Goal: Task Accomplishment & Management: Manage account settings

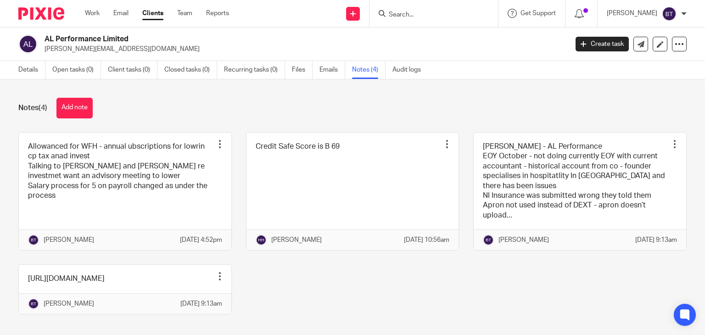
click at [424, 14] on input "Search" at bounding box center [429, 15] width 83 height 8
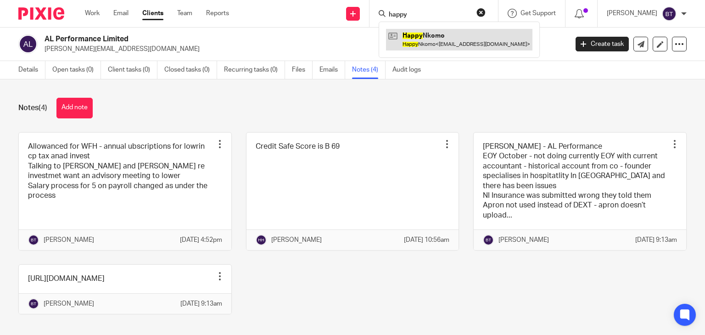
type input "happy"
click at [455, 45] on link at bounding box center [459, 39] width 146 height 21
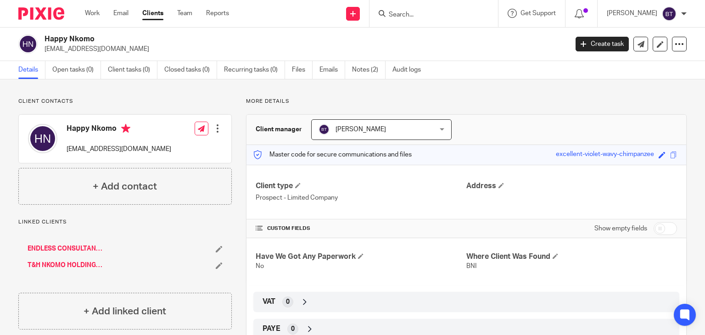
click at [0, 264] on div "Client contacts Happy Nkomo [EMAIL_ADDRESS][DOMAIN_NAME] Edit contact Create cl…" at bounding box center [352, 235] width 705 height 313
click at [84, 248] on link "ENDLESS CONSULTANCY LTD" at bounding box center [67, 248] width 78 height 9
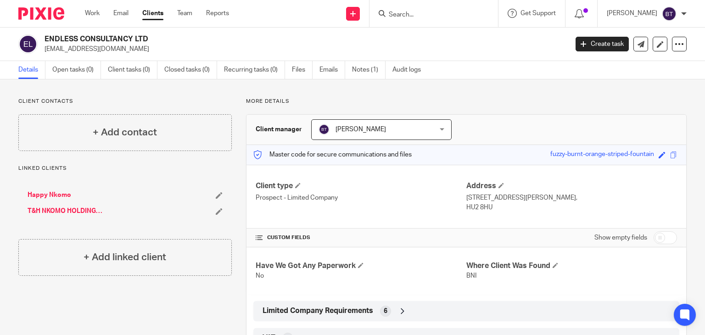
click at [53, 210] on link "T&H NKOMO HOLDINGS LTD" at bounding box center [67, 211] width 78 height 9
drag, startPoint x: 151, startPoint y: 41, endPoint x: 41, endPoint y: 31, distance: 110.2
click at [41, 31] on div "T&H NKOMO HOLDINGS LTD cleans@endless-services.co.uk Create task Update from Co…" at bounding box center [352, 45] width 705 height 34
copy h2 "T&H NKOMO HOLDINGS LTD"
click at [42, 212] on link "ENDLESS CONSULTANCY LTD" at bounding box center [67, 211] width 78 height 9
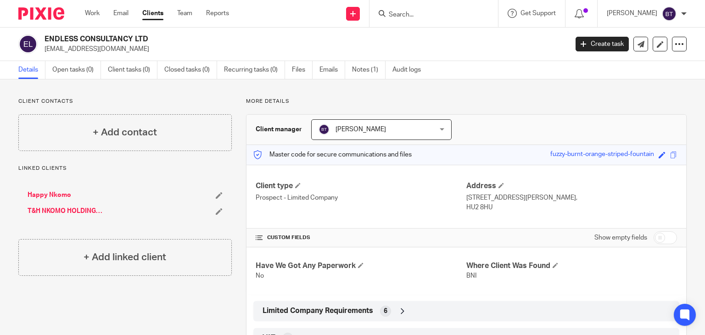
click at [379, 219] on div "Client type Prospect - Limited Company Address [STREET_ADDRESS][PERSON_NAME], H…" at bounding box center [467, 197] width 440 height 64
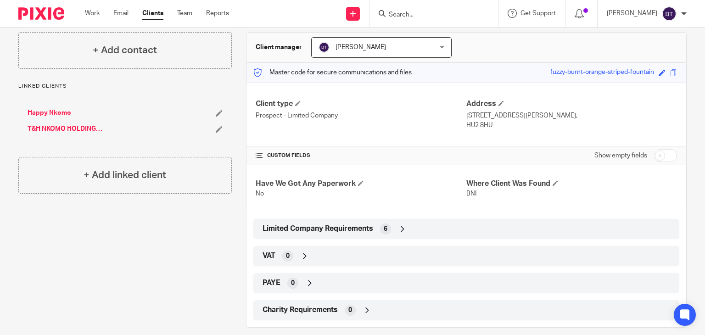
scroll to position [93, 0]
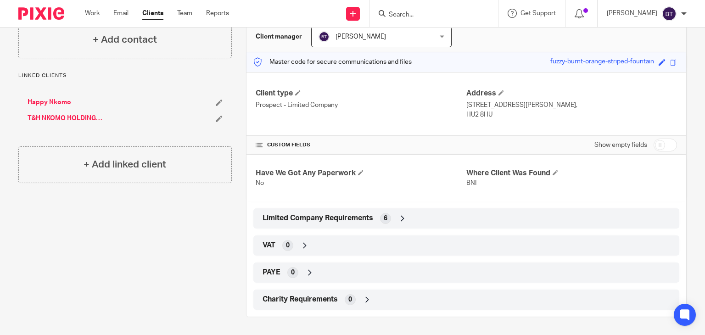
click at [401, 220] on icon at bounding box center [402, 218] width 9 height 9
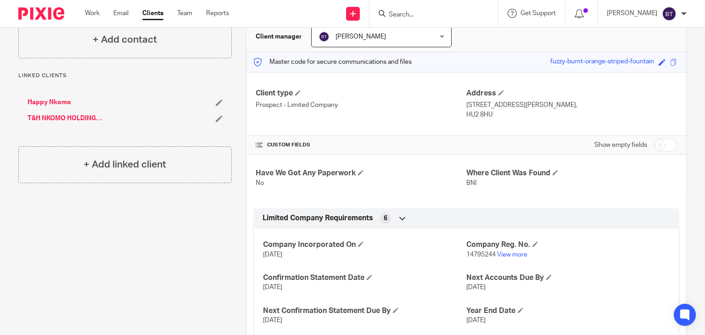
click at [90, 115] on link "T&H NKOMO HOLDINGS LTD" at bounding box center [67, 118] width 78 height 9
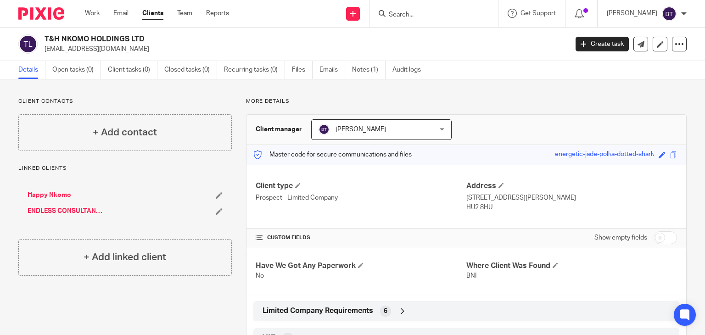
click at [423, 256] on div "Have We Got Any Paperwork No Where Client Was Found BNI" at bounding box center [467, 270] width 440 height 47
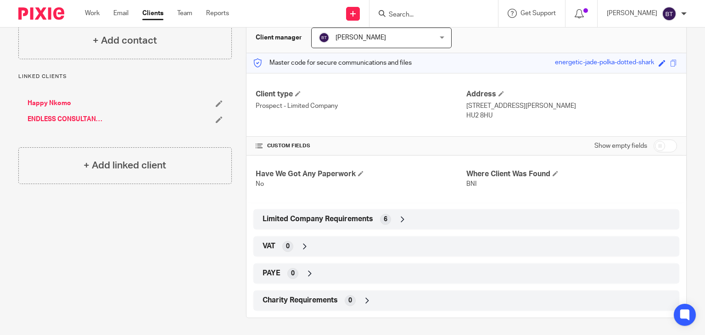
scroll to position [93, 0]
click at [400, 219] on icon at bounding box center [402, 218] width 9 height 9
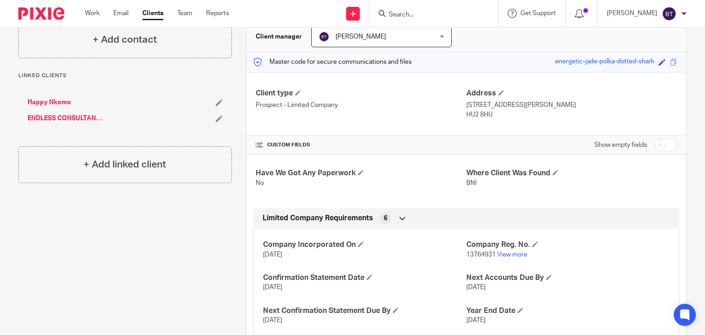
click at [192, 266] on div "Client contacts + Add contact Linked clients Happy Nkomo ENDLESS CONSULTANCY LT…" at bounding box center [118, 215] width 228 height 421
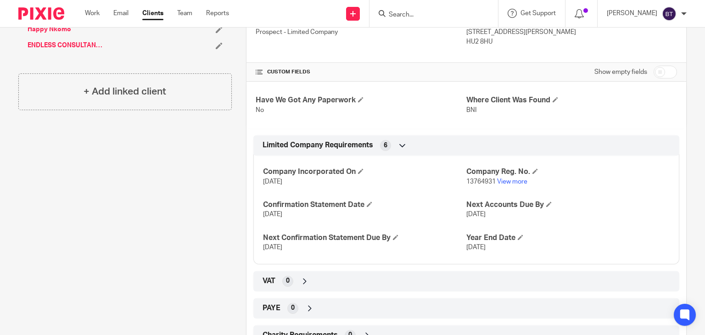
scroll to position [166, 0]
click at [140, 168] on div "Client contacts + Add contact Linked clients Happy Nkomo ENDLESS CONSULTANCY LT…" at bounding box center [118, 142] width 228 height 421
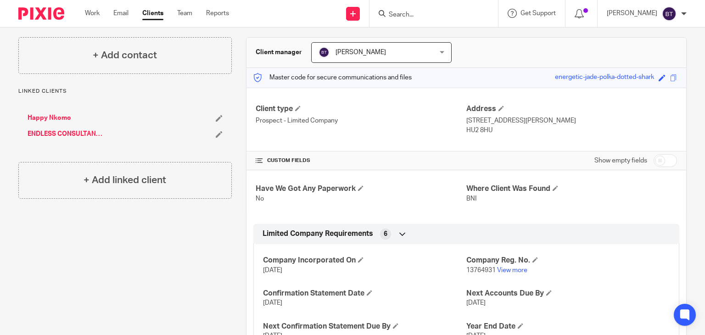
scroll to position [0, 0]
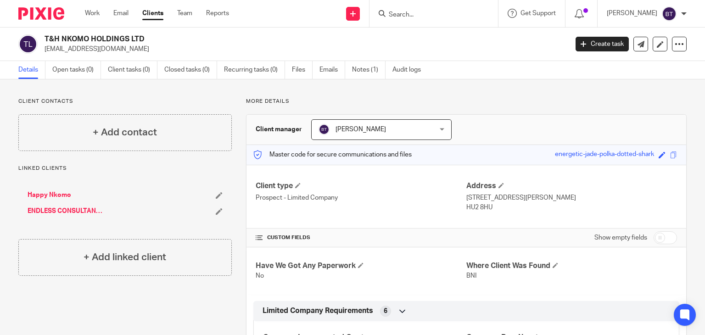
click at [370, 21] on div "Send new email Create task Add client" at bounding box center [353, 13] width 33 height 27
click at [383, 70] on link "Add client" at bounding box center [375, 69] width 56 height 13
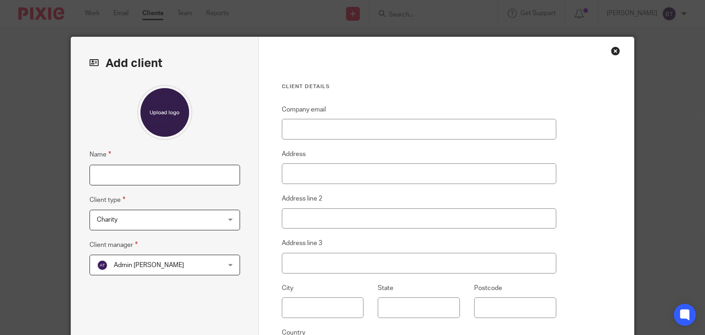
click at [150, 173] on input "Name" at bounding box center [165, 175] width 151 height 21
type input "Endless Living Ltd"
click at [234, 222] on div "Charity Charity" at bounding box center [165, 220] width 151 height 21
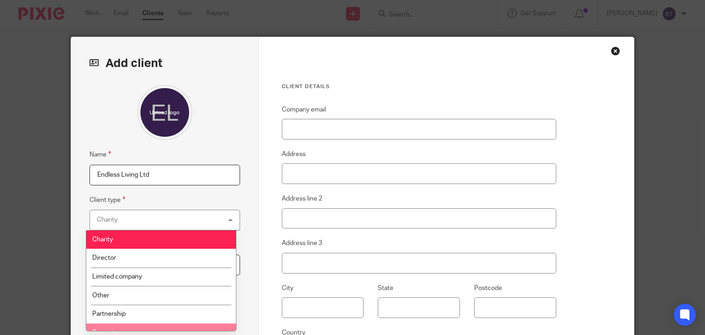
drag, startPoint x: 234, startPoint y: 222, endPoint x: 232, endPoint y: 329, distance: 107.5
click at [232, 230] on div "Charity Charity Charity Director Limited company Other Partnership Property Sol…" at bounding box center [165, 220] width 151 height 21
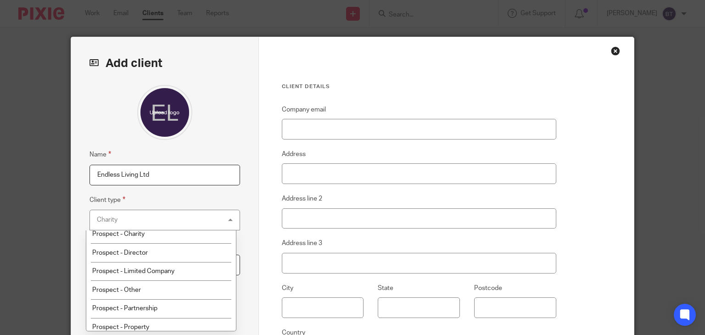
scroll to position [147, 0]
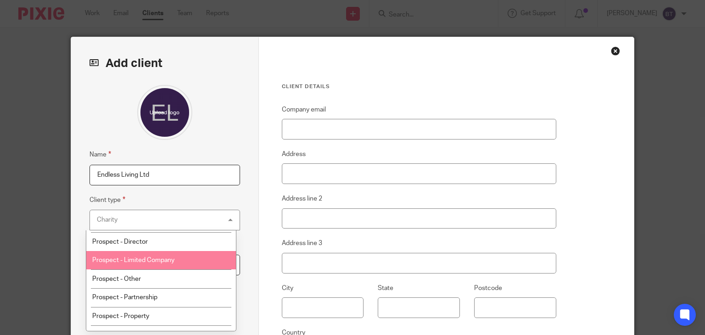
click at [186, 262] on li "Prospect - Limited Company" at bounding box center [161, 260] width 150 height 19
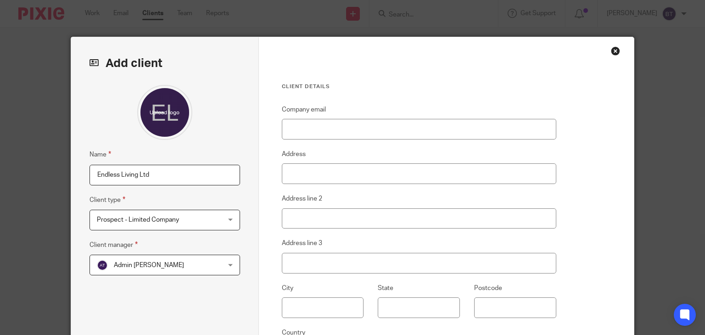
click at [188, 264] on span "Admin [PERSON_NAME]" at bounding box center [154, 264] width 114 height 19
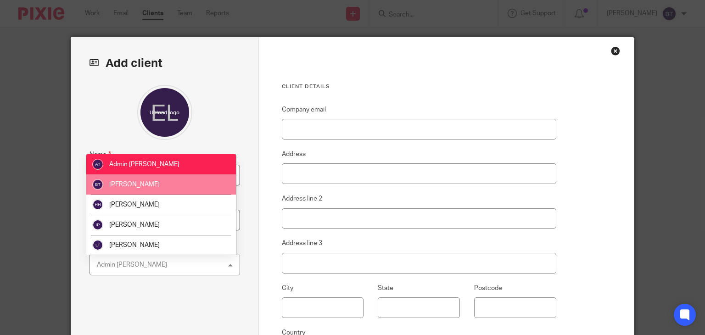
click at [194, 188] on li "[PERSON_NAME]" at bounding box center [161, 184] width 150 height 20
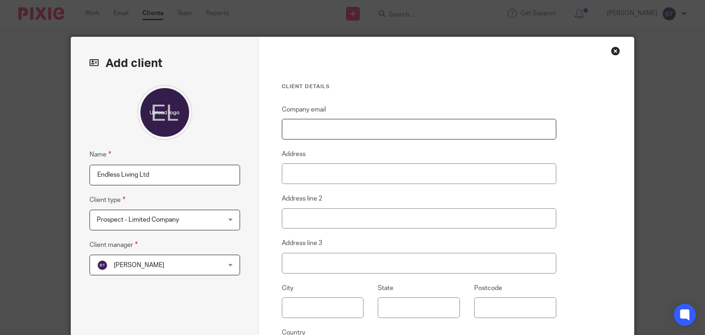
click at [319, 135] on input "Company email" at bounding box center [419, 129] width 275 height 21
type input "Cleans@endless-services.co.uk"
click at [321, 169] on input "Address" at bounding box center [419, 173] width 275 height 21
paste input "9-10 Wright Street, Hull, East Riding Of Yorkshire, England, HU2 8HU"
drag, startPoint x: 455, startPoint y: 172, endPoint x: 486, endPoint y: 175, distance: 31.9
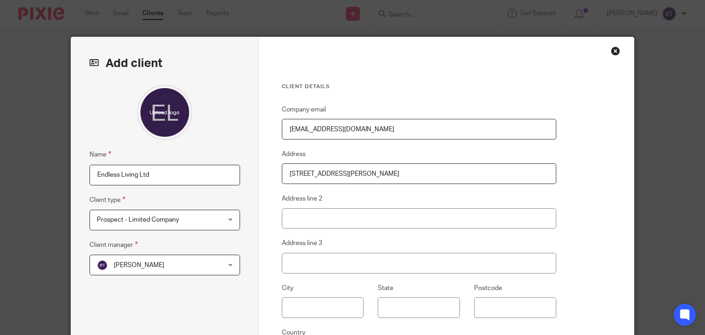
click at [486, 175] on input "9-10 Wright Street, Hull, East Riding Of Yorkshire, England, HU2 8HU" at bounding box center [419, 173] width 275 height 21
type input "[STREET_ADDRESS][PERSON_NAME],"
click at [496, 299] on input "Postcode" at bounding box center [515, 307] width 82 height 21
paste input "HU2 8HU"
type input "HU2 8HU"
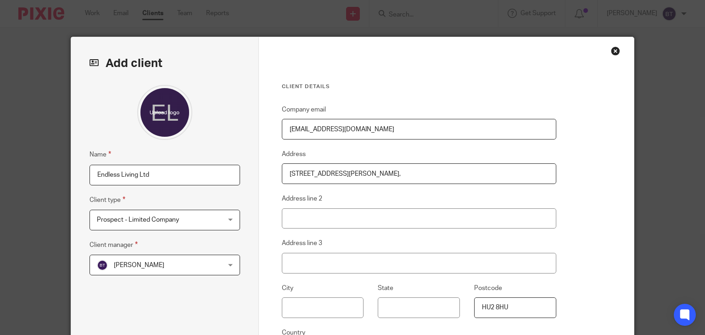
click at [585, 246] on div "Client details Company email Cleans@endless-services.co.uk Address 9-10 Wright …" at bounding box center [447, 237] width 376 height 400
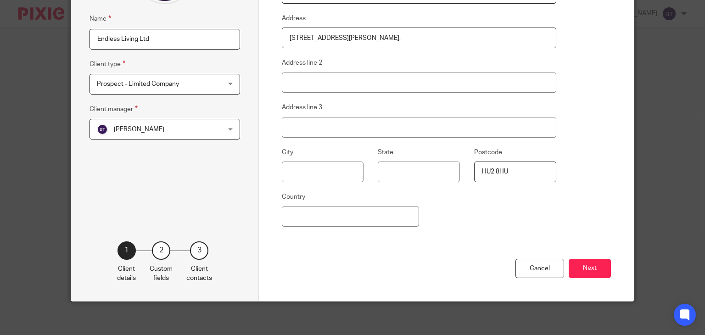
scroll to position [138, 0]
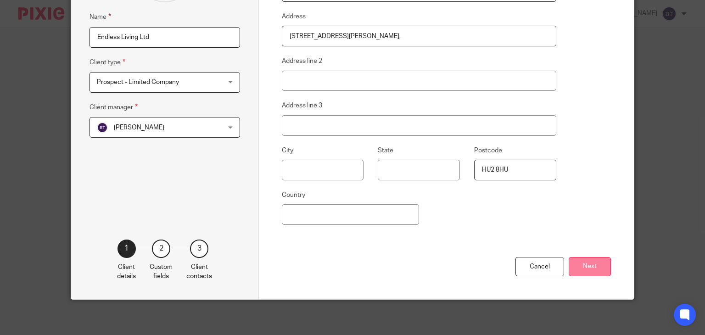
click at [589, 264] on button "Next" at bounding box center [590, 267] width 42 height 20
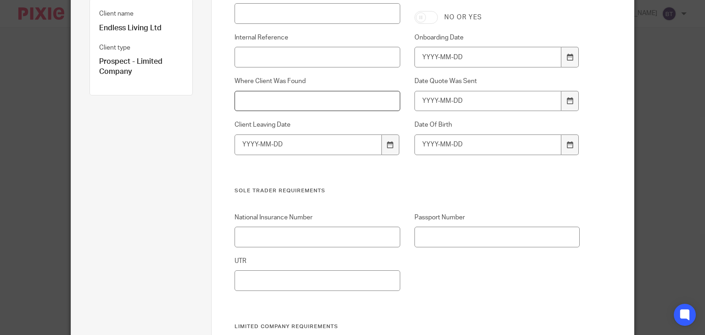
click at [257, 94] on input "Where Client Was Found" at bounding box center [317, 101] width 165 height 21
type input "BNI"
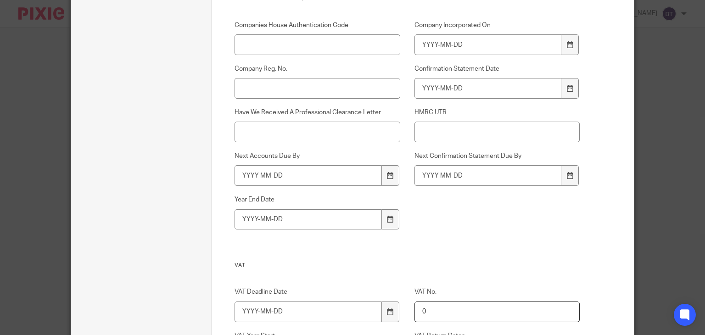
scroll to position [468, 0]
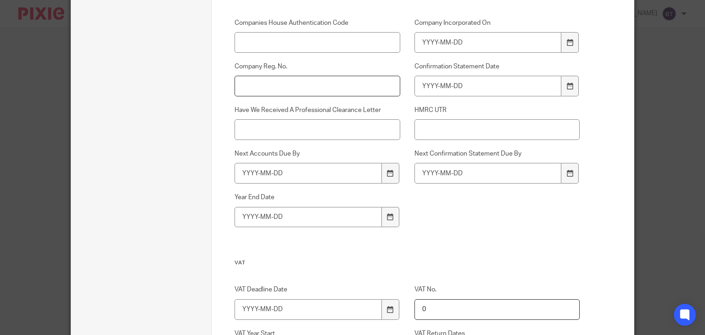
paste input "14087838"
type input "14087838"
click at [343, 237] on div "Companies House Authentication Code Company Incorporated On Company Reg. No. 14…" at bounding box center [399, 138] width 359 height 241
click at [483, 39] on input "Company Incorporated On" at bounding box center [488, 42] width 147 height 21
type input "2022-05-05"
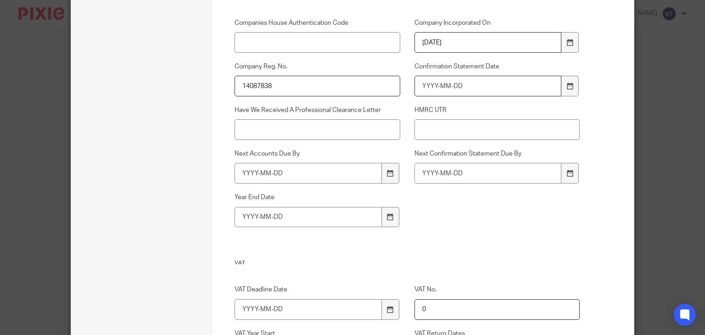
click at [449, 85] on input "Confirmation Statement Date" at bounding box center [488, 86] width 147 height 21
type input "2026-05-04"
click at [365, 172] on input "Next Accounts Due By" at bounding box center [308, 173] width 147 height 21
type input "2026-02-28"
click at [449, 173] on input "Next Confirmation Statement Due By" at bounding box center [488, 173] width 147 height 21
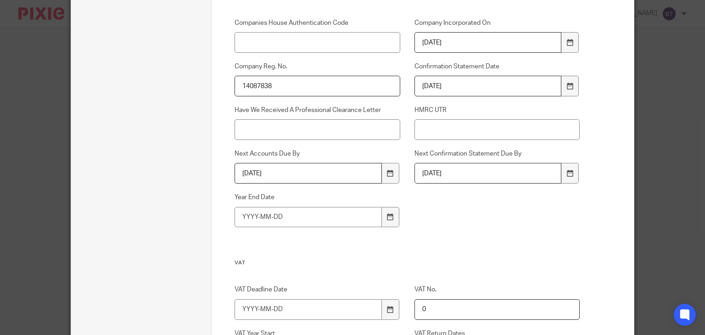
type input "2026-05-18"
click at [312, 214] on input "Year End Date" at bounding box center [308, 217] width 147 height 21
type input "2025-05-31"
click at [375, 260] on h3 "VAT" at bounding box center [407, 262] width 345 height 7
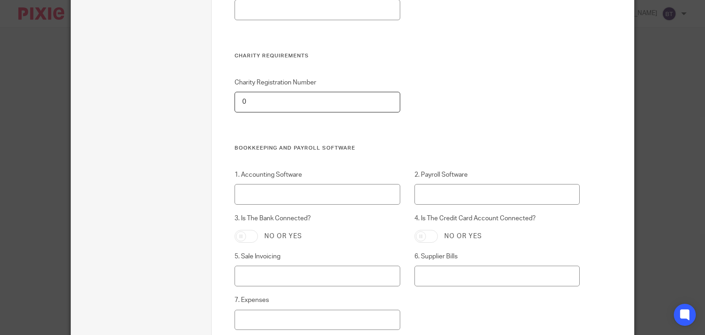
scroll to position [1184, 0]
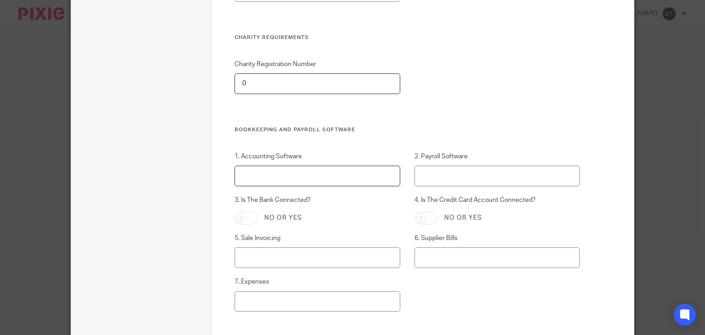
click at [288, 179] on input "1. Accounting Software" at bounding box center [317, 176] width 165 height 21
type input "Xero"
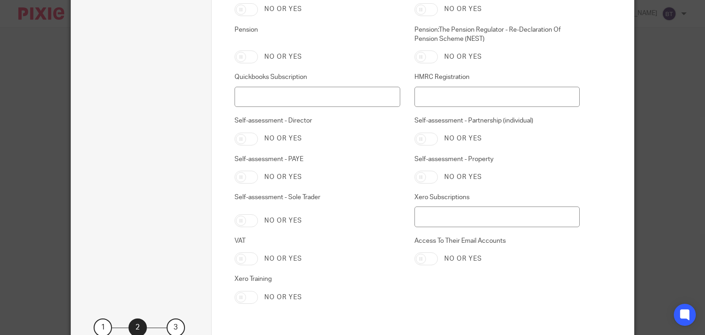
scroll to position [1993, 0]
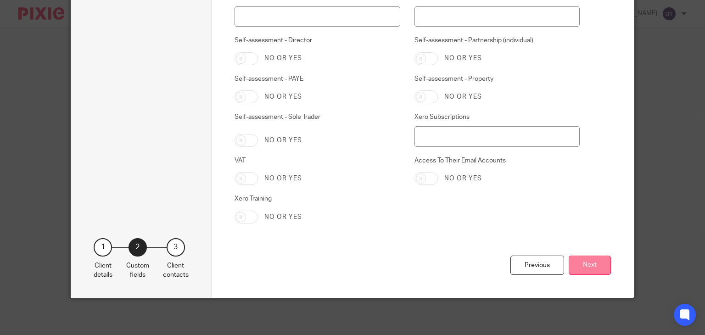
click at [593, 269] on button "Next" at bounding box center [590, 266] width 42 height 20
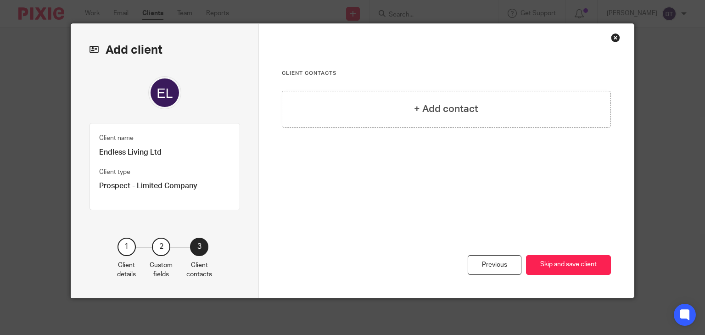
scroll to position [12, 0]
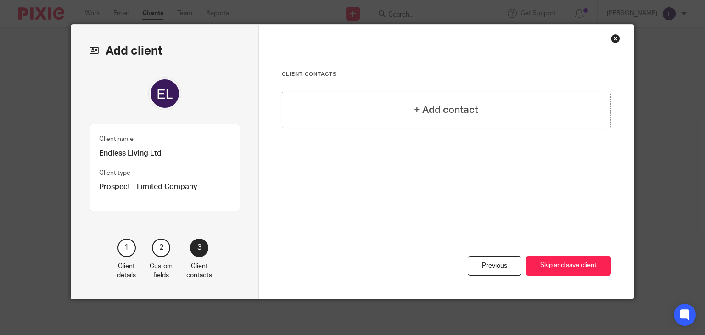
click at [593, 269] on button "Skip and save client" at bounding box center [568, 266] width 85 height 20
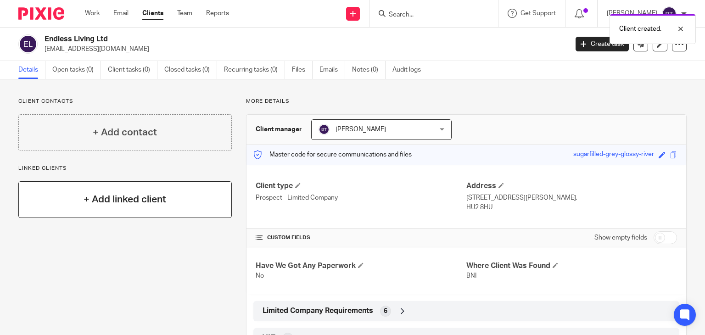
click at [172, 197] on div "+ Add linked client" at bounding box center [124, 199] width 213 height 37
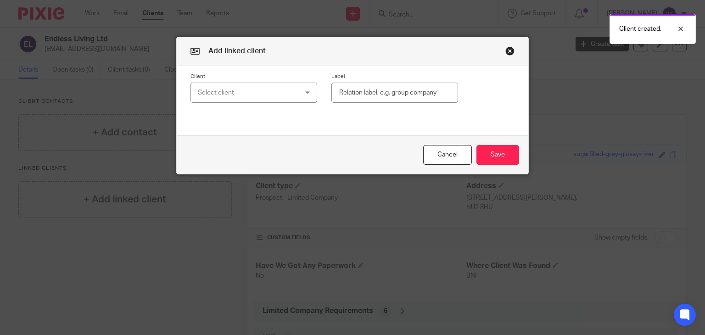
drag, startPoint x: 172, startPoint y: 197, endPoint x: 239, endPoint y: 81, distance: 134.1
click at [239, 81] on div "Add linked client Client Select client 199 Agency Ltd Aaron Patrick Advanced Ca…" at bounding box center [352, 167] width 705 height 335
click at [239, 81] on div "Client Select client 199 Agency Ltd Aaron Patrick Advanced Care Yorkshire Ltd A…" at bounding box center [246, 88] width 141 height 30
click at [235, 97] on div "Select client" at bounding box center [245, 92] width 95 height 19
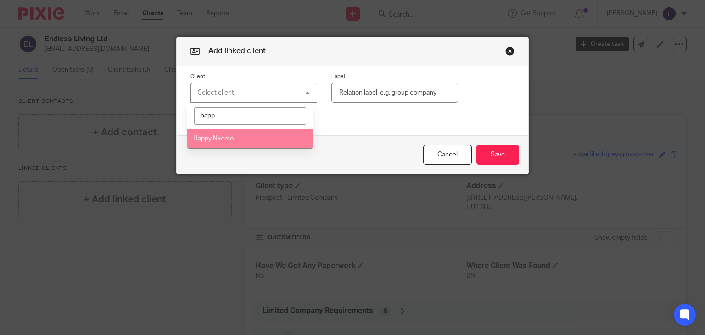
type input "happ"
click at [230, 142] on li "Happy Nkomo" at bounding box center [250, 138] width 126 height 19
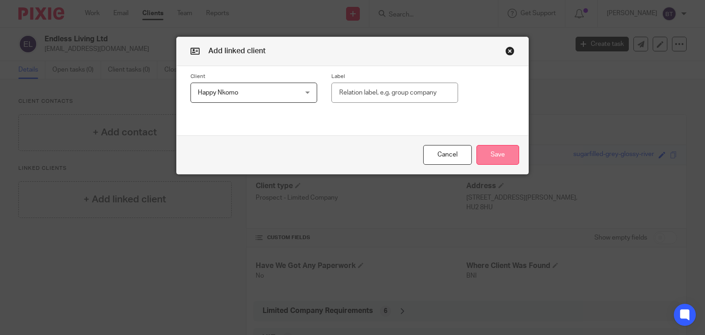
click at [492, 159] on button "Save" at bounding box center [498, 155] width 43 height 20
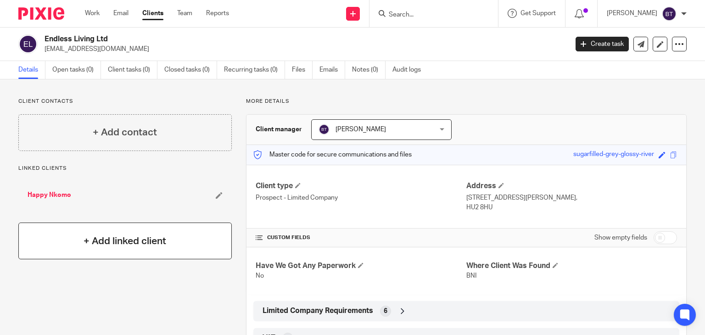
click at [121, 249] on div "+ Add linked client" at bounding box center [124, 241] width 213 height 37
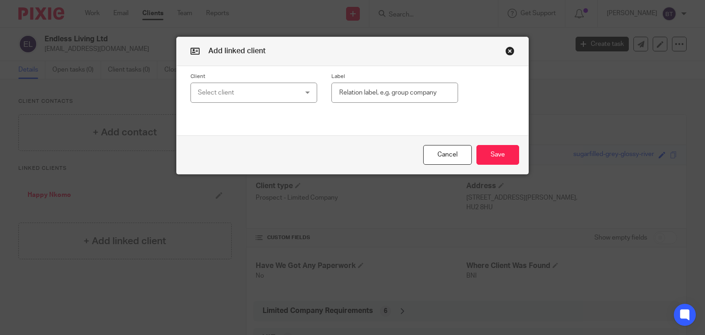
drag, startPoint x: 229, startPoint y: 79, endPoint x: 215, endPoint y: 92, distance: 18.8
click at [215, 92] on div "Client Select client 199 Agency Ltd Aaron Patrick Advanced Care Yorkshire Ltd A…" at bounding box center [246, 88] width 141 height 30
click at [209, 91] on div "Select client" at bounding box center [245, 92] width 95 height 19
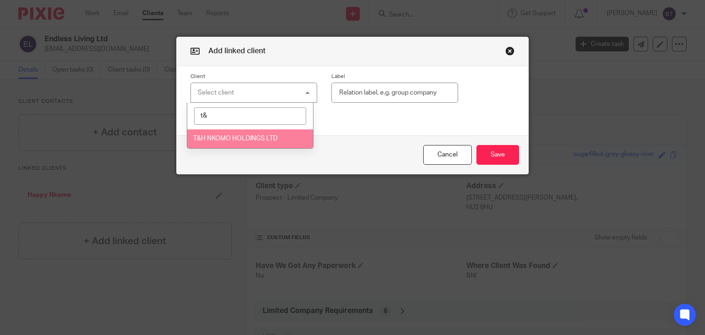
type input "t&"
click at [236, 132] on li "T&H NKOMO HOLDINGS LTD" at bounding box center [250, 138] width 126 height 19
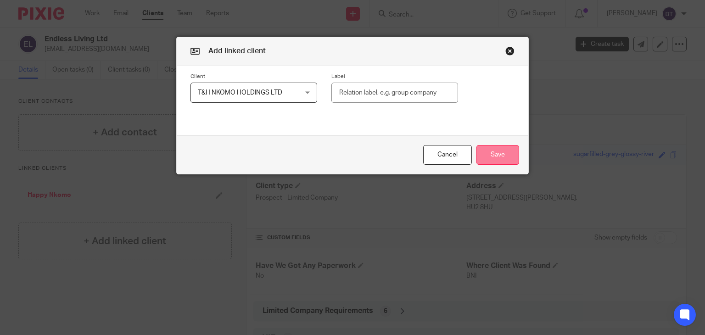
click at [497, 156] on button "Save" at bounding box center [498, 155] width 43 height 20
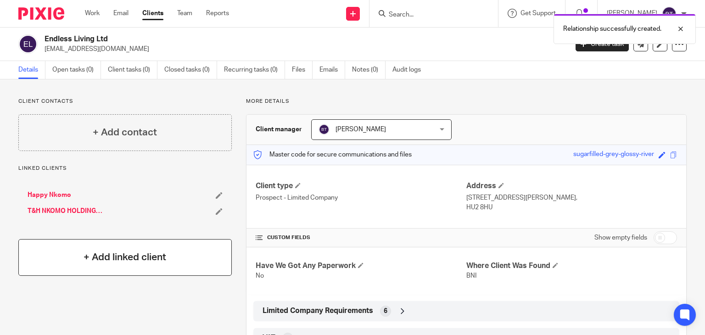
click at [101, 262] on h4 "+ Add linked client" at bounding box center [125, 257] width 83 height 14
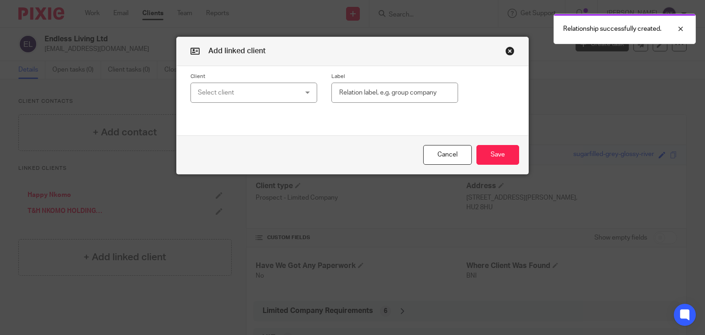
click at [223, 101] on div "Select client" at bounding box center [245, 92] width 95 height 19
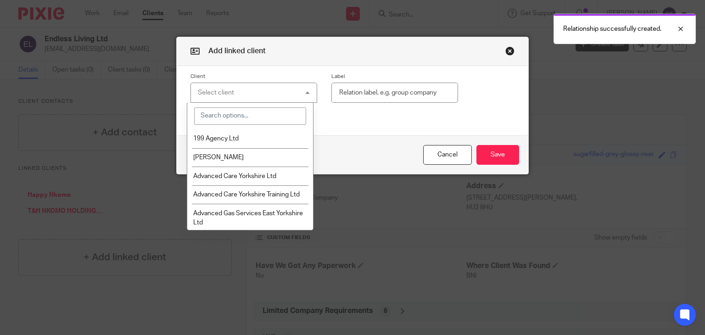
type input "h"
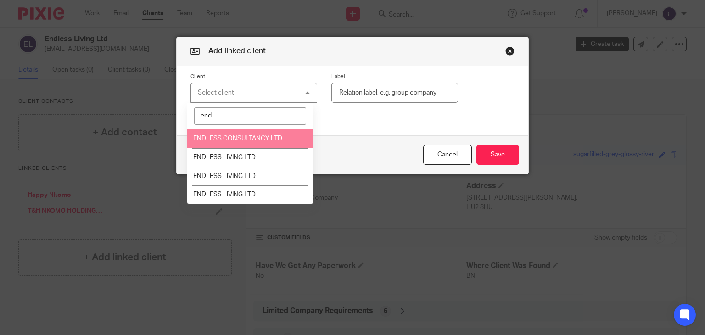
type input "end"
click at [226, 135] on li "ENDLESS CONSULTANCY LTD" at bounding box center [250, 138] width 126 height 19
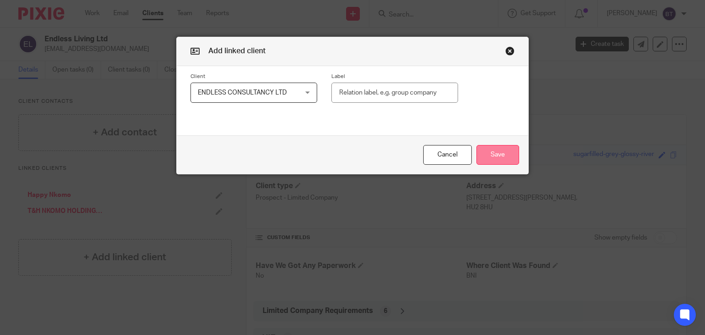
click at [507, 155] on button "Save" at bounding box center [498, 155] width 43 height 20
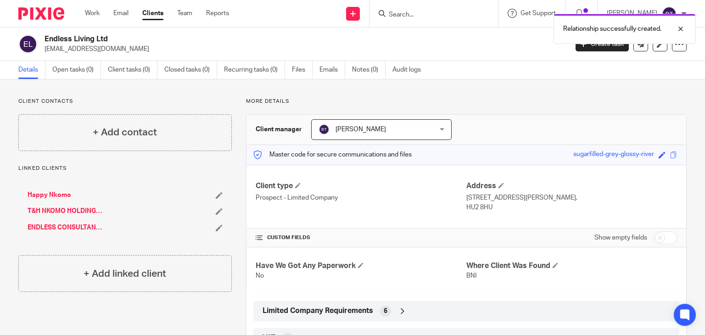
click at [419, 15] on div "Relationship successfully created." at bounding box center [524, 26] width 343 height 35
click at [443, 10] on div "Relationship successfully created." at bounding box center [524, 26] width 343 height 35
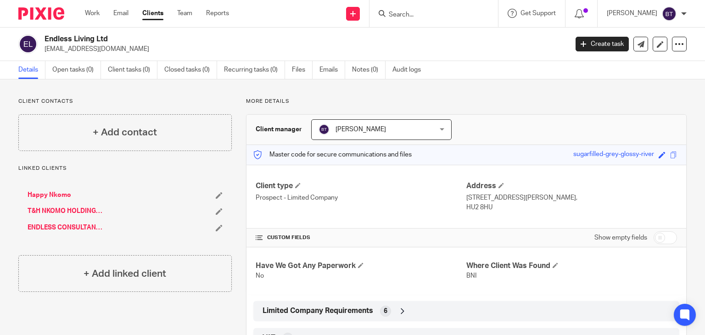
click at [422, 3] on div at bounding box center [434, 13] width 129 height 27
click at [427, 13] on input "Search" at bounding box center [429, 15] width 83 height 8
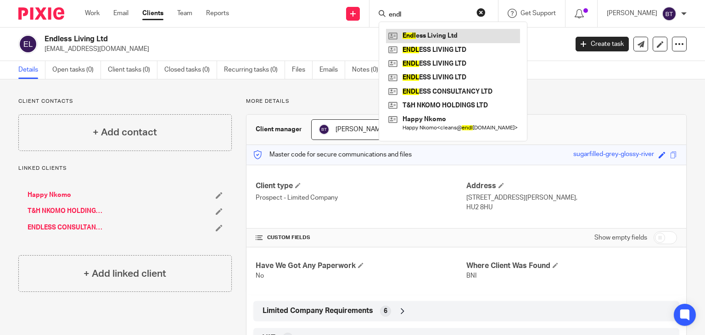
type input "endl"
click at [479, 30] on link at bounding box center [453, 36] width 134 height 14
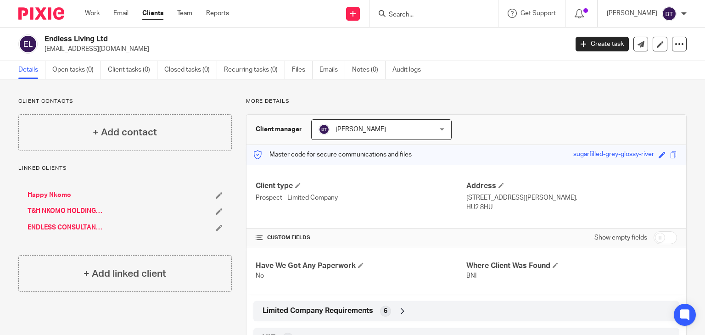
click at [421, 14] on input "Search" at bounding box center [429, 15] width 83 height 8
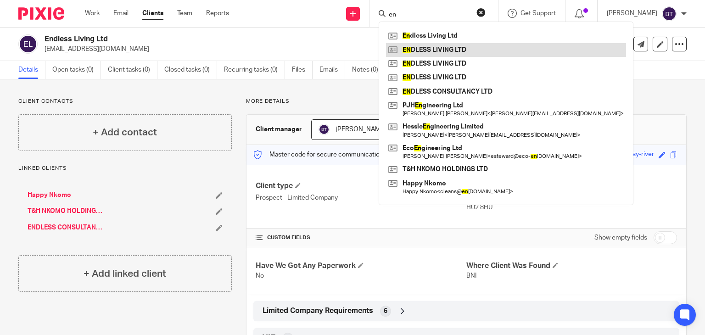
type input "en"
click at [463, 48] on link at bounding box center [506, 50] width 240 height 14
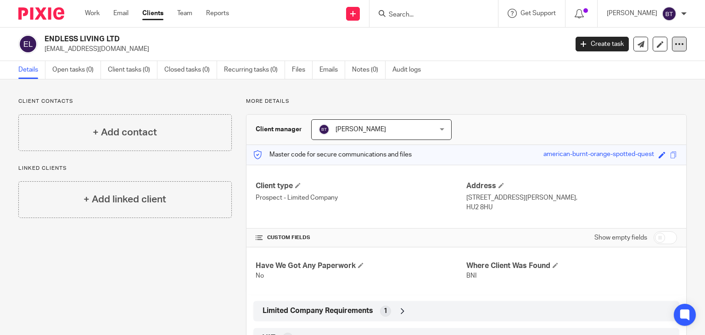
click at [675, 48] on icon at bounding box center [679, 43] width 9 height 9
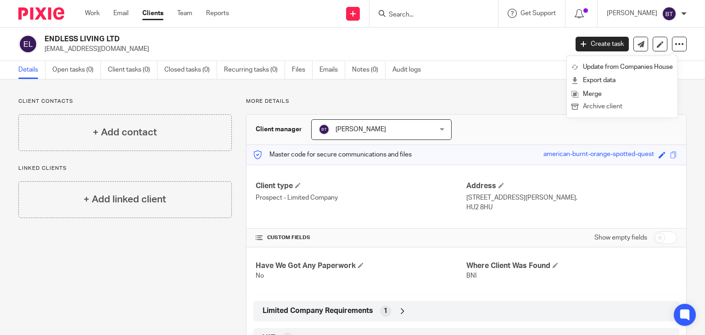
click at [627, 101] on button "Archive client" at bounding box center [622, 107] width 101 height 12
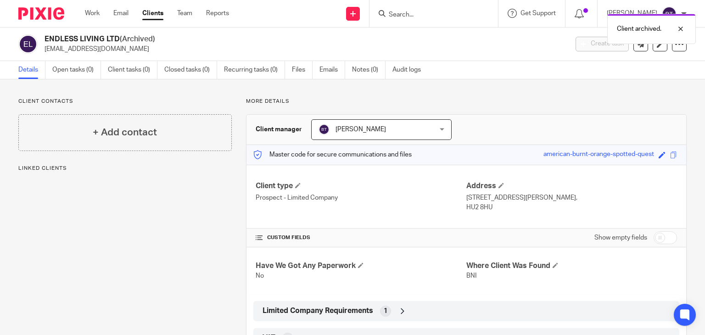
click at [437, 9] on div "Client archived." at bounding box center [524, 26] width 343 height 35
click at [406, 15] on div "Client archived." at bounding box center [524, 26] width 343 height 35
click at [687, 32] on div "Client archived." at bounding box center [651, 29] width 89 height 30
click at [471, 7] on div at bounding box center [434, 13] width 129 height 27
click at [419, 16] on input "Search" at bounding box center [429, 15] width 83 height 8
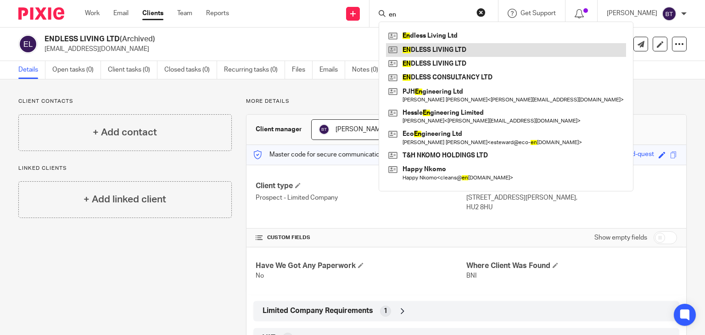
type input "en"
click at [452, 55] on link at bounding box center [506, 50] width 240 height 14
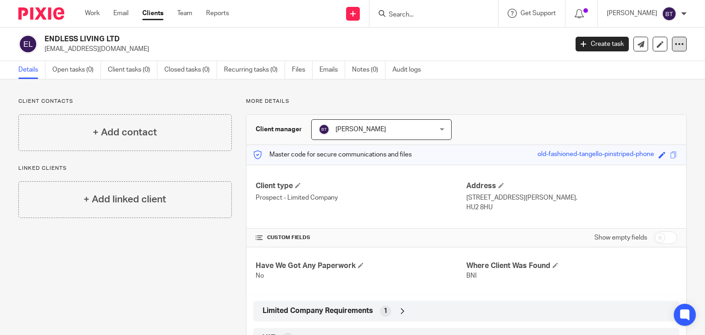
click at [675, 44] on icon at bounding box center [679, 43] width 9 height 9
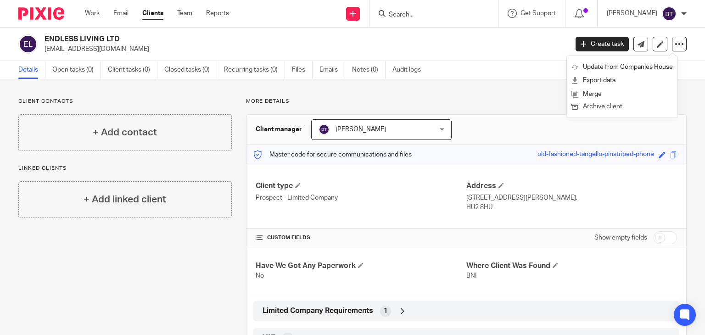
drag, startPoint x: 602, startPoint y: 110, endPoint x: 592, endPoint y: 101, distance: 13.3
click at [592, 101] on button "Archive client" at bounding box center [622, 107] width 101 height 12
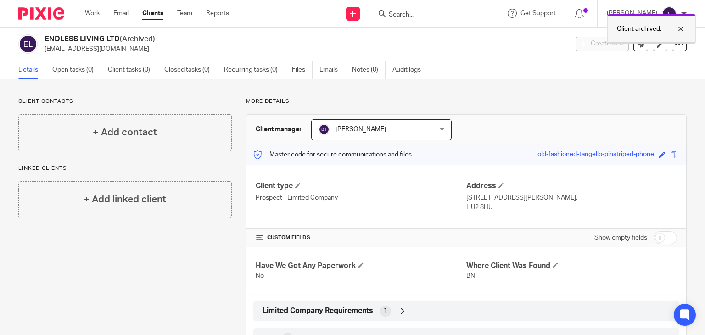
click at [682, 28] on div at bounding box center [674, 28] width 25 height 11
click at [451, 15] on input "Search" at bounding box center [429, 15] width 83 height 8
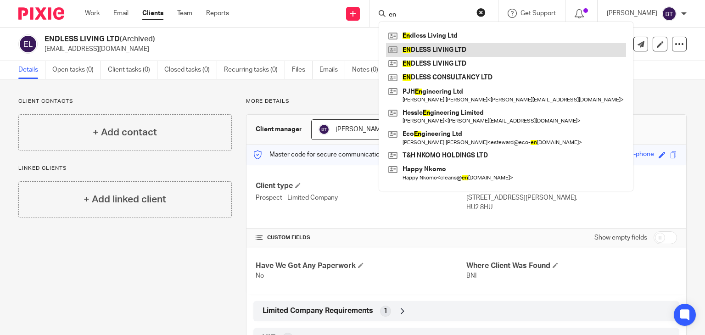
type input "en"
click at [478, 52] on link at bounding box center [506, 50] width 240 height 14
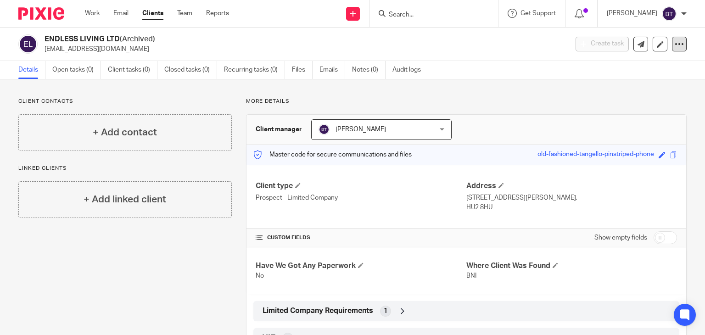
click at [675, 42] on icon at bounding box center [679, 43] width 9 height 9
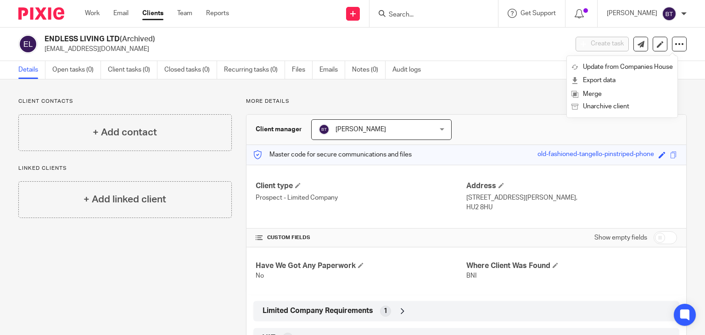
click at [529, 91] on div "Client contacts + Add contact Linked clients + Add linked client More details C…" at bounding box center [352, 253] width 705 height 349
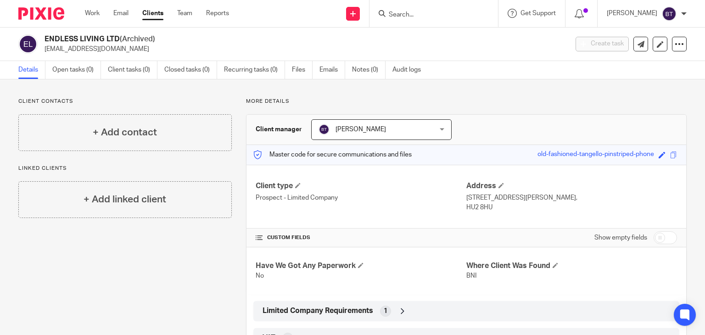
click at [444, 11] on input "Search" at bounding box center [429, 15] width 83 height 8
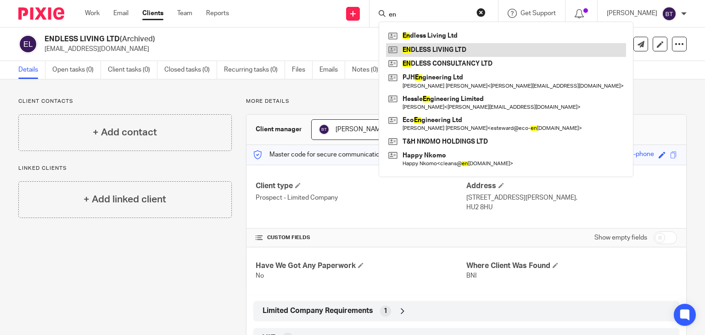
type input "en"
click at [467, 51] on link at bounding box center [506, 50] width 240 height 14
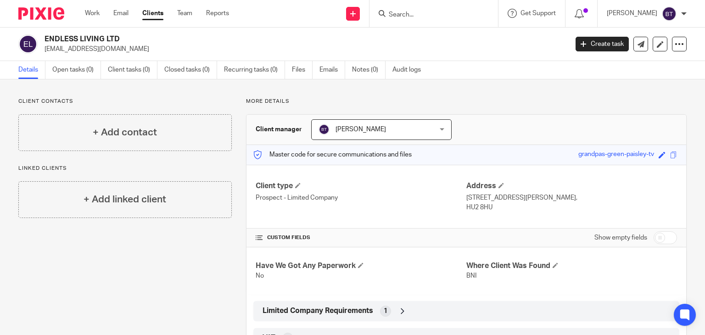
drag, startPoint x: 672, startPoint y: 46, endPoint x: 645, endPoint y: 42, distance: 27.4
click at [645, 42] on div "Create task Update from Companies House Export data Merge Archive client" at bounding box center [631, 44] width 111 height 15
click at [675, 42] on icon at bounding box center [679, 43] width 9 height 9
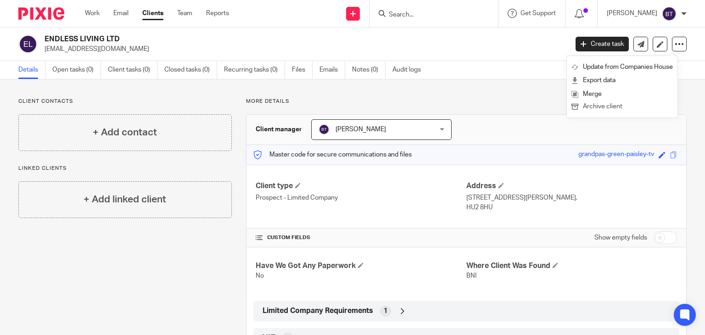
click at [612, 106] on button "Archive client" at bounding box center [622, 107] width 101 height 12
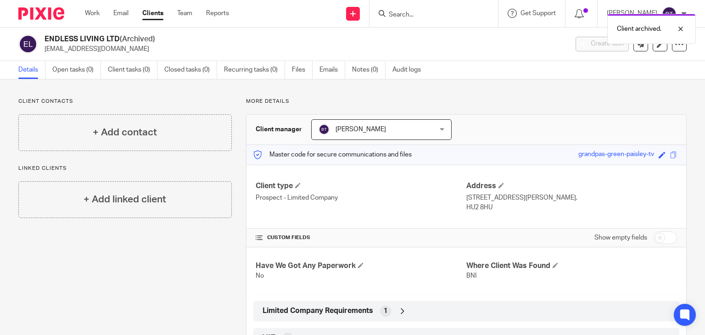
click at [447, 11] on div "Client archived." at bounding box center [524, 26] width 343 height 35
click at [430, 13] on div "Client archived." at bounding box center [524, 26] width 343 height 35
click at [419, 16] on input "Search" at bounding box center [429, 15] width 83 height 8
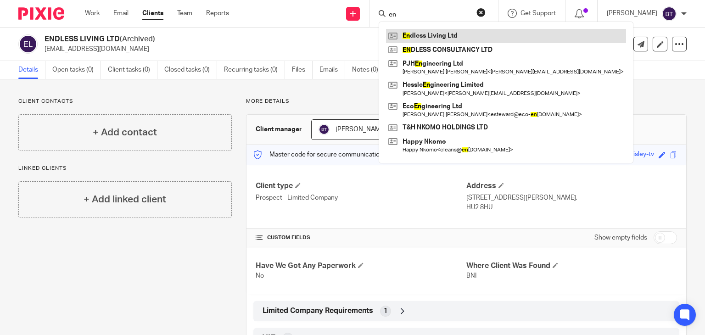
type input "en"
click at [446, 40] on link at bounding box center [506, 36] width 240 height 14
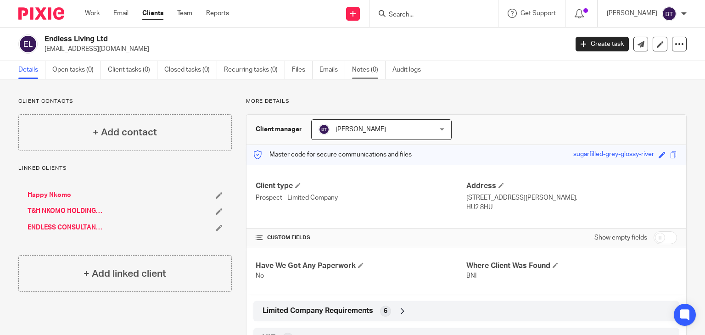
click at [362, 66] on link "Notes (0)" at bounding box center [369, 70] width 34 height 18
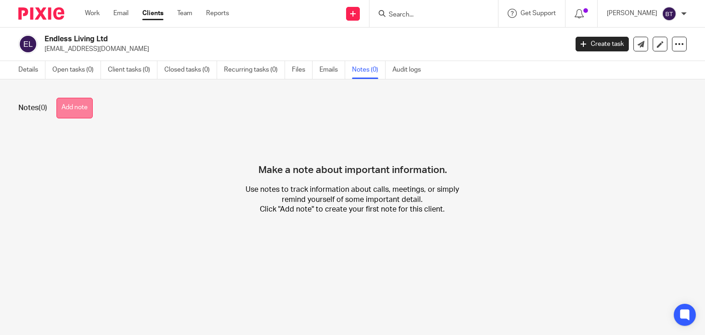
click at [81, 116] on button "Add note" at bounding box center [74, 108] width 36 height 21
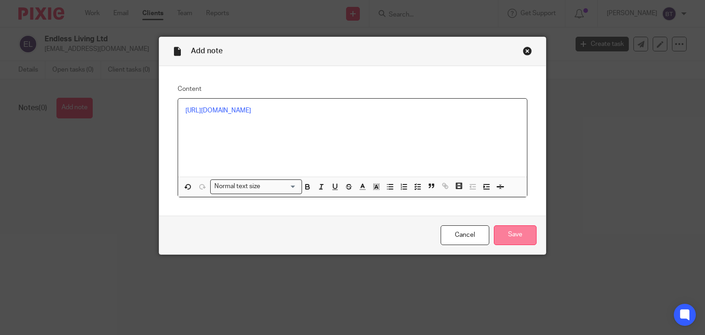
click at [509, 243] on input "Save" at bounding box center [515, 235] width 43 height 20
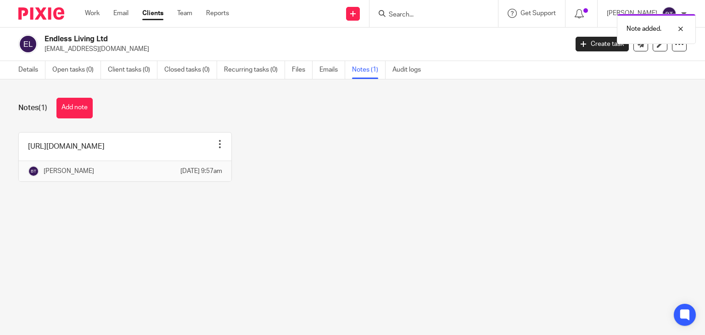
click at [365, 13] on div "Note added." at bounding box center [524, 26] width 343 height 35
click at [360, 16] on link at bounding box center [353, 14] width 14 height 14
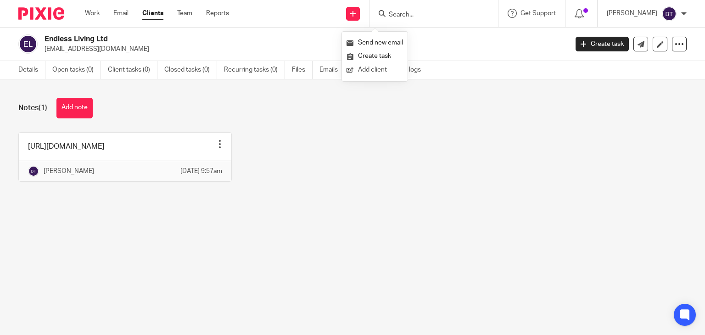
click at [367, 64] on link "Add client" at bounding box center [375, 69] width 56 height 13
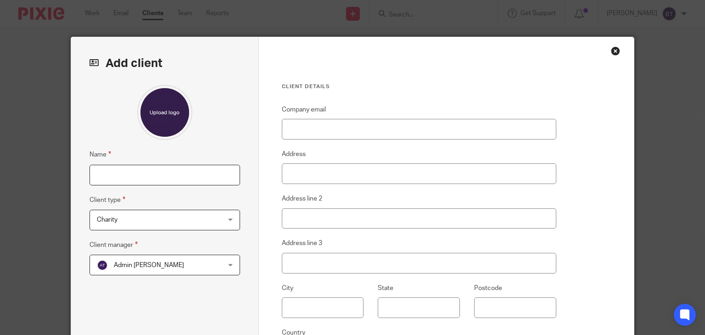
click at [201, 168] on input "Name" at bounding box center [165, 175] width 151 height 21
type input "Happy Housing Ltd"
click at [230, 217] on div "Charity Charity" at bounding box center [165, 220] width 151 height 21
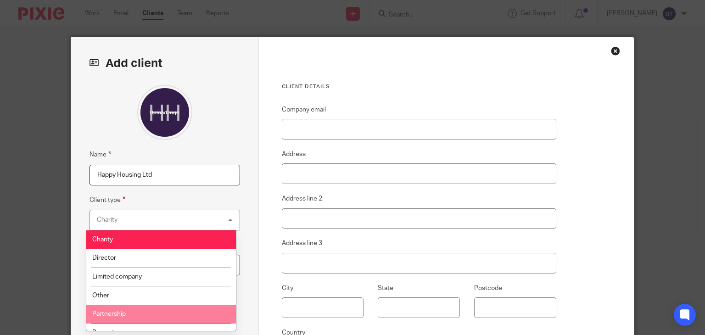
drag, startPoint x: 230, startPoint y: 217, endPoint x: 232, endPoint y: 327, distance: 110.7
click at [232, 230] on div "Charity Charity Charity Director Limited company Other Partnership Property Sol…" at bounding box center [165, 220] width 151 height 21
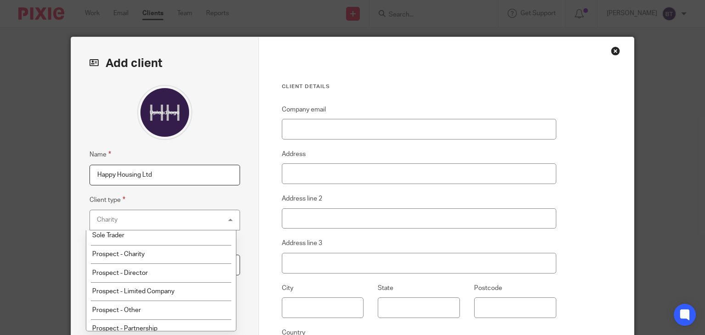
scroll to position [134, 0]
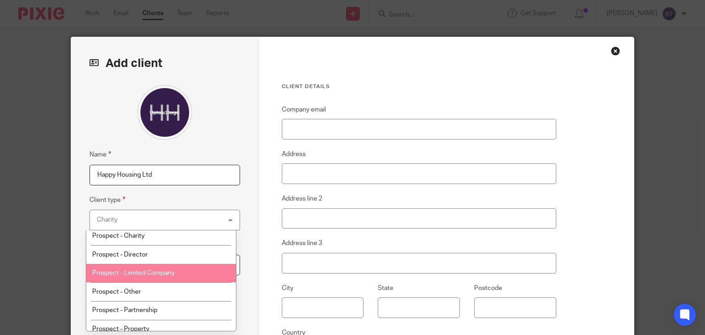
drag, startPoint x: 232, startPoint y: 255, endPoint x: 163, endPoint y: 267, distance: 70.0
click at [163, 267] on li "Prospect - Limited Company" at bounding box center [161, 273] width 150 height 19
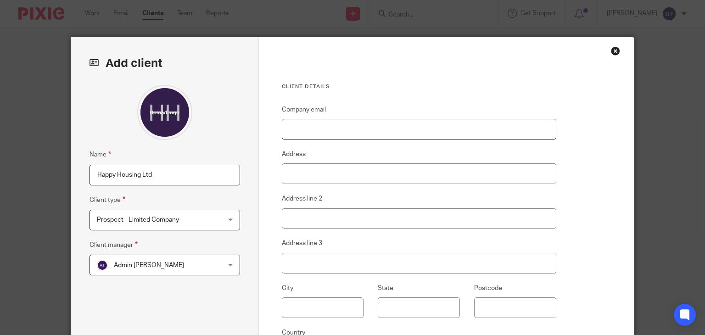
click at [331, 131] on input "Company email" at bounding box center [419, 129] width 275 height 21
type input "Cleans@endless-services.co.uk"
click at [323, 168] on input "Address" at bounding box center [419, 173] width 275 height 21
paste input "9-10 Wright Street, Hull, East Riding Of Yorkshire, England, HU2 8HU"
drag, startPoint x: 453, startPoint y: 171, endPoint x: 490, endPoint y: 175, distance: 37.4
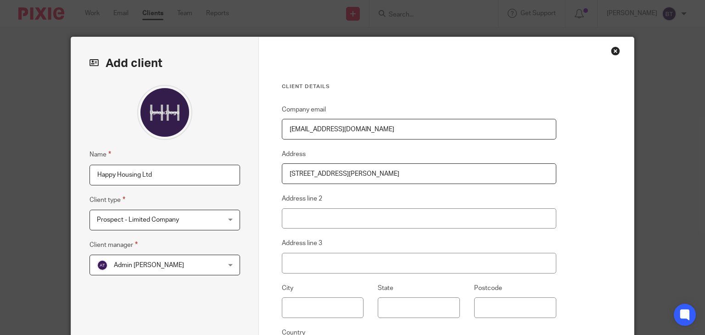
click at [490, 175] on input "9-10 Wright Street, Hull, East Riding Of Yorkshire, England, HU2 8HU" at bounding box center [419, 173] width 275 height 21
type input "9-10 Wright Street, Hull, East Riding Of Yorkshire, England,"
click at [498, 303] on input "Postcode" at bounding box center [515, 307] width 82 height 21
paste input "HU2 8HU"
type input "HU2 8HU"
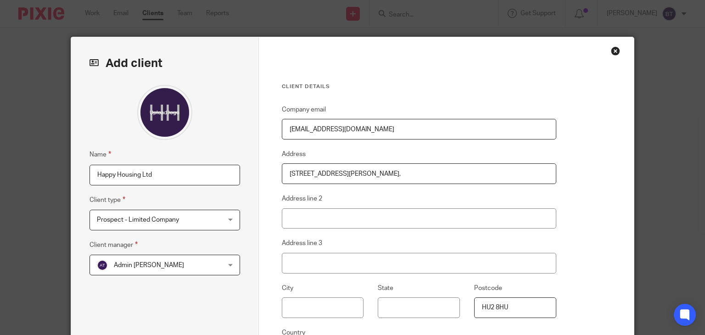
click at [578, 204] on div "Client details Company email Cleans@endless-services.co.uk Address 9-10 Wright …" at bounding box center [447, 237] width 376 height 400
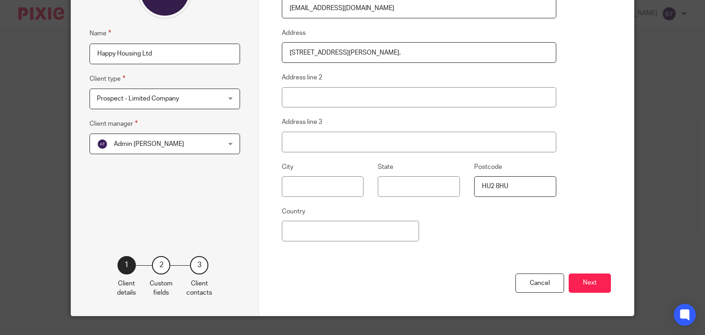
scroll to position [129, 0]
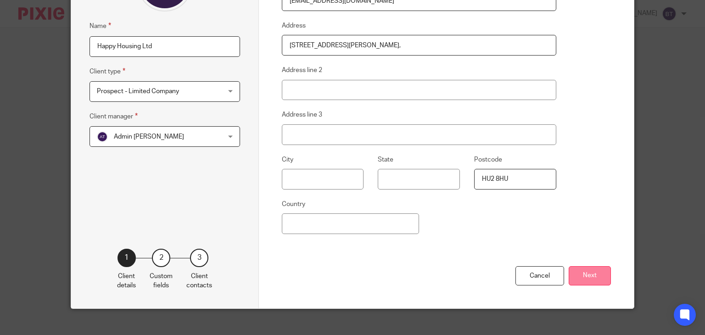
click at [586, 281] on button "Next" at bounding box center [590, 276] width 42 height 20
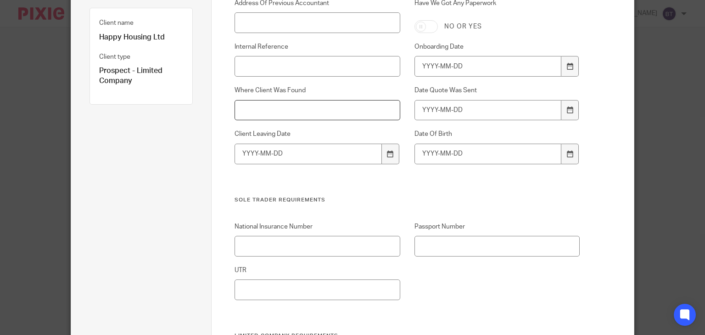
click at [298, 103] on input "Where Client Was Found" at bounding box center [317, 110] width 165 height 21
type input "BNI"
click at [411, 189] on div "Address Of Previous Accountant Have We Got Any Paperwork No or yes Internal Ref…" at bounding box center [399, 97] width 359 height 197
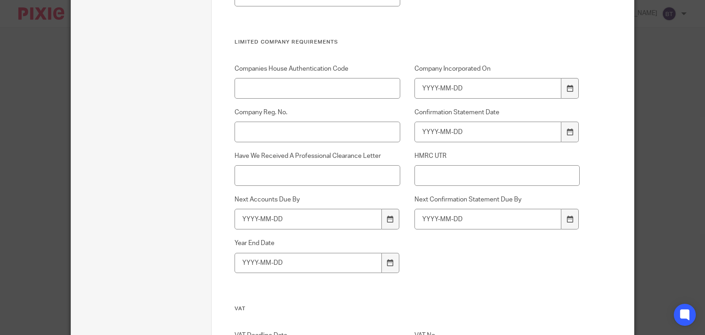
scroll to position [441, 0]
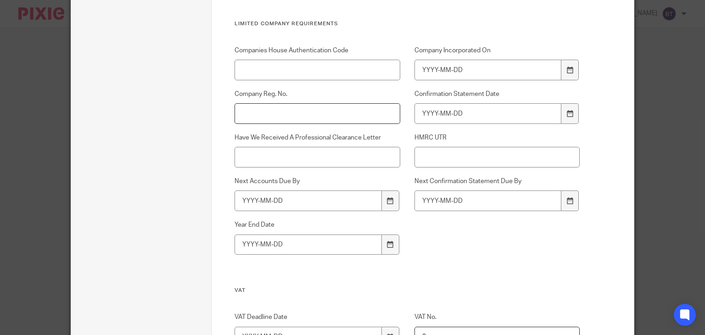
click at [281, 109] on input "Company Reg. No." at bounding box center [317, 113] width 165 height 21
paste input "12431462"
type input "12431462"
click at [445, 71] on input "Company Incorporated On" at bounding box center [488, 70] width 147 height 21
type input "2020-01-29"
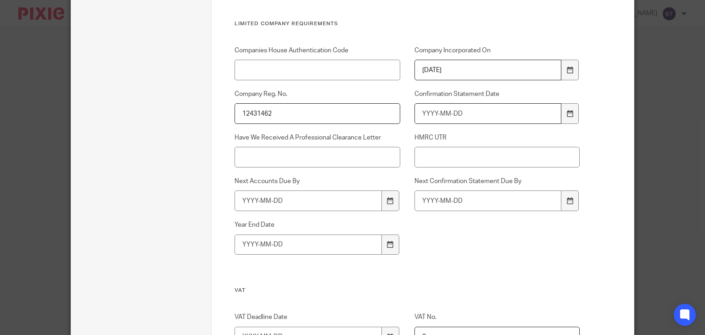
click at [419, 117] on input "Confirmation Statement Date" at bounding box center [488, 113] width 147 height 21
type input "2026-01-28"
click at [276, 201] on input "Next Accounts Due By" at bounding box center [308, 201] width 147 height 21
type input "2025-10-31"
click at [426, 200] on input "Next Confirmation Statement Due By" at bounding box center [488, 201] width 147 height 21
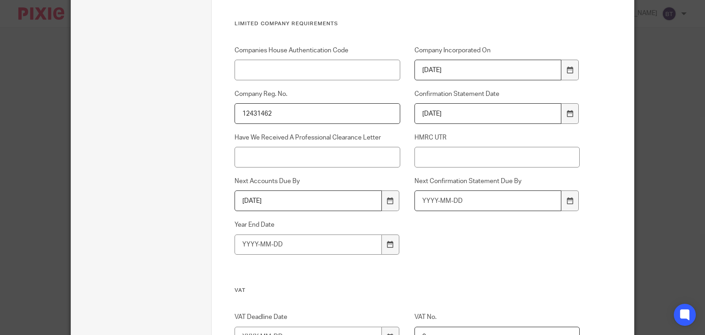
click at [426, 200] on input "Next Confirmation Statement Due By" at bounding box center [488, 201] width 147 height 21
type input "2025-10-31"
click at [242, 241] on input "Year End Date" at bounding box center [308, 245] width 147 height 21
type input "2025-01-31"
click at [522, 292] on h3 "VAT" at bounding box center [407, 290] width 345 height 7
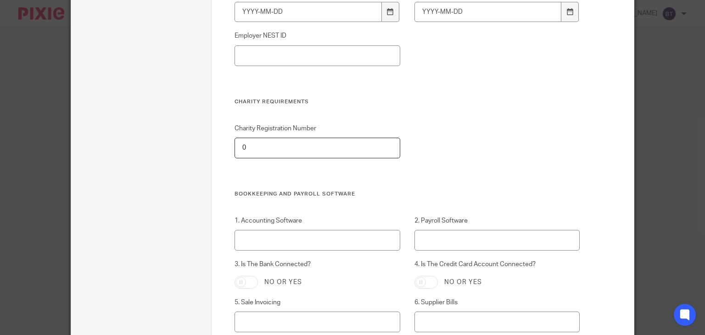
scroll to position [1139, 0]
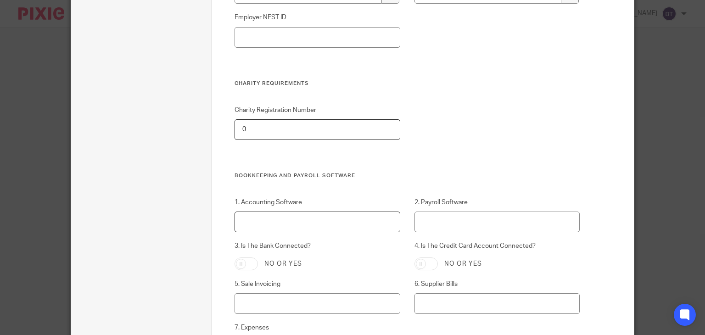
click at [316, 223] on input "1. Accounting Software" at bounding box center [317, 222] width 165 height 21
type input "Xero"
click at [599, 200] on div "Custom fields Address Of Previous Accountant Have We Got Any Paperwork No or ye…" at bounding box center [423, 25] width 422 height 2253
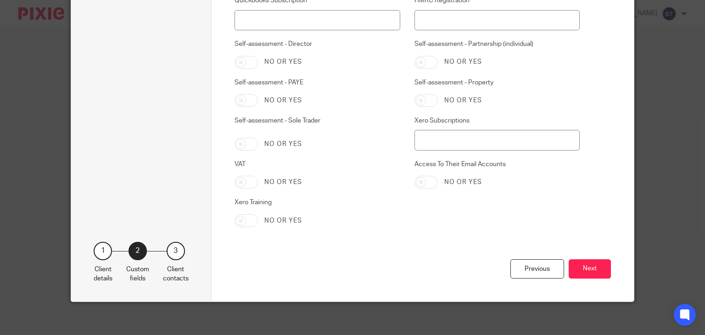
scroll to position [1993, 0]
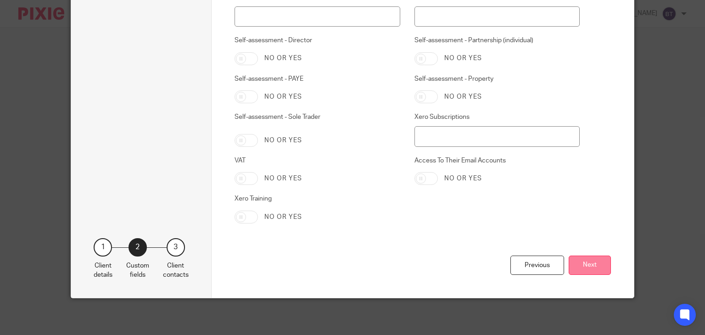
click at [581, 262] on button "Next" at bounding box center [590, 266] width 42 height 20
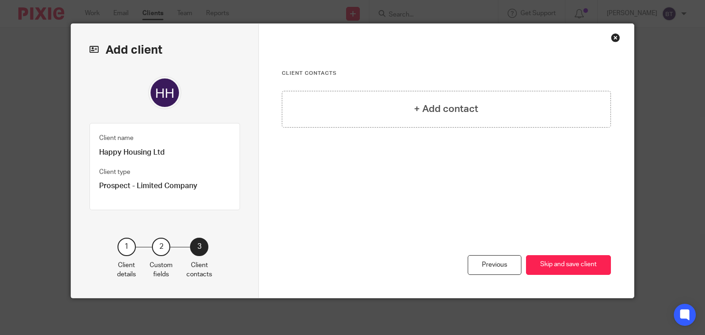
scroll to position [12, 0]
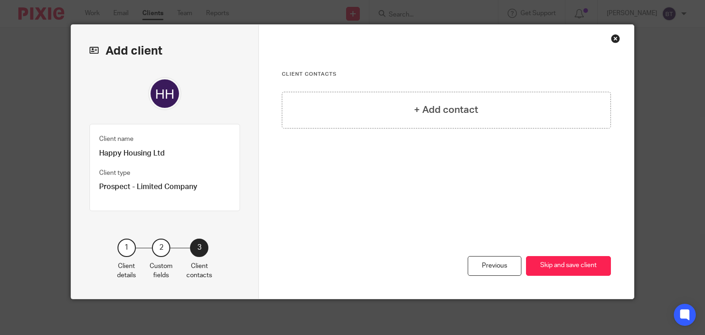
click at [581, 262] on button "Skip and save client" at bounding box center [568, 266] width 85 height 20
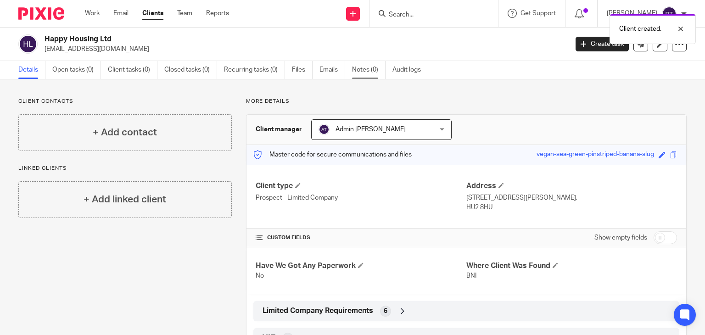
click at [365, 74] on link "Notes (0)" at bounding box center [369, 70] width 34 height 18
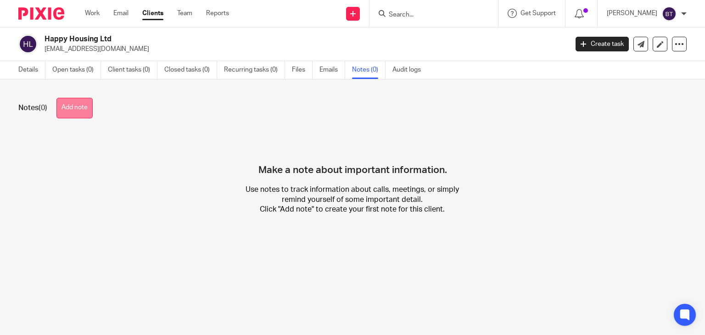
click at [66, 101] on button "Add note" at bounding box center [74, 108] width 36 height 21
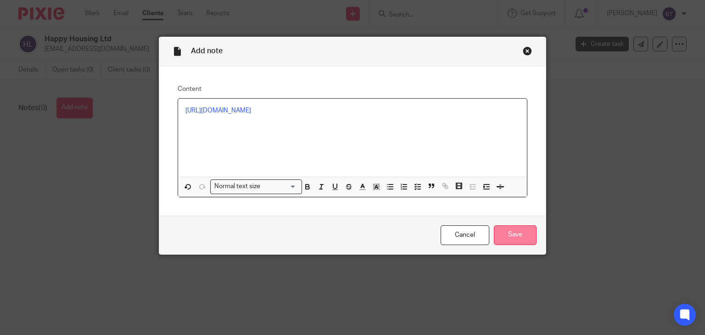
click at [521, 226] on input "Save" at bounding box center [515, 235] width 43 height 20
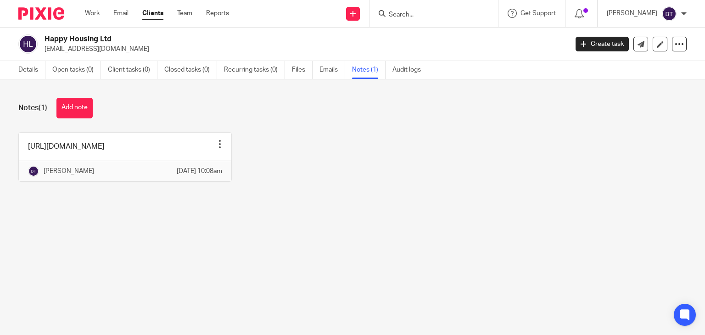
click at [17, 68] on div "Details Open tasks (0) Client tasks (0) Closed tasks (0) Recurring tasks (0) Fi…" at bounding box center [222, 70] width 444 height 18
click at [25, 75] on link "Details" at bounding box center [31, 70] width 27 height 18
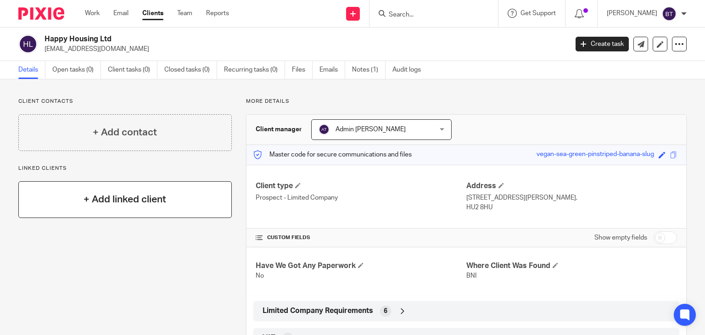
click at [151, 206] on h4 "+ Add linked client" at bounding box center [125, 199] width 83 height 14
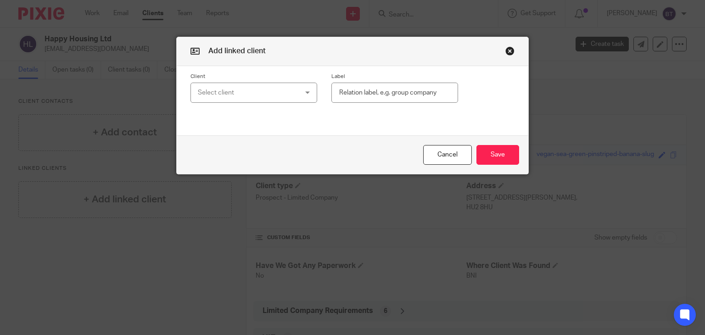
click at [245, 84] on div "Select client" at bounding box center [245, 92] width 95 height 19
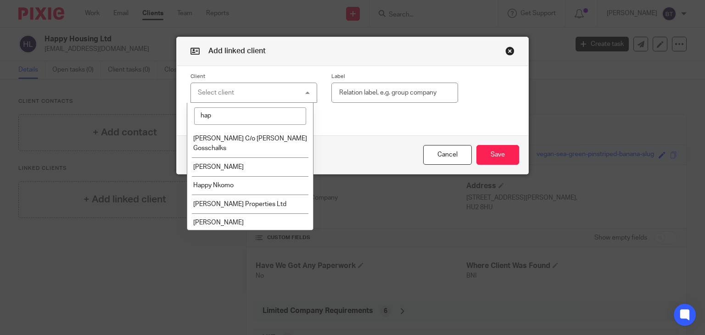
type input "happ"
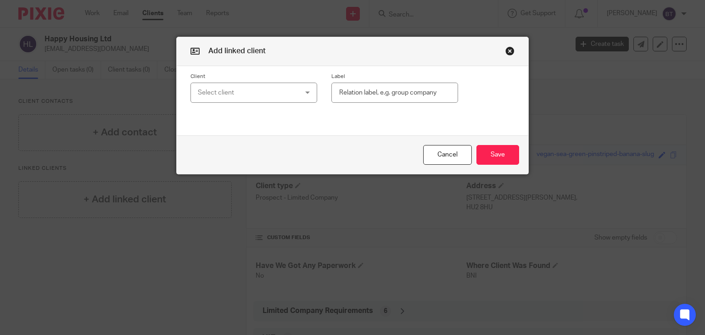
click at [261, 149] on div "Cancel Save" at bounding box center [353, 154] width 352 height 39
drag, startPoint x: 266, startPoint y: 111, endPoint x: 241, endPoint y: 95, distance: 30.3
click at [241, 95] on div "Select client" at bounding box center [245, 92] width 95 height 19
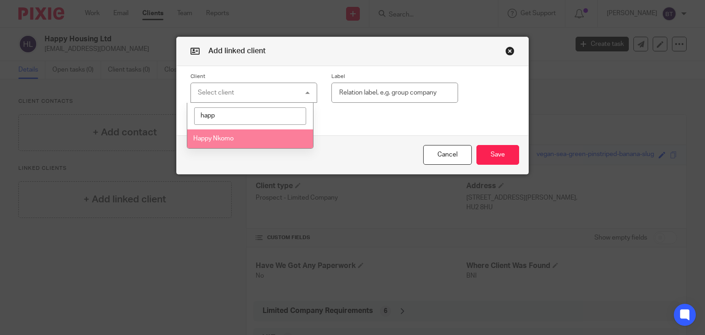
type input "happ"
click at [242, 145] on li "Happy Nkomo" at bounding box center [250, 138] width 126 height 19
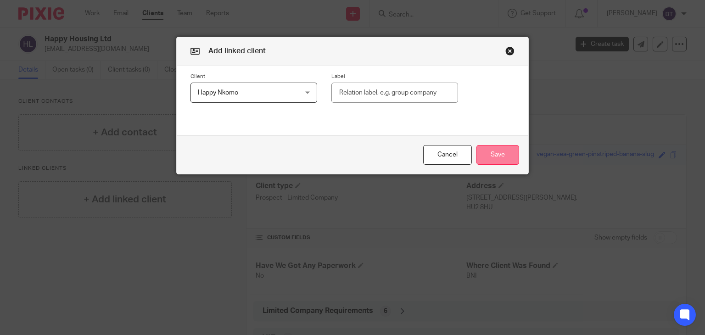
click at [487, 158] on button "Save" at bounding box center [498, 155] width 43 height 20
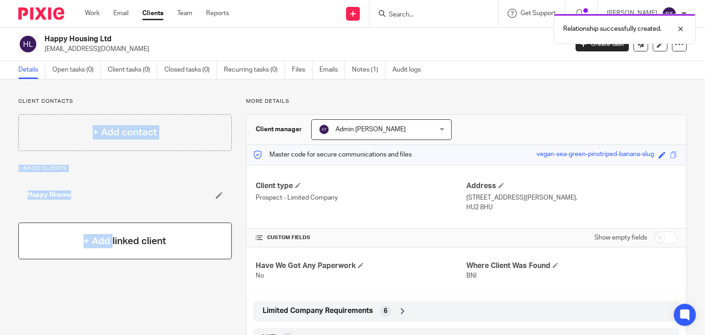
drag, startPoint x: 86, startPoint y: 146, endPoint x: 88, endPoint y: 234, distance: 87.2
click at [88, 234] on div "Client contacts + Add contact Linked clients Happy Nkomo + Add linked client" at bounding box center [118, 267] width 228 height 339
click at [88, 234] on h4 "+ Add linked client" at bounding box center [125, 241] width 83 height 14
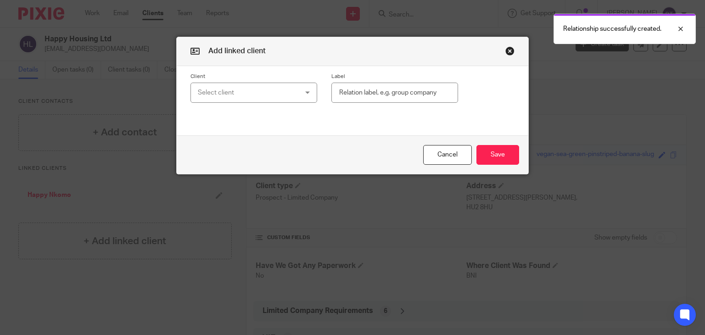
click at [224, 90] on div "Select client" at bounding box center [245, 92] width 95 height 19
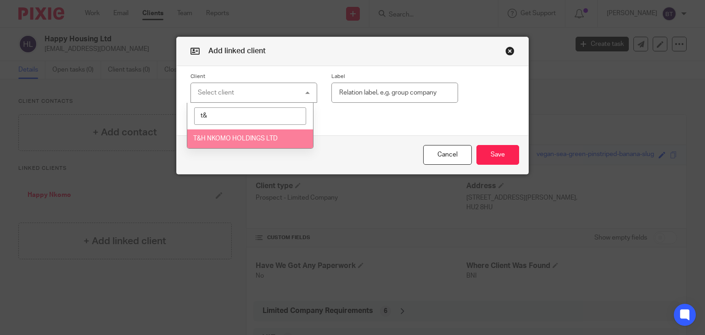
type input "t&"
click at [238, 136] on span "T&H NKOMO HOLDINGS LTD" at bounding box center [235, 138] width 84 height 6
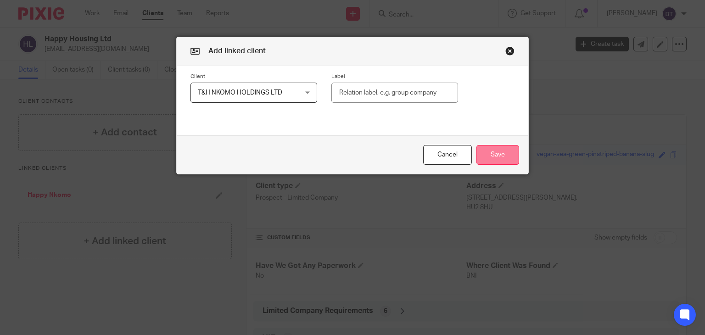
click at [503, 153] on button "Save" at bounding box center [498, 155] width 43 height 20
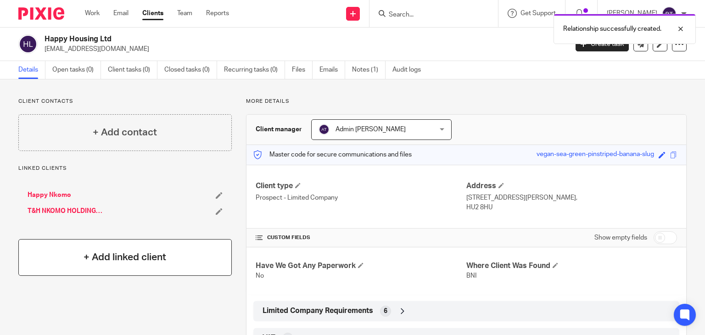
click at [106, 258] on h4 "+ Add linked client" at bounding box center [125, 257] width 83 height 14
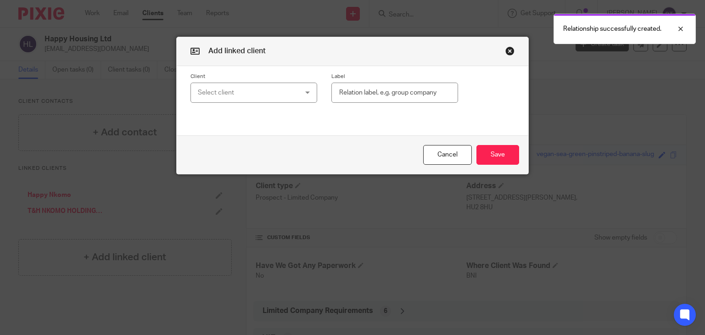
click at [263, 85] on div "Select client" at bounding box center [245, 92] width 95 height 19
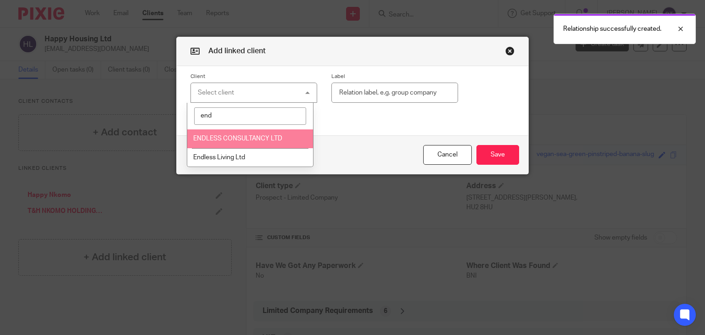
type input "end"
click at [241, 140] on span "ENDLESS CONSULTANCY LTD" at bounding box center [237, 138] width 89 height 6
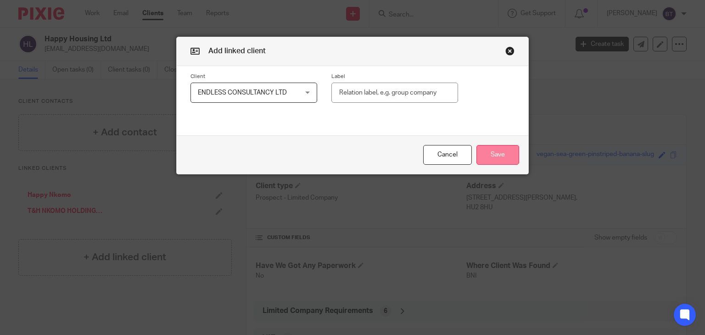
click at [487, 146] on button "Save" at bounding box center [498, 155] width 43 height 20
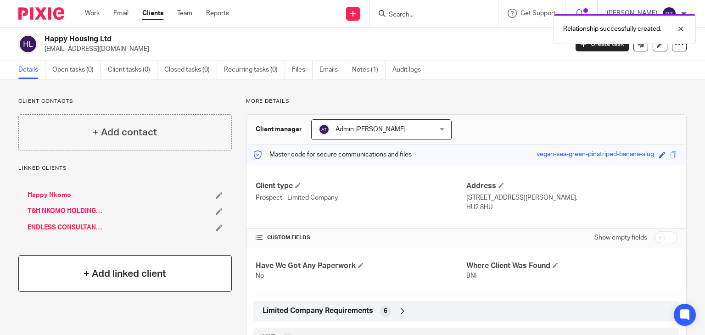
click at [79, 265] on div "+ Add linked client" at bounding box center [124, 273] width 213 height 37
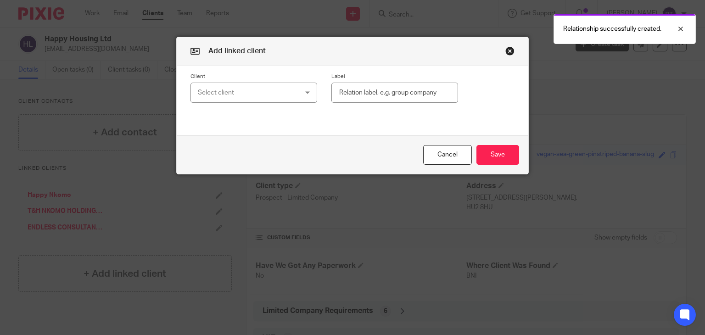
click at [221, 93] on div "Select client" at bounding box center [245, 92] width 95 height 19
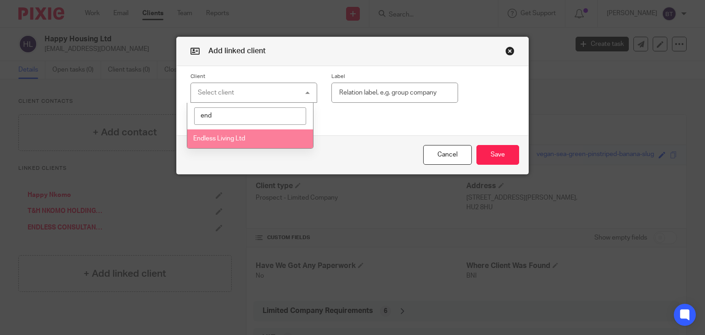
type input "end"
click at [218, 144] on li "Endless Living Ltd" at bounding box center [250, 138] width 126 height 19
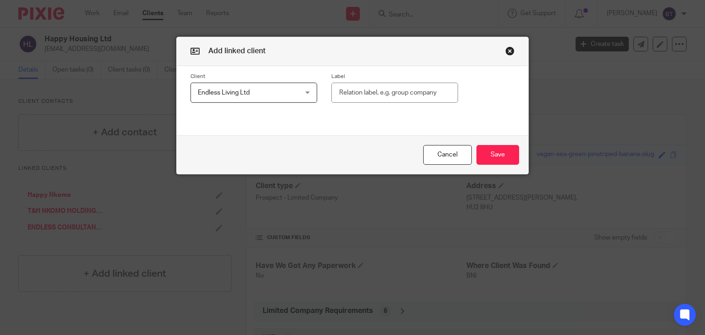
click at [214, 143] on div "Cancel Save" at bounding box center [353, 154] width 352 height 39
click at [492, 160] on button "Save" at bounding box center [498, 155] width 43 height 20
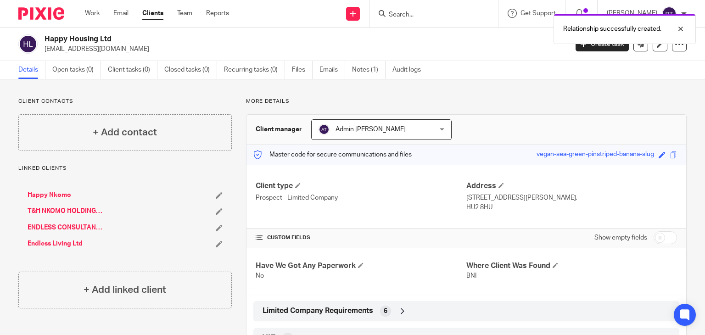
drag, startPoint x: 186, startPoint y: 35, endPoint x: 196, endPoint y: 41, distance: 11.7
click at [196, 41] on h2 "Happy Housing Ltd" at bounding box center [252, 39] width 414 height 10
drag, startPoint x: 196, startPoint y: 41, endPoint x: 186, endPoint y: 70, distance: 31.1
click at [186, 70] on main "Happy Housing Ltd cleans@endless-services.co.uk Create task Update from Compani…" at bounding box center [352, 167] width 705 height 335
click at [186, 70] on link "Closed tasks (0)" at bounding box center [190, 70] width 53 height 18
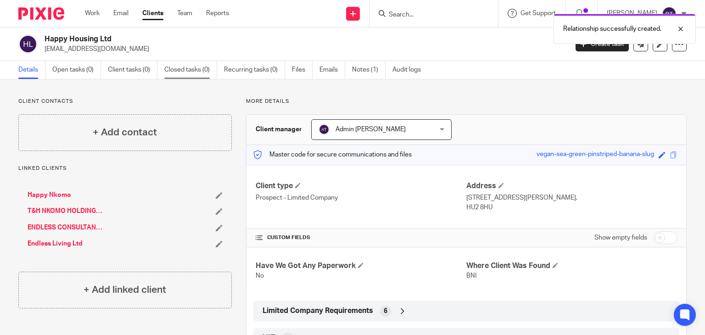
click at [186, 70] on link "Closed tasks (0)" at bounding box center [190, 70] width 53 height 18
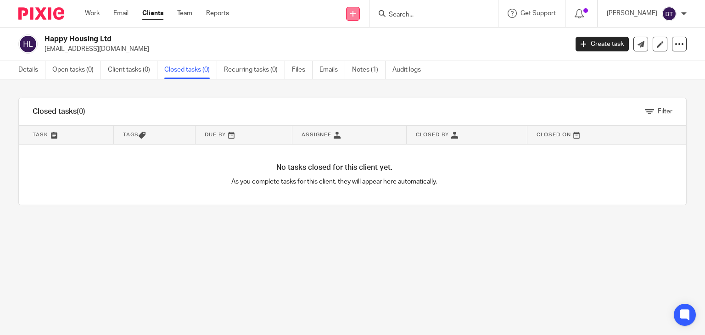
click at [360, 17] on link at bounding box center [353, 14] width 14 height 14
click at [365, 67] on link "Add client" at bounding box center [375, 69] width 56 height 13
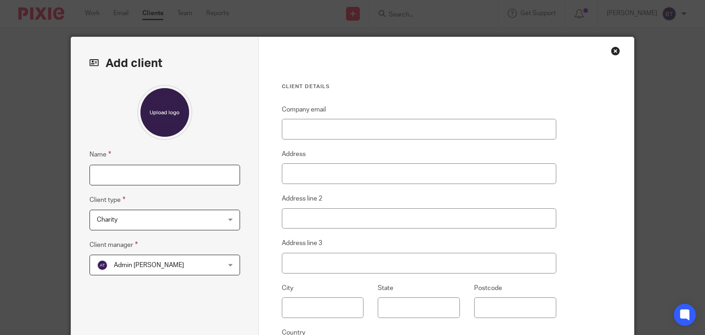
click at [151, 178] on input "Name" at bounding box center [165, 175] width 151 height 21
type input "Endless Shopping Ltd"
click at [230, 225] on div "Charity Charity" at bounding box center [165, 220] width 151 height 21
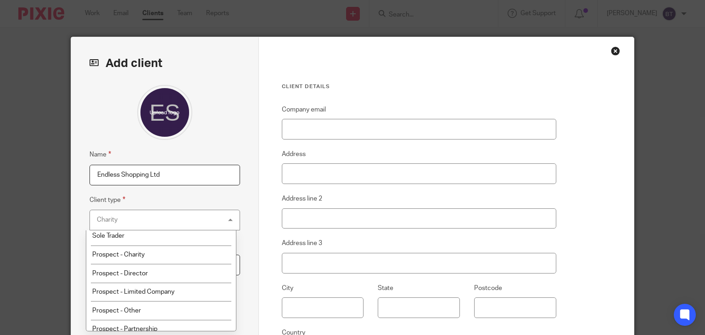
scroll to position [129, 0]
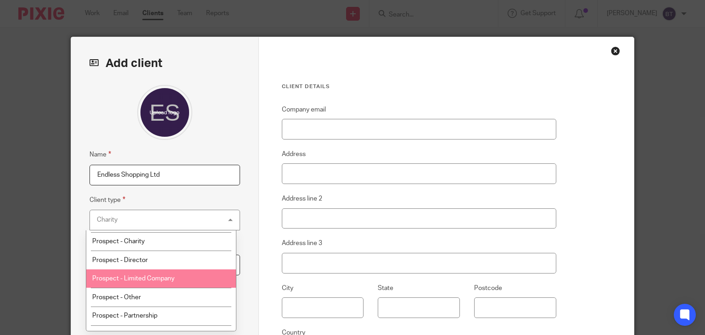
click at [168, 275] on li "Prospect - Limited Company" at bounding box center [161, 278] width 150 height 19
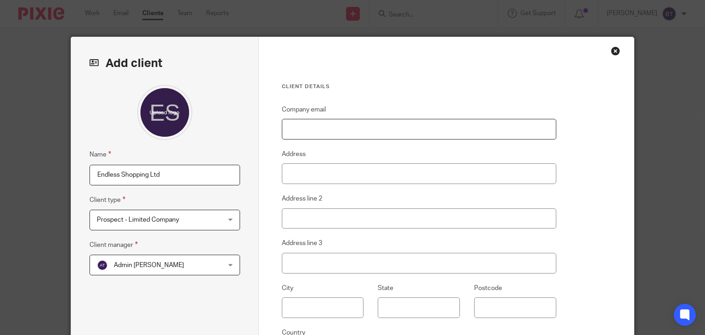
click at [299, 133] on input "Company email" at bounding box center [419, 129] width 275 height 21
type input "Cleans@endless-services.co.uk"
click at [231, 267] on div "Admin Turpin Admin Turpin" at bounding box center [165, 265] width 151 height 21
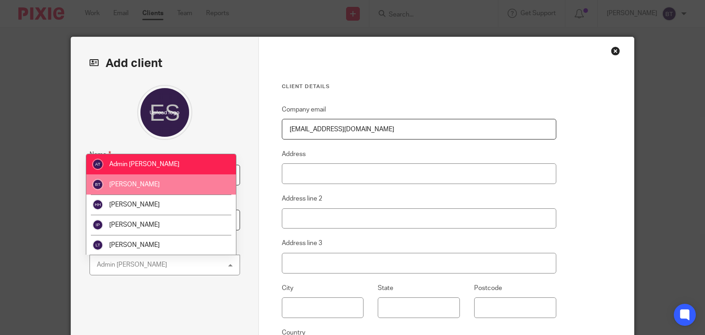
click at [208, 182] on li "[PERSON_NAME]" at bounding box center [161, 184] width 150 height 20
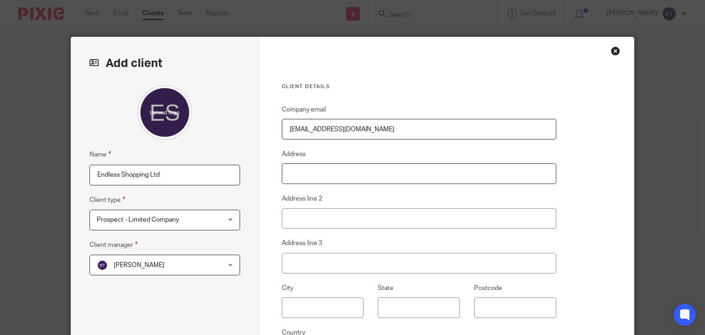
click at [303, 170] on input "Address" at bounding box center [419, 173] width 275 height 21
paste input "9-10 Wright Street, Hull, East Riding Of Yorkshire, England, HU2 8HU"
drag, startPoint x: 453, startPoint y: 175, endPoint x: 488, endPoint y: 177, distance: 34.9
click at [488, 177] on input "9-10 Wright Street, Hull, East Riding Of Yorkshire, England, HU2 8HU" at bounding box center [419, 173] width 275 height 21
type input "9-10 Wright Street, Hull, East Riding Of Yorkshire, England,"
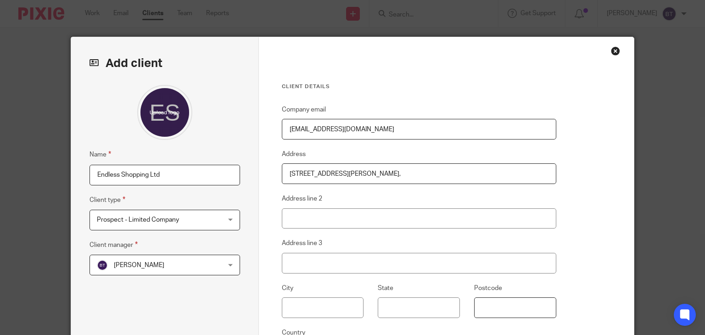
click at [490, 313] on input "Postcode" at bounding box center [515, 307] width 82 height 21
paste input "HU2 8HU"
type input "HU2 8HU"
click at [584, 263] on div "Client details Company email Cleans@endless-services.co.uk Address 9-10 Wright …" at bounding box center [447, 237] width 376 height 400
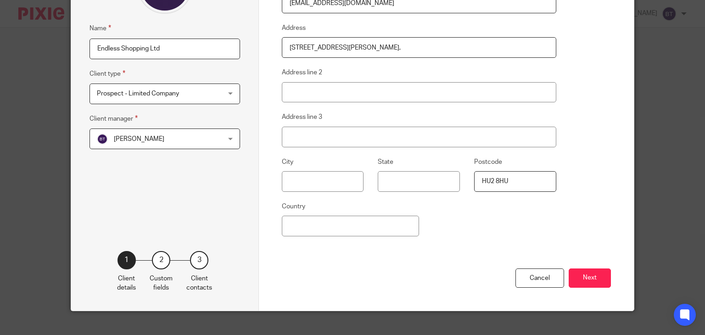
scroll to position [138, 0]
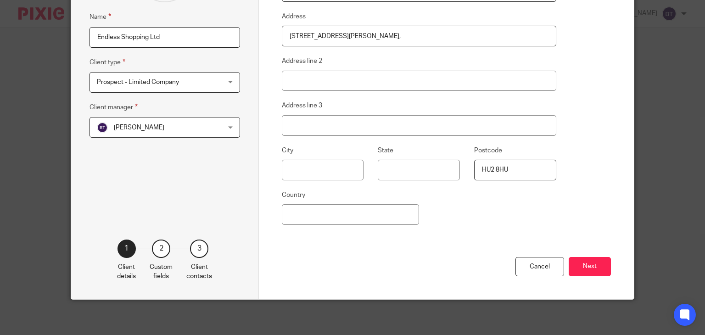
click at [584, 263] on button "Next" at bounding box center [590, 267] width 42 height 20
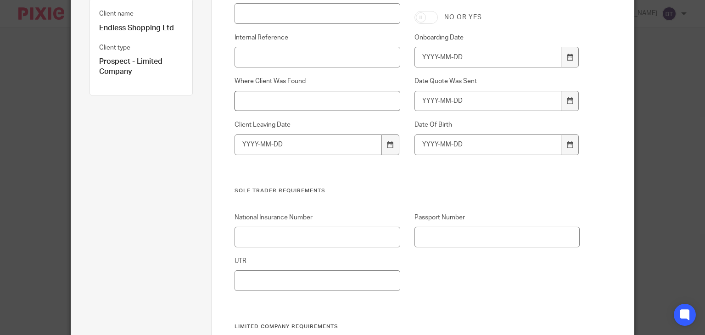
click at [250, 109] on input "Where Client Was Found" at bounding box center [317, 101] width 165 height 21
type input "BNI"
click at [316, 169] on div "Address Of Previous Accountant Have We Got Any Paperwork No or yes Internal Ref…" at bounding box center [399, 87] width 359 height 197
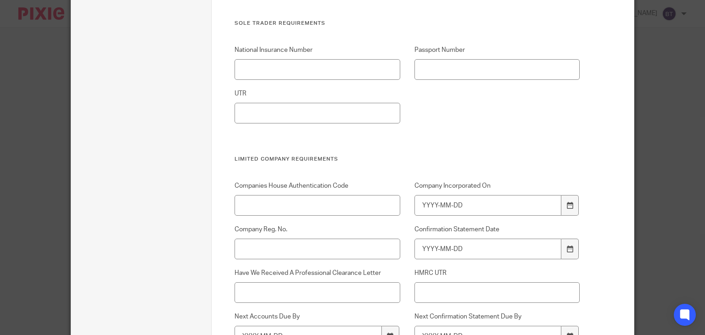
scroll to position [321, 0]
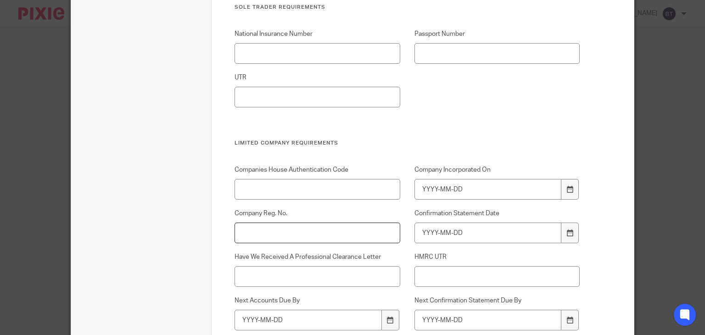
click at [253, 223] on input "Company Reg. No." at bounding box center [317, 233] width 165 height 21
paste input "13401280"
type input "13401280"
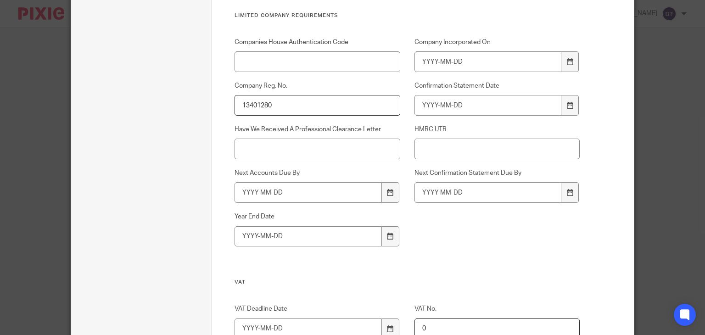
scroll to position [450, 0]
click at [425, 60] on input "Company Incorporated On" at bounding box center [488, 61] width 147 height 21
type input "2020-01-29"
click at [418, 97] on input "Confirmation Statement Date" at bounding box center [488, 104] width 147 height 21
type input "2026-01-28"
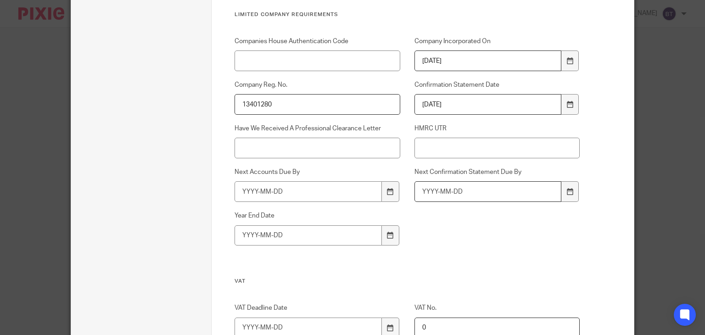
click at [445, 188] on input "Next Confirmation Statement Due By" at bounding box center [488, 191] width 147 height 21
type input "2026-02-11"
click at [247, 192] on input "Next Accounts Due By" at bounding box center [308, 191] width 147 height 21
type input "2025-10-31"
click at [249, 234] on input "Year End Date" at bounding box center [308, 235] width 147 height 21
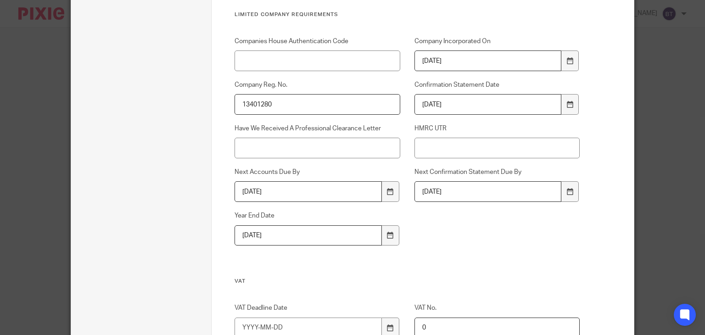
type input "2025-01-31"
click at [674, 157] on div "Add client Name Endless Shopping Ltd Client type Prospect - Limited Company Pro…" at bounding box center [352, 167] width 705 height 335
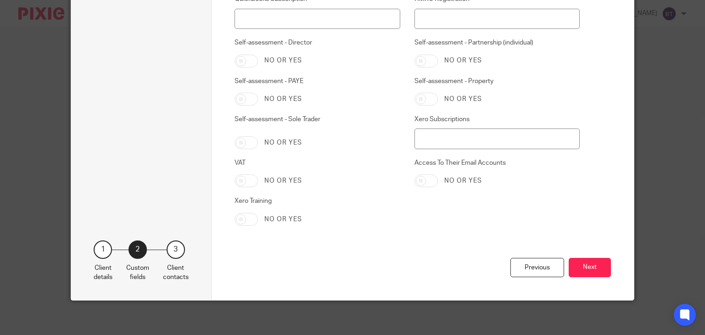
scroll to position [1993, 0]
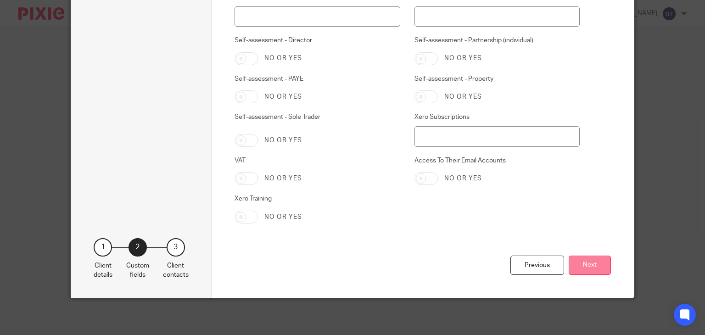
click at [595, 267] on button "Next" at bounding box center [590, 266] width 42 height 20
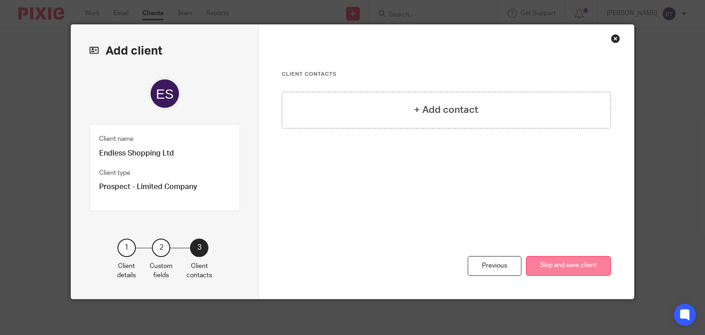
click at [595, 267] on button "Skip and save client" at bounding box center [568, 266] width 85 height 20
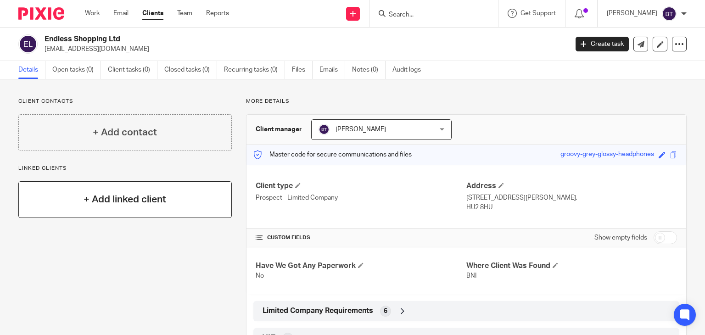
click at [118, 197] on h4 "+ Add linked client" at bounding box center [125, 199] width 83 height 14
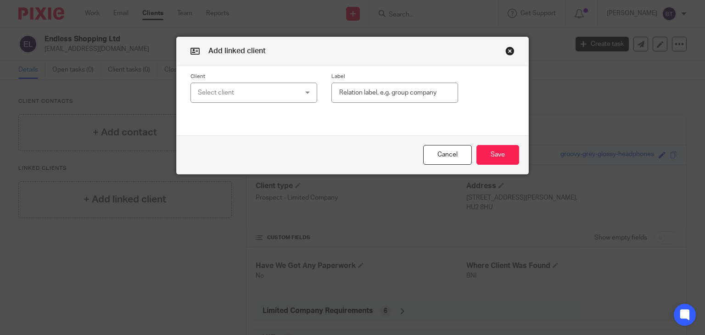
click at [236, 93] on div "Select client" at bounding box center [245, 92] width 95 height 19
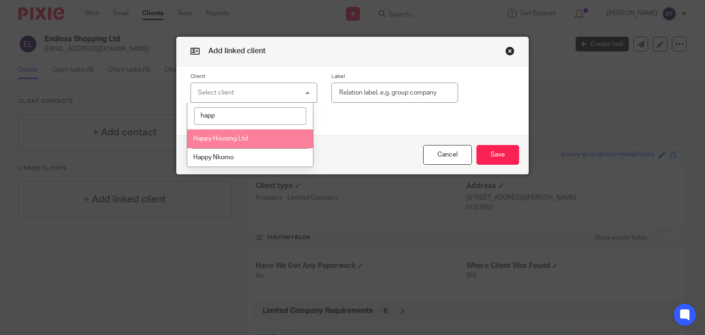
type input "happ"
click at [237, 140] on span "Happy Housing Ltd" at bounding box center [220, 138] width 55 height 6
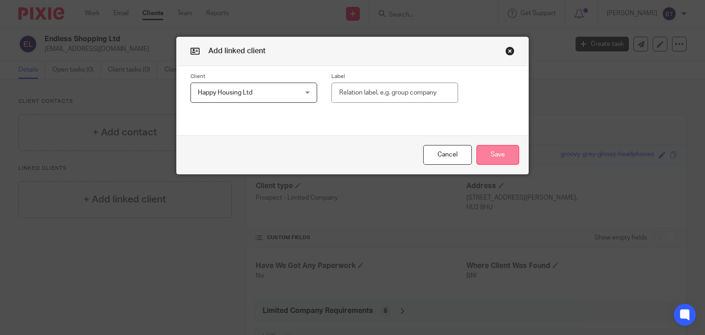
click at [499, 160] on button "Save" at bounding box center [498, 155] width 43 height 20
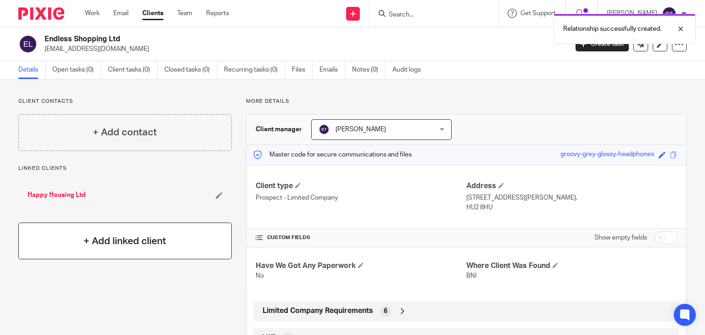
click at [125, 243] on h4 "+ Add linked client" at bounding box center [125, 241] width 83 height 14
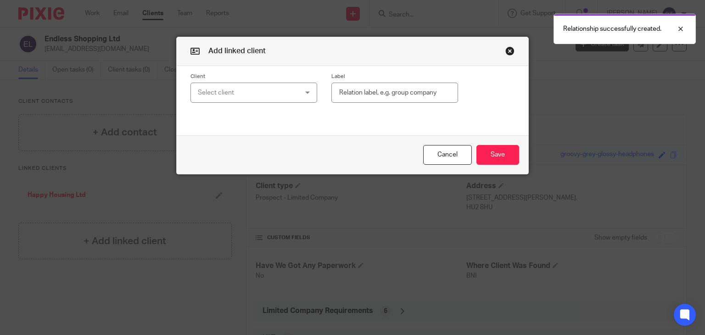
click at [214, 87] on div "Select client" at bounding box center [245, 92] width 95 height 19
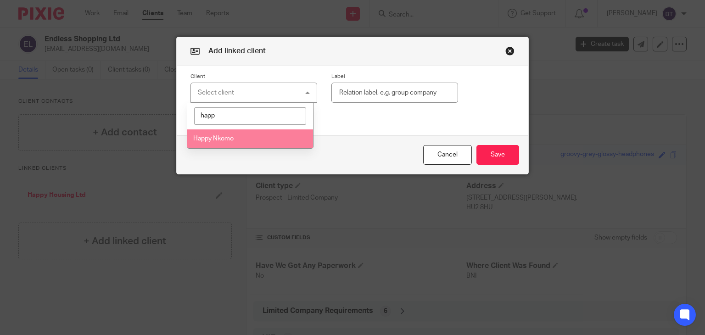
type input "happ"
click at [219, 134] on li "Happy Nkomo" at bounding box center [250, 138] width 126 height 19
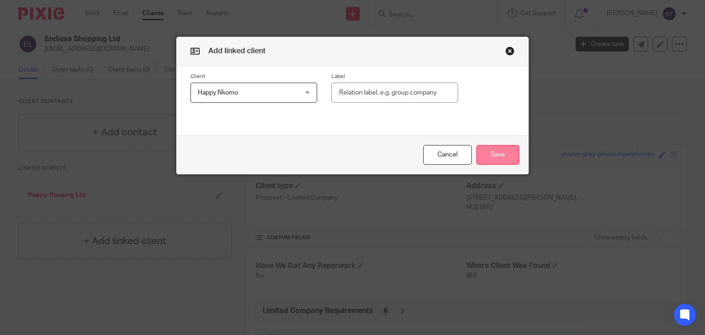
click at [500, 157] on button "Save" at bounding box center [498, 155] width 43 height 20
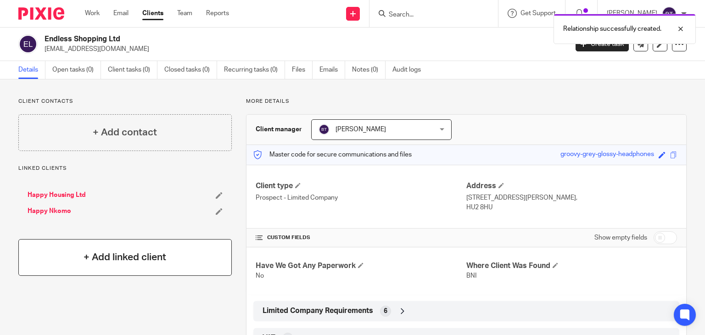
click at [70, 263] on div "+ Add linked client" at bounding box center [124, 257] width 213 height 37
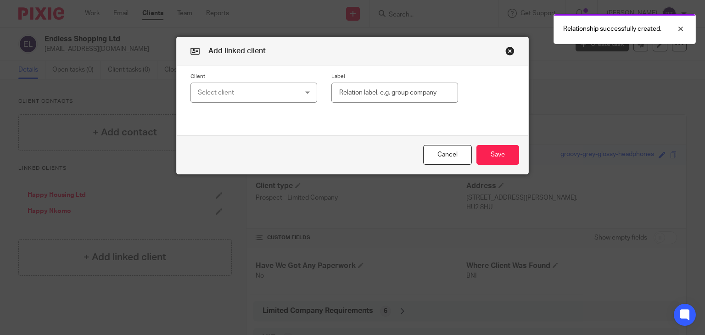
click at [219, 98] on div "Select client" at bounding box center [245, 92] width 95 height 19
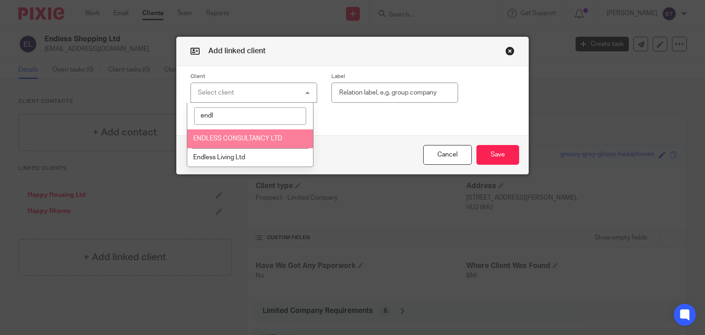
type input "endl"
click at [229, 140] on span "ENDLESS CONSULTANCY LTD" at bounding box center [237, 138] width 89 height 6
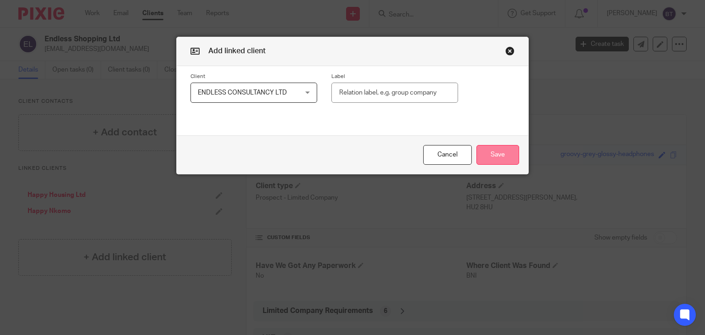
click at [482, 159] on button "Save" at bounding box center [498, 155] width 43 height 20
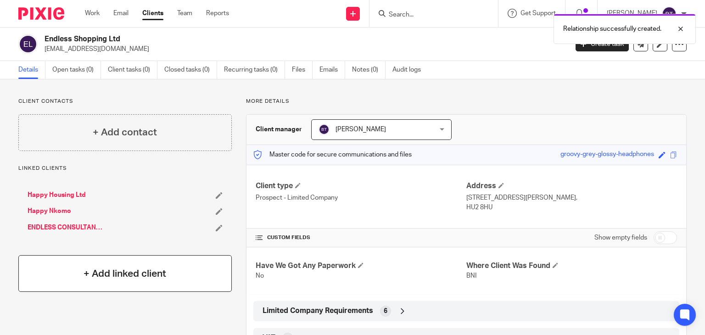
click at [123, 269] on h4 "+ Add linked client" at bounding box center [125, 274] width 83 height 14
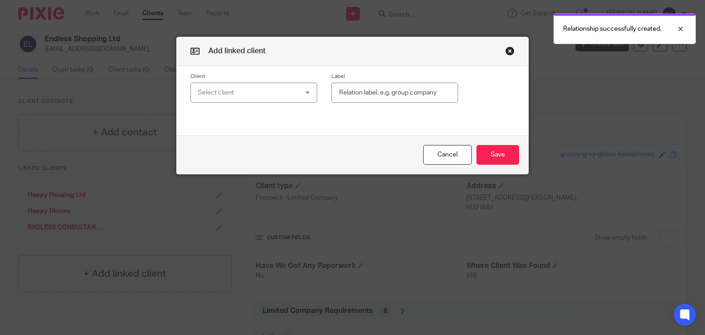
click at [270, 90] on div "Select client" at bounding box center [245, 92] width 95 height 19
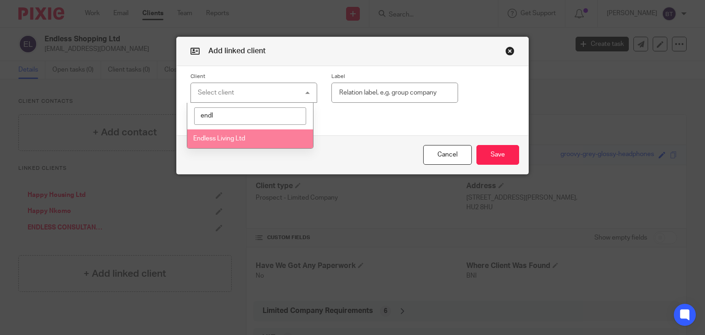
type input "endl"
click at [248, 133] on li "Endless Living Ltd" at bounding box center [250, 138] width 126 height 19
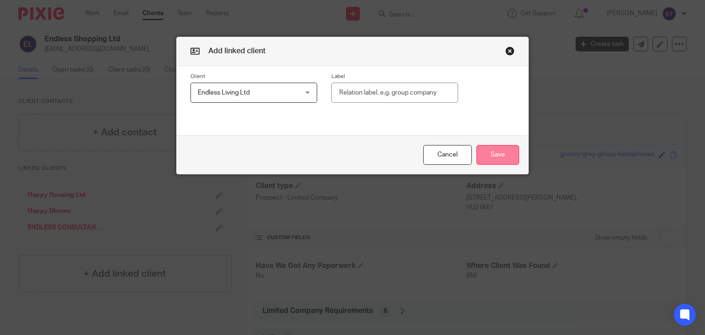
click at [501, 159] on button "Save" at bounding box center [498, 155] width 43 height 20
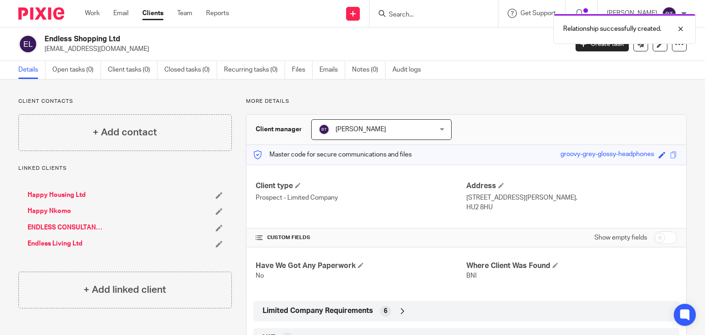
click at [72, 191] on link "Happy Housing Ltd" at bounding box center [57, 195] width 58 height 9
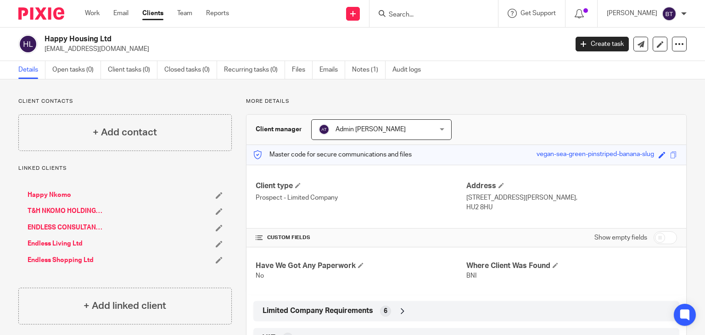
click at [50, 196] on link "Happy Nkomo" at bounding box center [50, 195] width 44 height 9
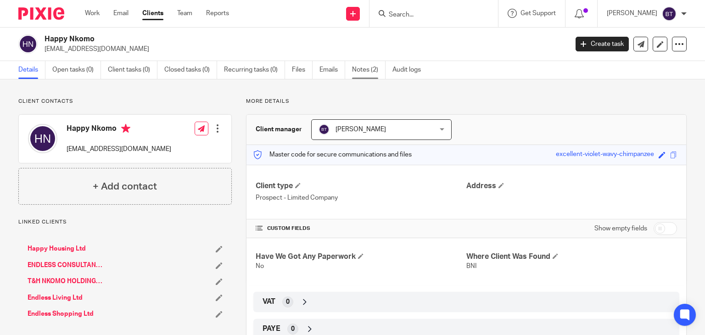
click at [379, 71] on link "Notes (2)" at bounding box center [369, 70] width 34 height 18
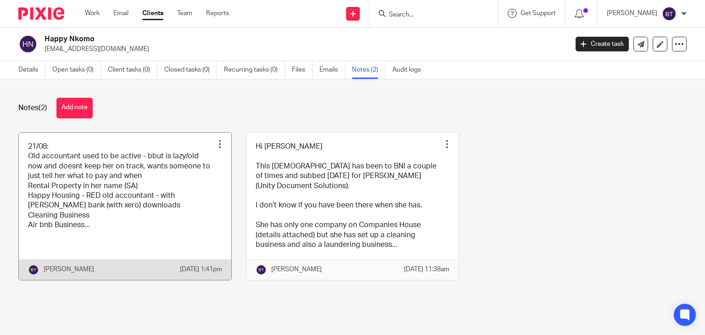
click at [73, 158] on link at bounding box center [125, 206] width 213 height 147
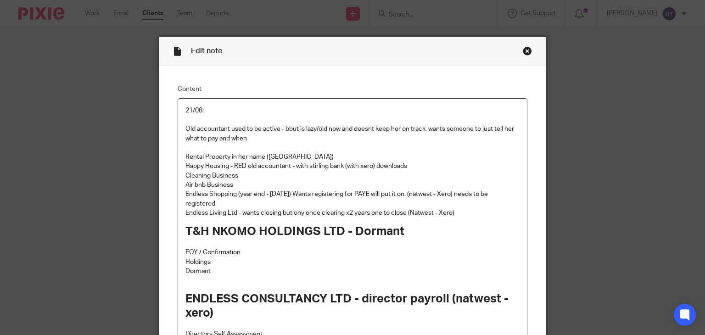
click at [285, 129] on p "Old accountant used to be active - bbut is lazy/old now and doesnt keep her on …" at bounding box center [352, 133] width 335 height 19
click at [269, 182] on p "Air bnb Business" at bounding box center [352, 184] width 335 height 9
click at [241, 269] on p "Dormant" at bounding box center [352, 271] width 335 height 9
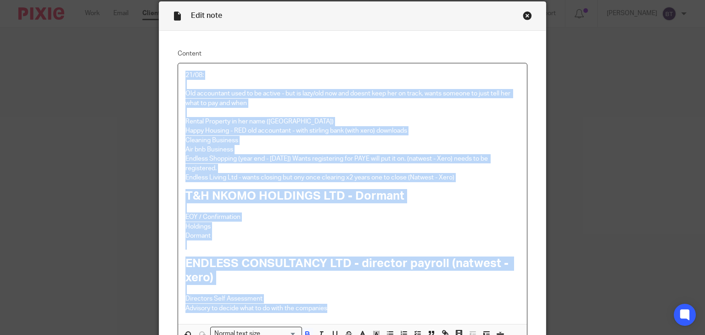
scroll to position [138, 0]
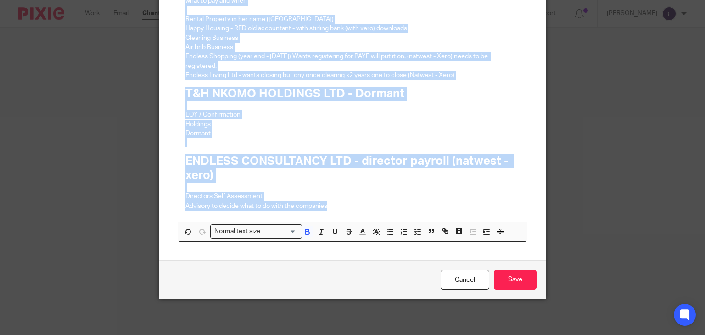
drag, startPoint x: 180, startPoint y: 111, endPoint x: 381, endPoint y: 343, distance: 306.6
click at [381, 335] on html "Work Email Clients Team Reports Work Email Clients Team Reports Settings Send n…" at bounding box center [352, 167] width 705 height 335
click at [235, 57] on p "Endless Shopping (year end - May 31st) Wants registering for PAYE will put it o…" at bounding box center [352, 61] width 335 height 19
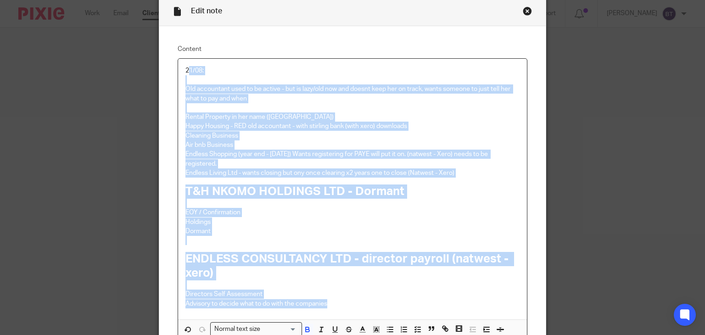
scroll to position [0, 0]
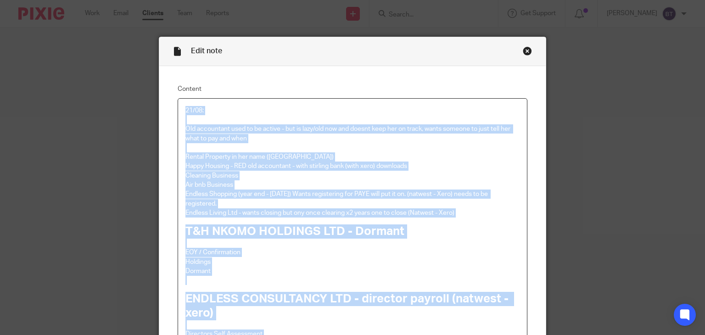
drag, startPoint x: 316, startPoint y: 190, endPoint x: 166, endPoint y: 110, distance: 169.4
click at [166, 110] on div "Content 21/08: Old accountant used to be active - but is lazy/old now and doesn…" at bounding box center [352, 232] width 387 height 332
click at [219, 136] on p "Old accountant used to be active - but is lazy/old now and doesnt keep her on t…" at bounding box center [352, 133] width 335 height 19
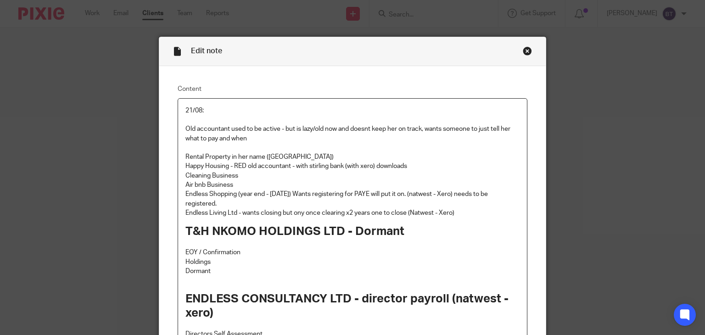
click at [226, 140] on p "Old accountant used to be active - but is lazy/old now and doesnt keep her on t…" at bounding box center [352, 133] width 335 height 19
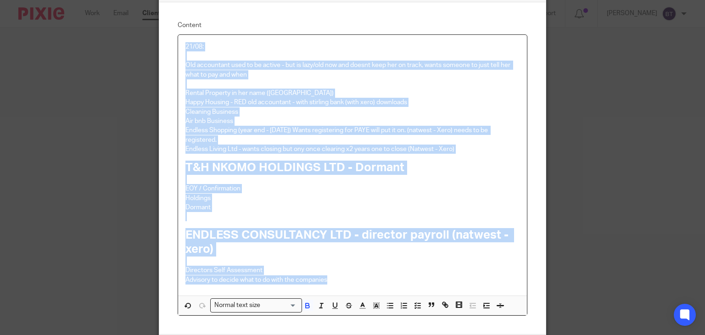
scroll to position [138, 0]
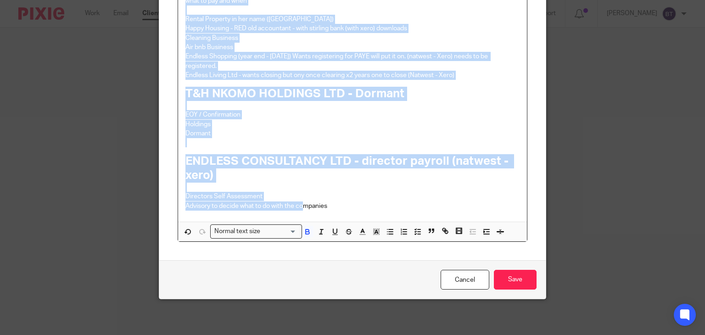
drag, startPoint x: 180, startPoint y: 111, endPoint x: 293, endPoint y: 225, distance: 161.3
click at [293, 225] on div "21/08: Old accountant used to be active - but is lazy/old now and doesnt keep h…" at bounding box center [352, 101] width 349 height 281
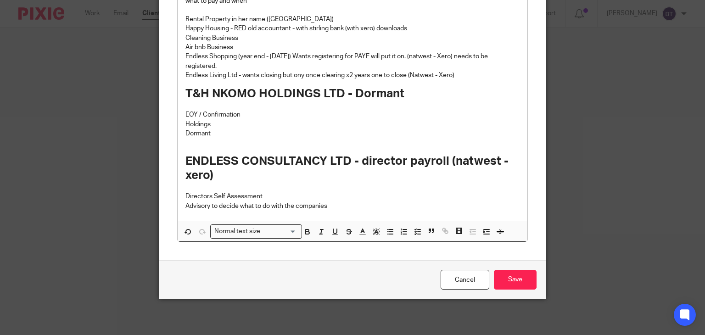
click at [325, 215] on div "21/08: Old accountant used to be active - but is lazy/old now and doesnt keep h…" at bounding box center [352, 91] width 349 height 261
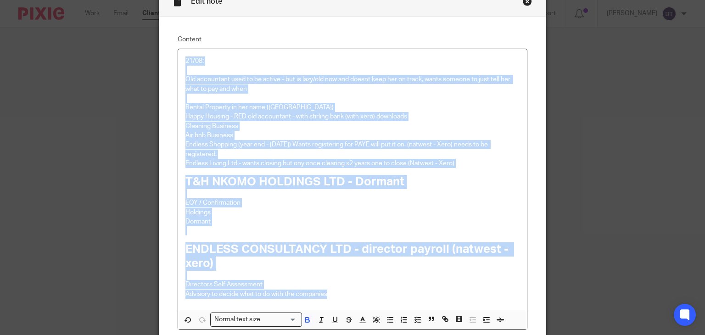
scroll to position [0, 0]
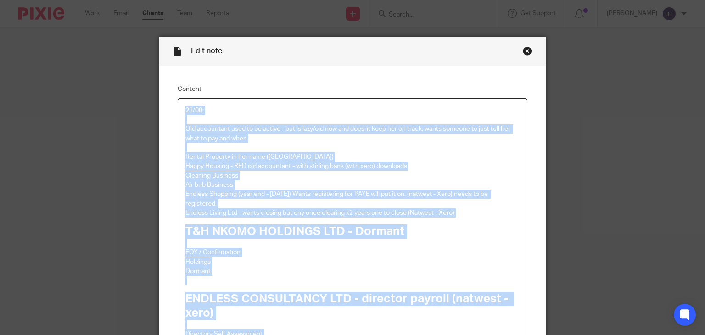
drag, startPoint x: 325, startPoint y: 215, endPoint x: 163, endPoint y: 11, distance: 260.7
click at [163, 11] on div "Edit note Content 21/08: Old accountant used to be active - but is lazy/old now…" at bounding box center [352, 167] width 705 height 335
copy div "21/08: Old accountant used to be active - but is lazy/old now and doesnt keep h…"
click at [253, 150] on p at bounding box center [352, 147] width 335 height 9
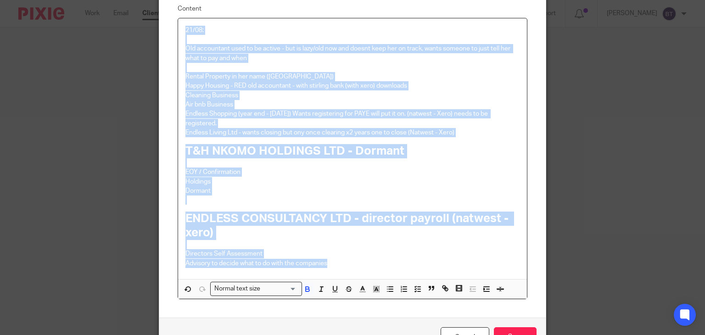
scroll to position [138, 0]
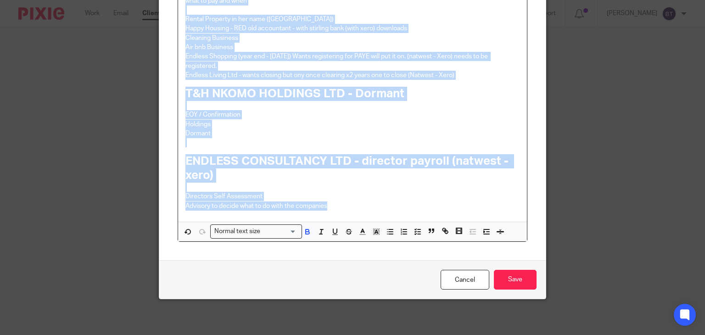
drag, startPoint x: 179, startPoint y: 107, endPoint x: 369, endPoint y: 215, distance: 219.4
click at [369, 215] on div "21/08: Old accountant used to be active - but is lazy/old now and doesnt keep h…" at bounding box center [352, 91] width 349 height 261
copy div "21/08: Old accountant used to be active - but is lazy/old now and doesnt keep h…"
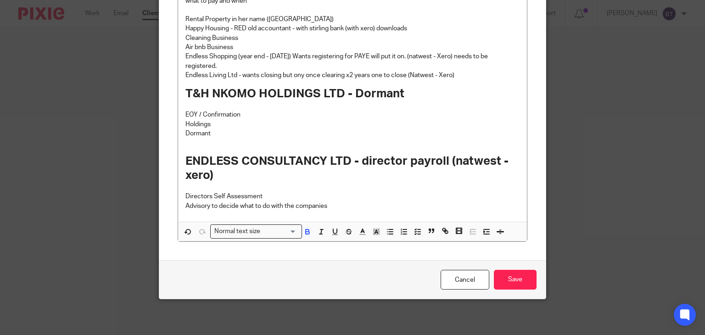
click at [159, 73] on div "Content 21/08: Old accountant used to be active - but is lazy/old now and doesn…" at bounding box center [352, 94] width 387 height 332
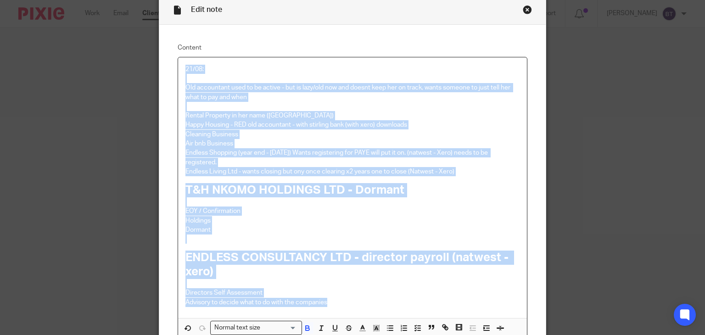
scroll to position [0, 0]
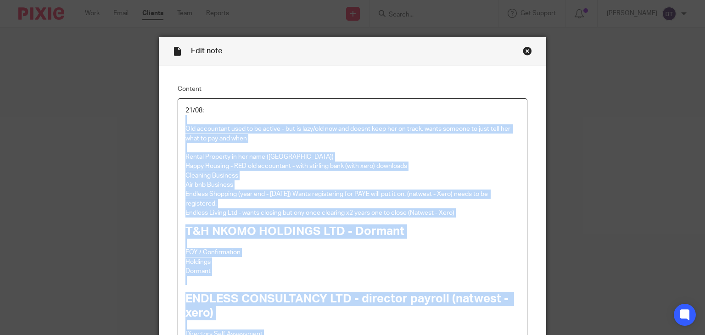
drag, startPoint x: 332, startPoint y: 208, endPoint x: 212, endPoint y: 138, distance: 139.3
click at [212, 138] on div "21/08: Old accountant used to be active - but is lazy/old now and doesnt keep h…" at bounding box center [352, 229] width 349 height 261
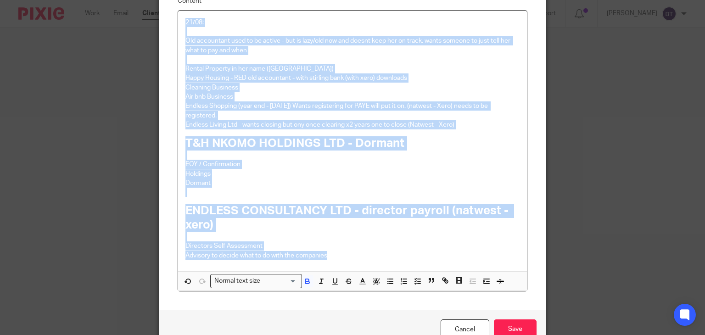
scroll to position [138, 0]
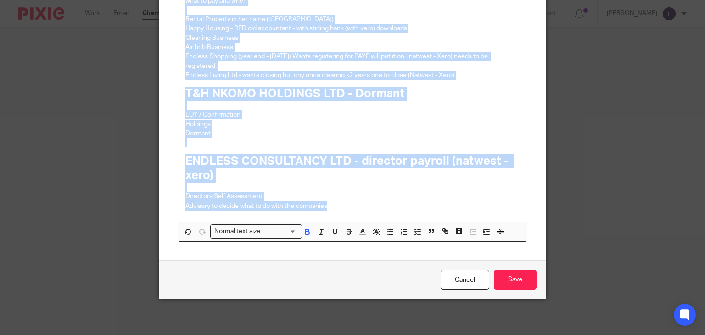
drag, startPoint x: 183, startPoint y: 107, endPoint x: 354, endPoint y: 350, distance: 296.3
click at [354, 335] on html "Work Email Clients Team Reports Work Email Clients Team Reports Settings Send n…" at bounding box center [352, 167] width 705 height 335
copy div "21/08: Old accountant used to be active - but is lazy/old now and doesnt keep h…"
click at [292, 136] on p "Dormant" at bounding box center [352, 133] width 335 height 9
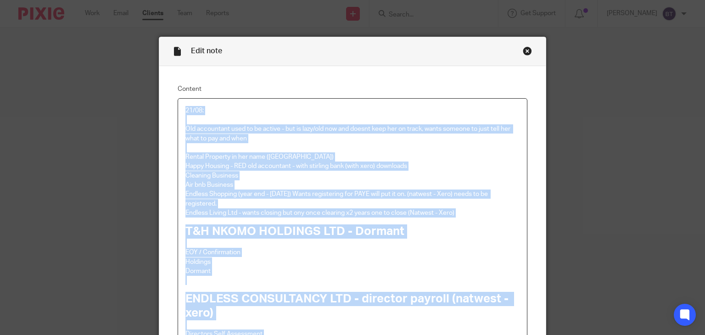
drag, startPoint x: 351, startPoint y: 205, endPoint x: 174, endPoint y: 101, distance: 205.4
click at [178, 101] on div "21/08: Old accountant used to be active - but is lazy/old now and doesnt keep h…" at bounding box center [353, 239] width 350 height 282
copy div "21/08: Old accountant used to be active - but is lazy/old now and doesnt keep h…"
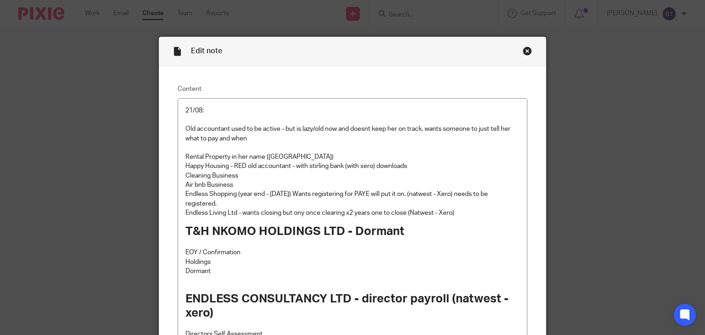
click at [128, 86] on div "Edit note Content 21/08: Old accountant used to be active - but is lazy/old now…" at bounding box center [352, 167] width 705 height 335
click at [525, 49] on div "Close this dialog window" at bounding box center [527, 50] width 9 height 9
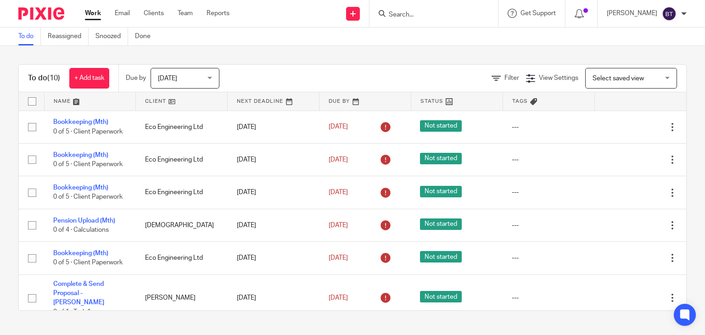
click at [447, 20] on div at bounding box center [434, 13] width 129 height 27
click at [441, 15] on input "Search" at bounding box center [429, 15] width 83 height 8
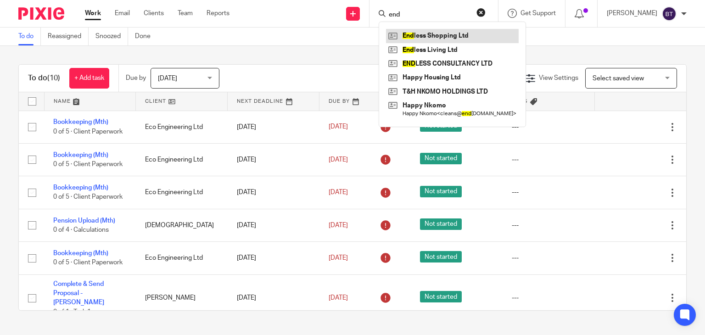
type input "end"
click at [450, 35] on link at bounding box center [452, 36] width 133 height 14
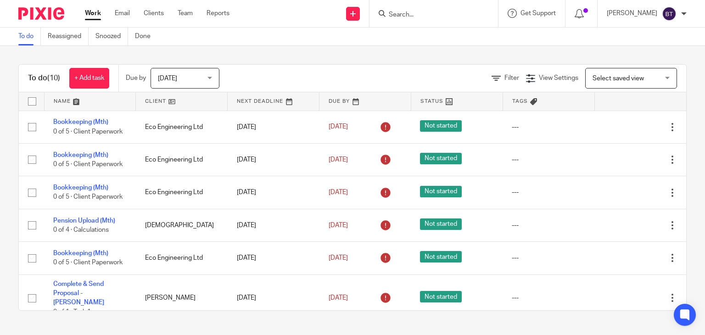
click at [471, 21] on div at bounding box center [434, 13] width 129 height 27
click at [440, 15] on input "Search" at bounding box center [429, 15] width 83 height 8
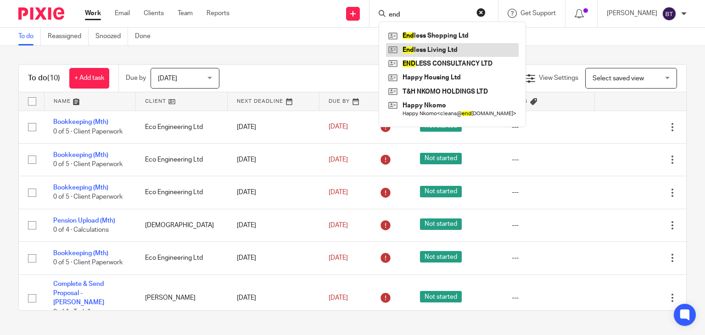
type input "end"
click at [447, 50] on link at bounding box center [452, 50] width 133 height 14
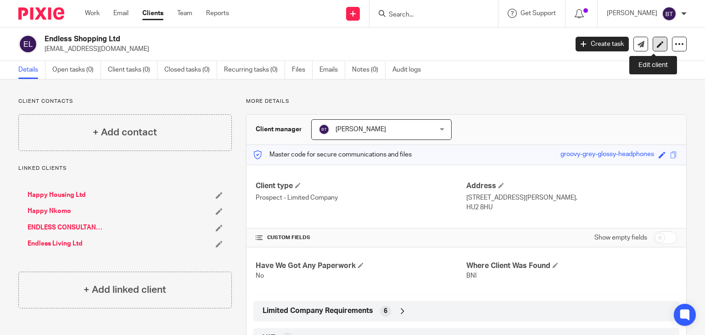
click at [657, 43] on icon at bounding box center [660, 44] width 7 height 7
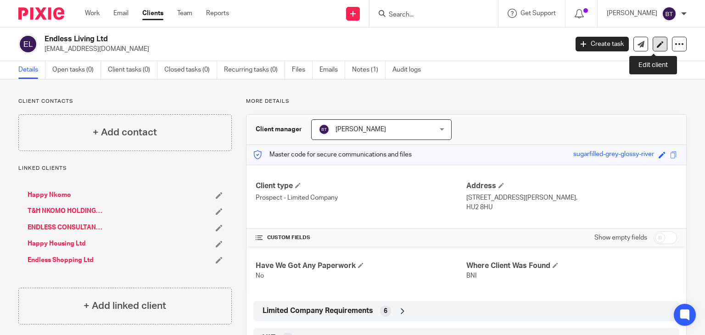
click at [657, 47] on icon at bounding box center [660, 44] width 7 height 7
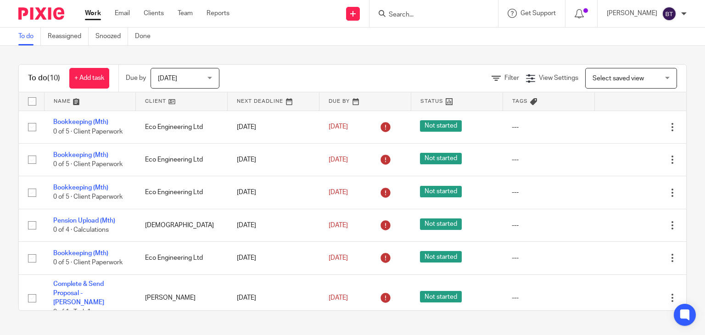
click at [386, 14] on icon at bounding box center [382, 13] width 7 height 7
click at [421, 16] on input "Search" at bounding box center [429, 15] width 83 height 8
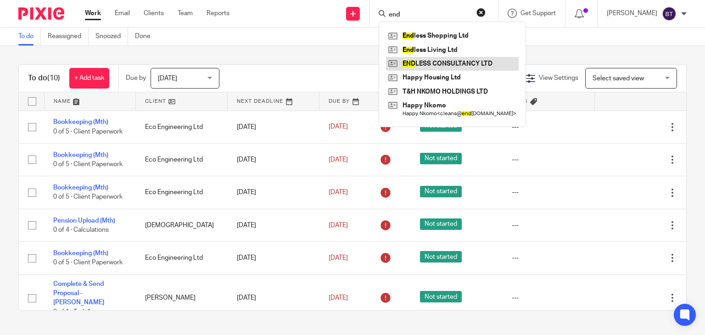
type input "end"
click at [499, 66] on link at bounding box center [452, 64] width 133 height 14
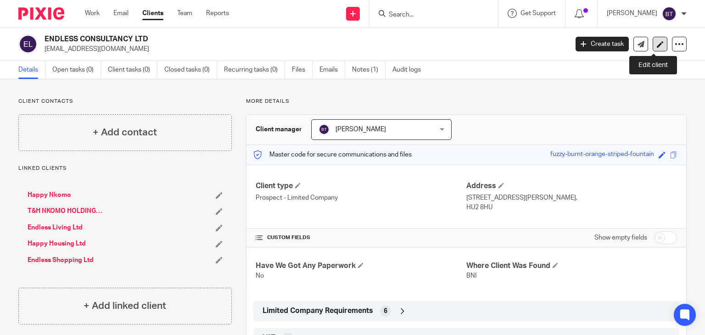
click at [653, 50] on link at bounding box center [660, 44] width 15 height 15
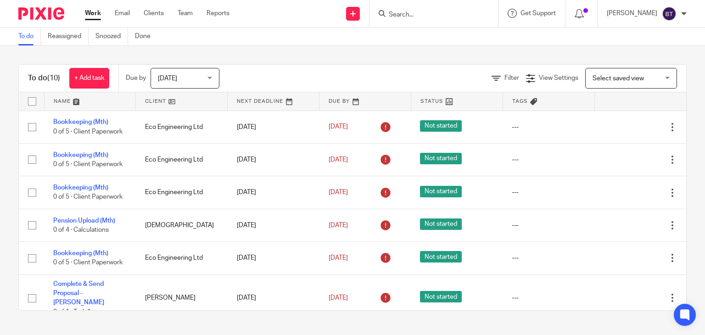
click at [415, 24] on div at bounding box center [434, 13] width 129 height 27
click at [415, 16] on input "Search" at bounding box center [429, 15] width 83 height 8
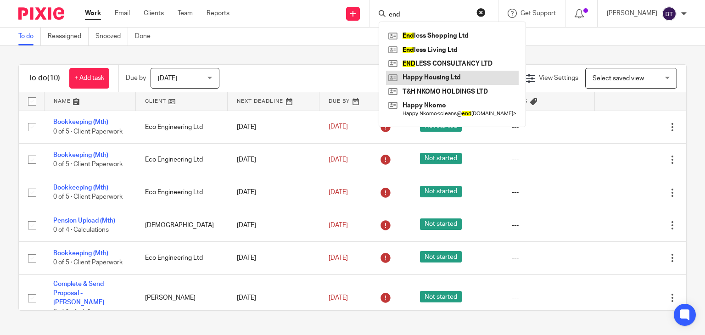
type input "end"
click at [467, 79] on link at bounding box center [452, 78] width 133 height 14
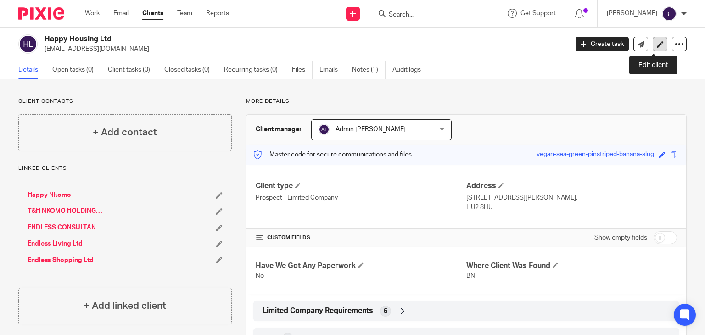
click at [657, 43] on icon at bounding box center [660, 44] width 7 height 7
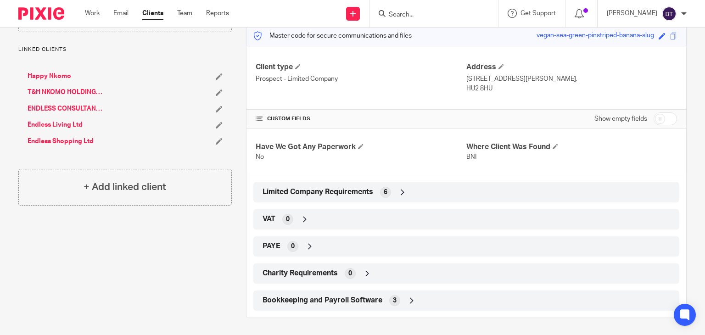
scroll to position [120, 0]
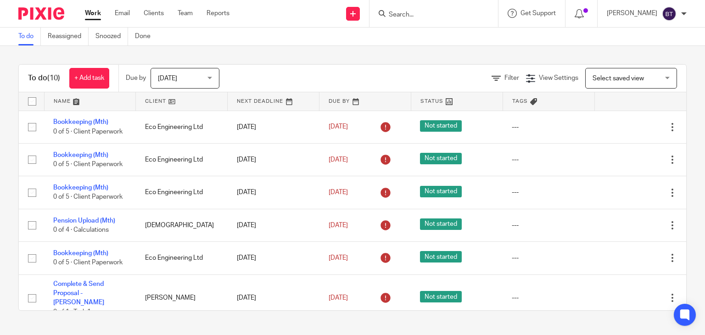
click at [444, 12] on input "Search" at bounding box center [429, 15] width 83 height 8
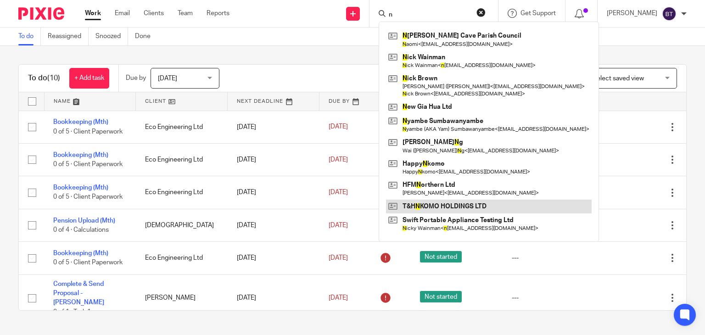
type input "n"
click at [466, 208] on link at bounding box center [489, 207] width 206 height 14
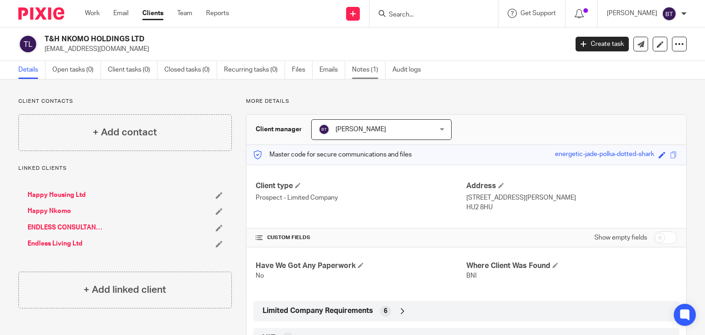
click at [377, 74] on link "Notes (1)" at bounding box center [369, 70] width 34 height 18
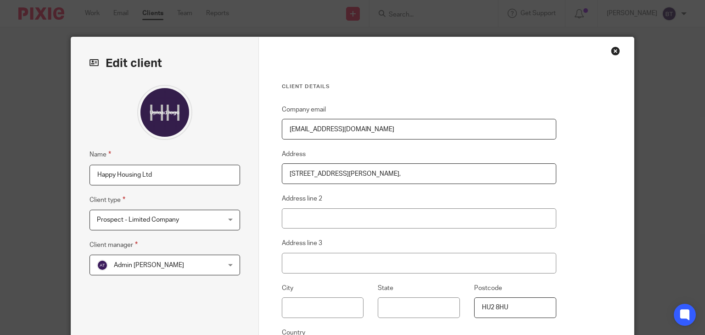
click at [580, 274] on div "Client details Company email [EMAIL_ADDRESS][DOMAIN_NAME] Address [STREET_ADDRE…" at bounding box center [447, 237] width 376 height 400
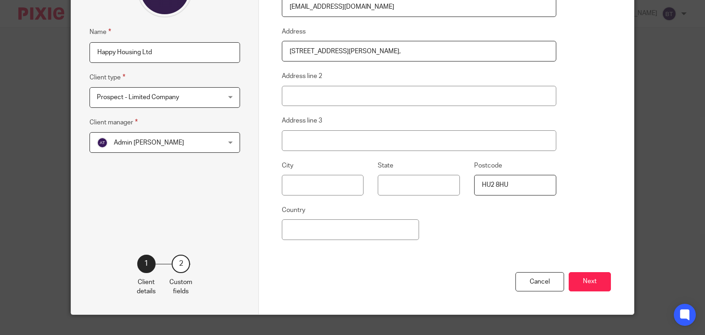
scroll to position [138, 0]
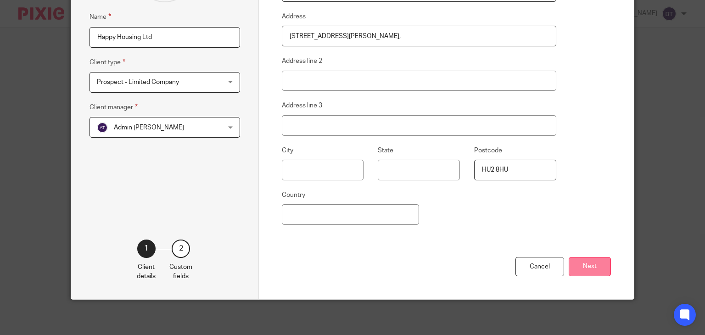
click at [582, 269] on button "Next" at bounding box center [590, 267] width 42 height 20
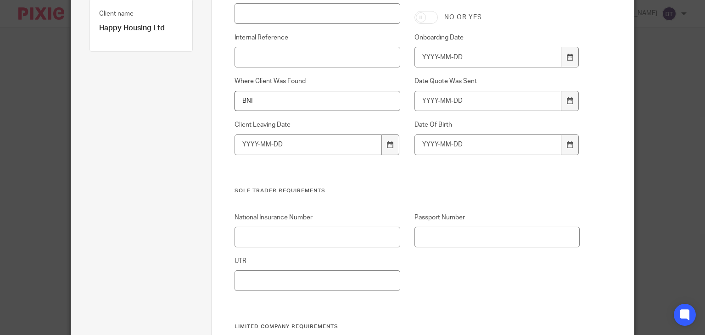
click at [466, 250] on div "National Insurance Number Passport Number UTR" at bounding box center [399, 268] width 359 height 110
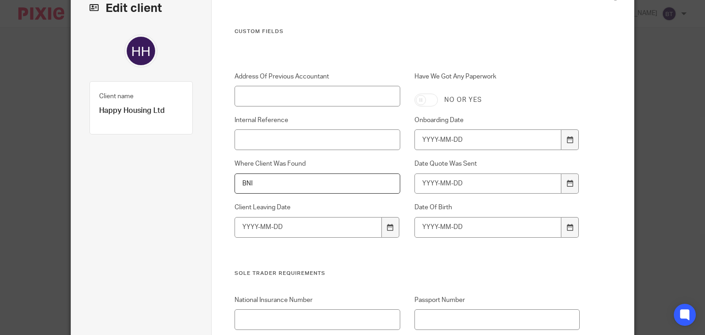
scroll to position [73, 0]
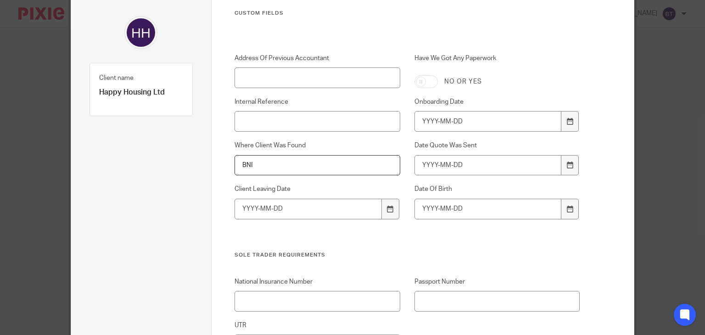
click at [296, 164] on input "BNI" at bounding box center [317, 165] width 165 height 21
type input "BNI Visitor"
click at [375, 252] on h3 "Sole Trader Requirements" at bounding box center [407, 255] width 345 height 7
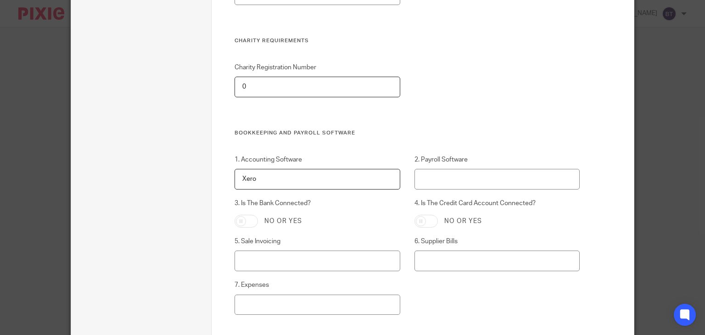
scroll to position [1212, 0]
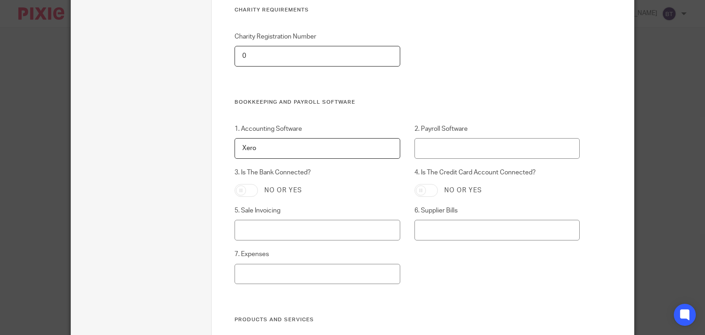
click at [326, 147] on input "Xero" at bounding box center [317, 148] width 165 height 21
type input "Xero (with Stirling so bank needs downlaoding to upload)"
click at [498, 258] on div "1. Accounting Software Xero (with Stirling so bank needs downlaoding to upload)…" at bounding box center [399, 220] width 359 height 192
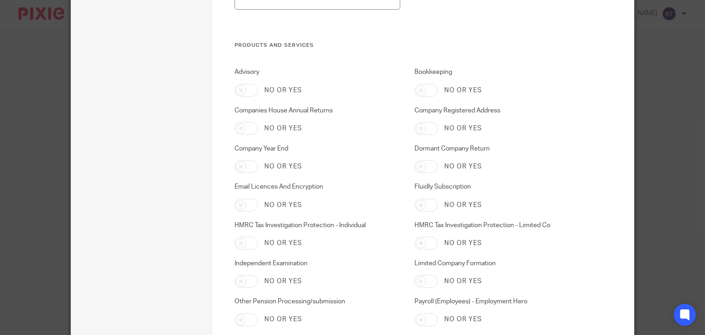
scroll to position [1487, 0]
click at [249, 127] on input "Companies House Annual Returns" at bounding box center [246, 127] width 23 height 13
checkbox input "true"
click at [243, 163] on input "Company Year End" at bounding box center [246, 165] width 23 height 13
checkbox input "true"
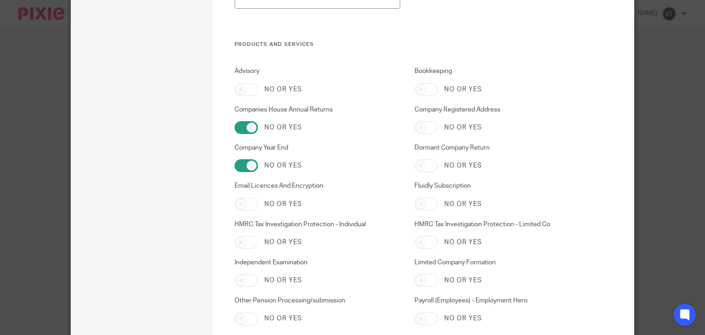
click at [428, 244] on input "HMRC Tax Investigation Protection - Limited Co" at bounding box center [426, 242] width 23 height 13
checkbox input "true"
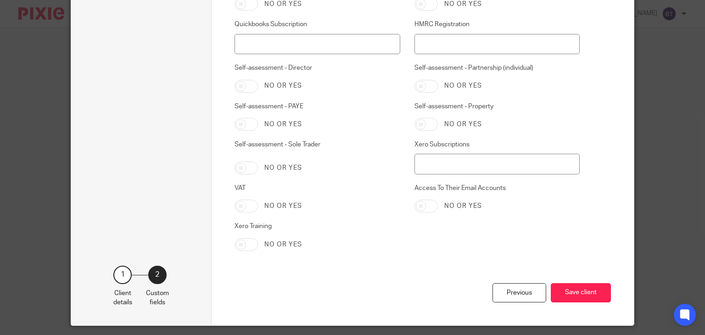
scroll to position [1965, 0]
click at [444, 162] on input "Xero Subscriptions" at bounding box center [497, 163] width 165 height 21
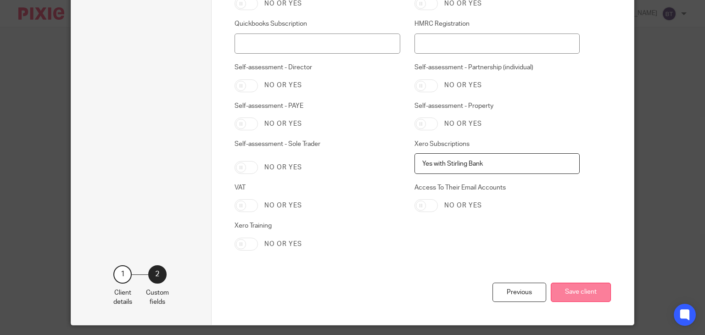
type input "Yes with Stirling Bank"
click at [567, 297] on button "Save client" at bounding box center [581, 293] width 60 height 20
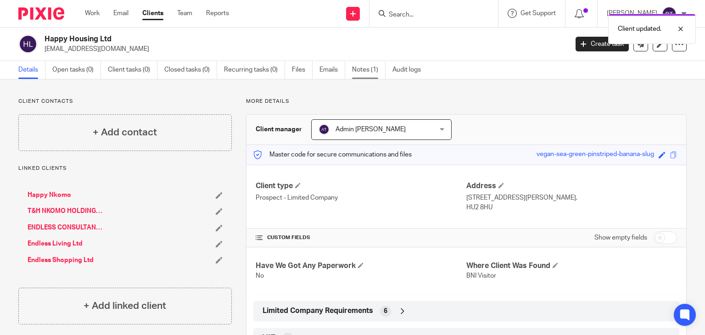
click at [368, 67] on link "Notes (1)" at bounding box center [369, 70] width 34 height 18
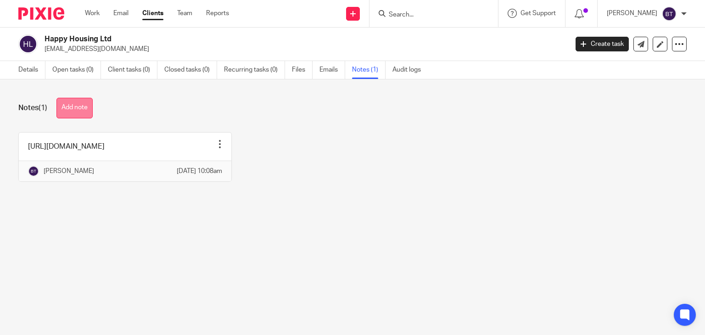
click at [75, 98] on button "Add note" at bounding box center [74, 108] width 36 height 21
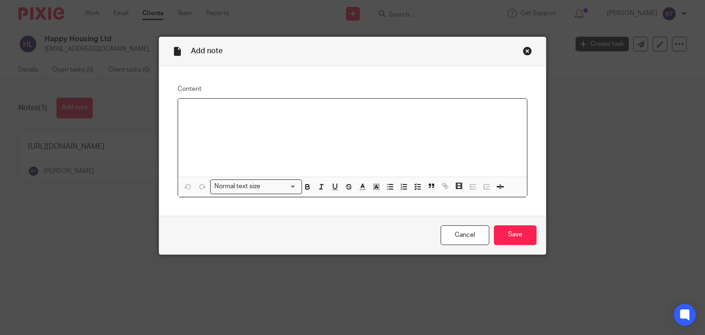
paste div
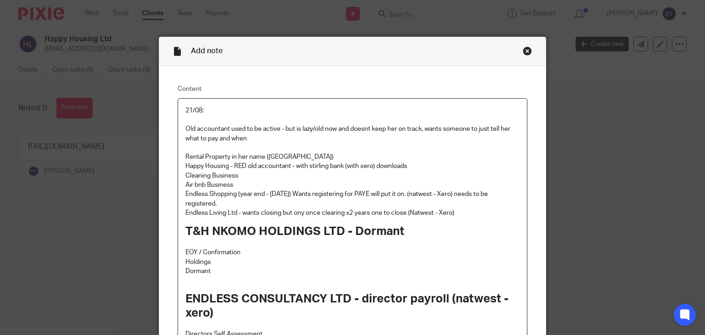
scroll to position [14, 0]
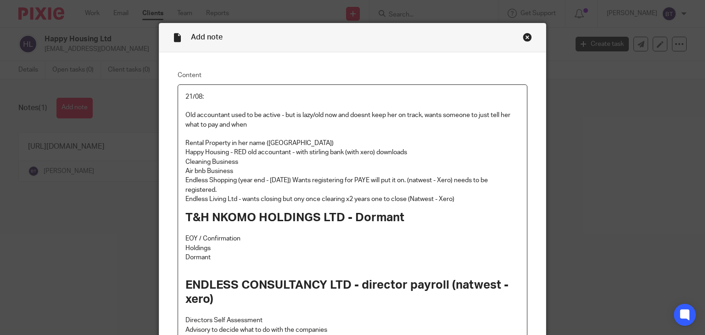
click at [185, 97] on p "21/08:" at bounding box center [352, 96] width 335 height 9
click at [561, 224] on div "Add note Content Inital Meeting - 21/08 @ The Edge Hub : Old accountant used to…" at bounding box center [352, 167] width 705 height 335
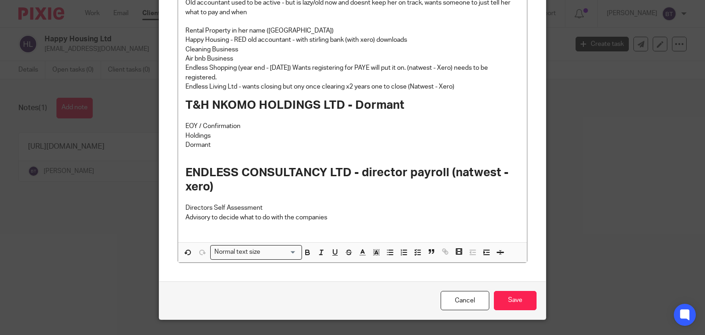
scroll to position [147, 0]
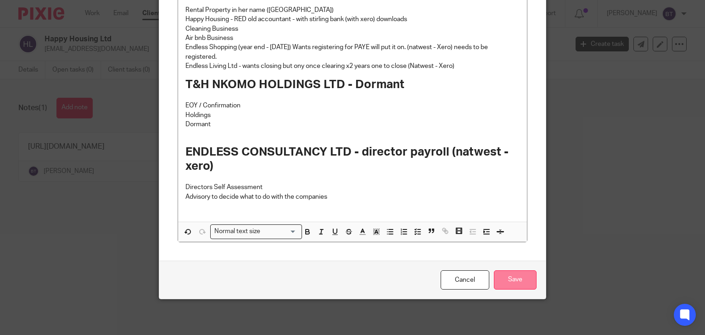
click at [513, 280] on input "Save" at bounding box center [515, 280] width 43 height 20
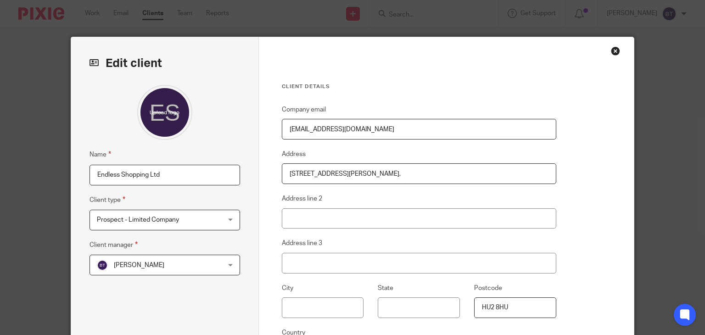
click at [585, 285] on div "Client details Company email [EMAIL_ADDRESS][DOMAIN_NAME] Address [STREET_ADDRE…" at bounding box center [447, 237] width 376 height 400
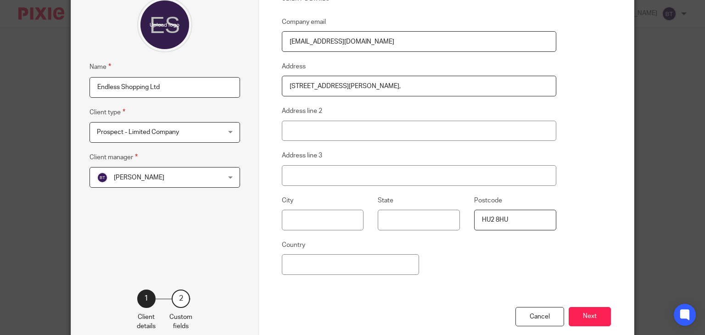
scroll to position [110, 0]
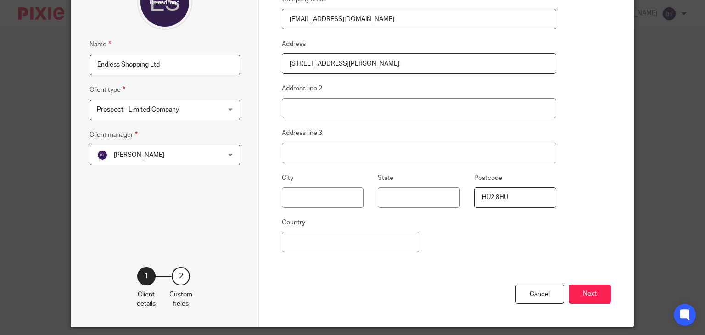
click at [585, 285] on button "Next" at bounding box center [590, 295] width 42 height 20
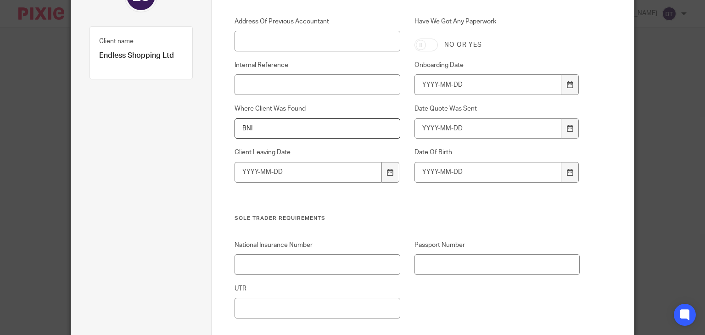
click at [316, 130] on input "BNI" at bounding box center [317, 128] width 165 height 21
type input "BNI Guest"
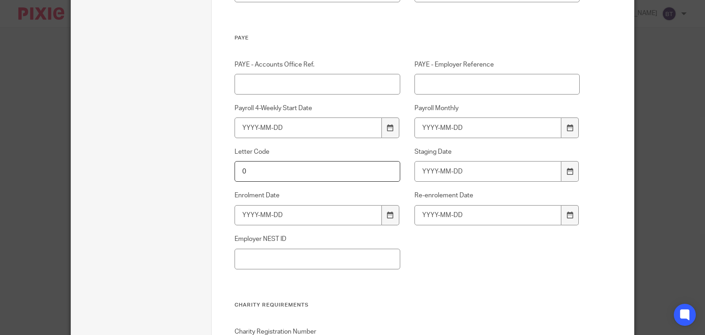
scroll to position [918, 0]
click at [258, 82] on input "PAYE - Accounts Office Ref." at bounding box center [317, 83] width 165 height 21
type input "Doesnt have yet but needs"
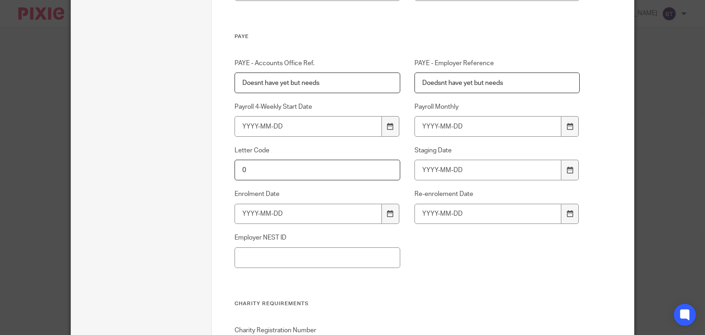
type input "Doedsnt have yet but needs"
click at [393, 275] on div "PAYE - Accounts Office Ref. Doesnt have yet but needs PAYE - Employer Reference…" at bounding box center [399, 179] width 359 height 241
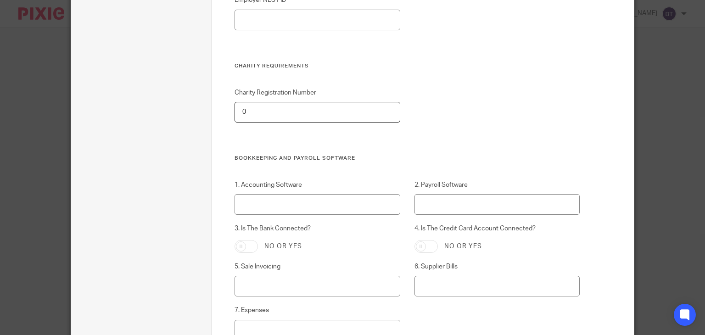
scroll to position [1157, 0]
click at [353, 203] on input "1. Accounting Software" at bounding box center [317, 203] width 165 height 21
type input "Xero"
click at [609, 237] on div "Custom fields Address Of Previous Accountant Have We Got Any Paperwork No or ye…" at bounding box center [423, 6] width 422 height 2253
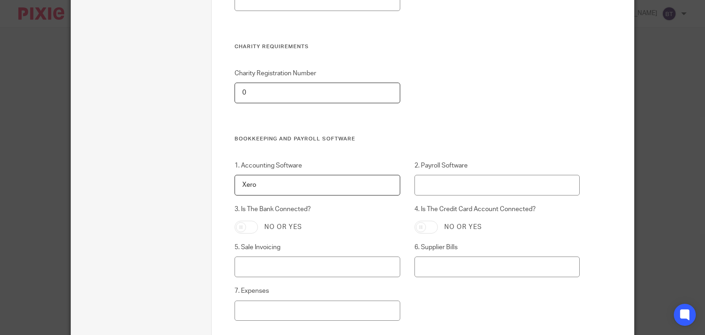
scroll to position [1230, 0]
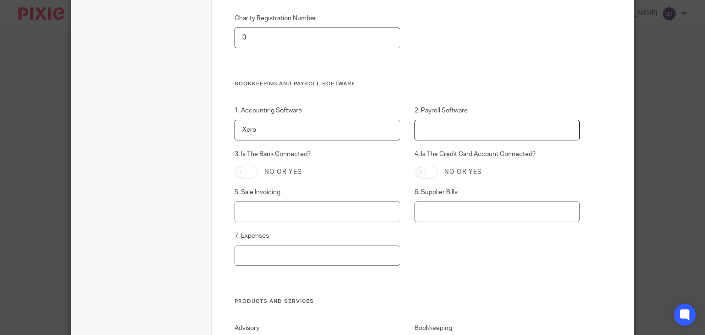
click at [460, 123] on input "2. Payroll Software" at bounding box center [497, 130] width 165 height 21
type input "Bright HR"
click at [466, 245] on div "1. Accounting Software Xero 2. Payroll Software Bright HR 3. Is The Bank Connec…" at bounding box center [399, 202] width 359 height 192
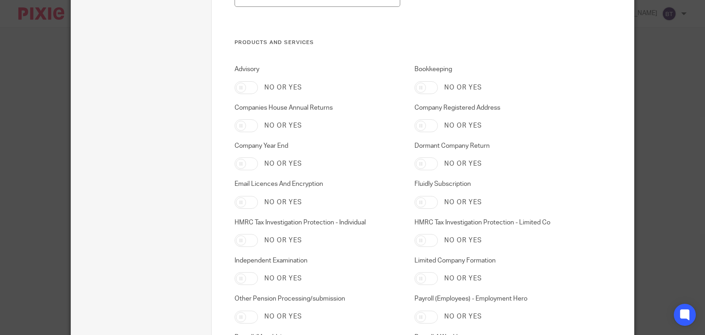
scroll to position [1506, 0]
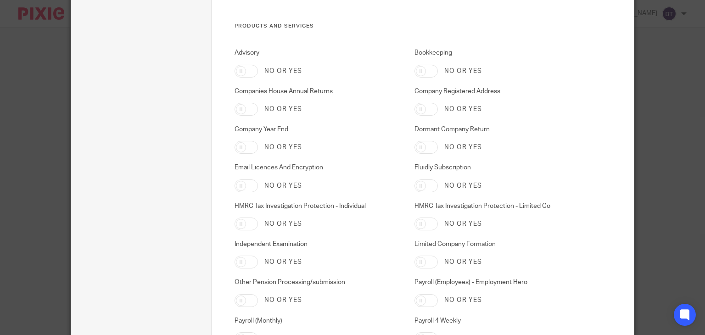
click at [239, 152] on input "Company Year End" at bounding box center [246, 147] width 23 height 13
checkbox input "true"
click at [241, 110] on input "Companies House Annual Returns" at bounding box center [246, 109] width 23 height 13
checkbox input "true"
click at [429, 67] on input "Bookkeeping" at bounding box center [426, 71] width 23 height 13
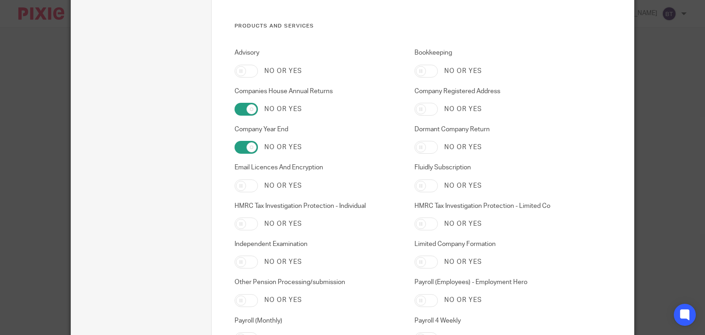
checkbox input "true"
click at [422, 229] on input "HMRC Tax Investigation Protection - Limited Co" at bounding box center [426, 224] width 23 height 13
checkbox input "true"
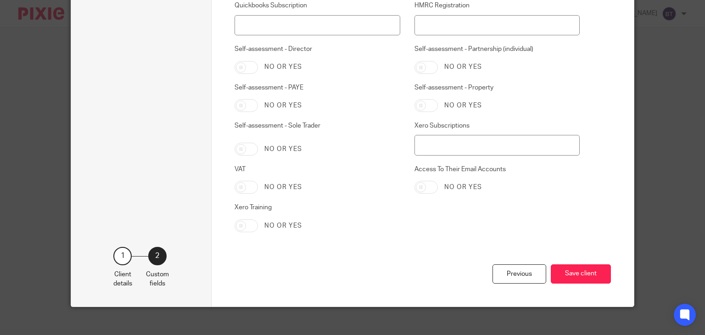
scroll to position [1993, 0]
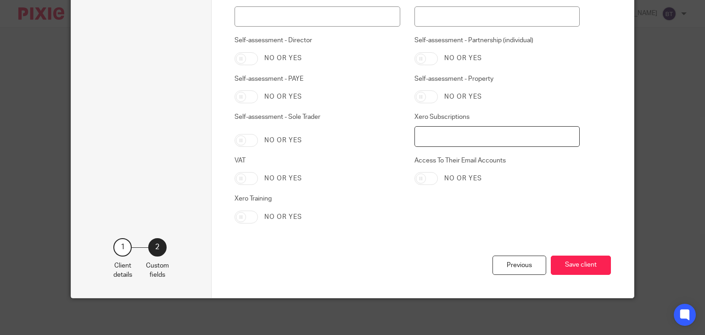
click at [513, 136] on input "Xero Subscriptions" at bounding box center [497, 136] width 165 height 21
type input "Xero with Natwest Bank"
click at [584, 261] on button "Save client" at bounding box center [581, 266] width 60 height 20
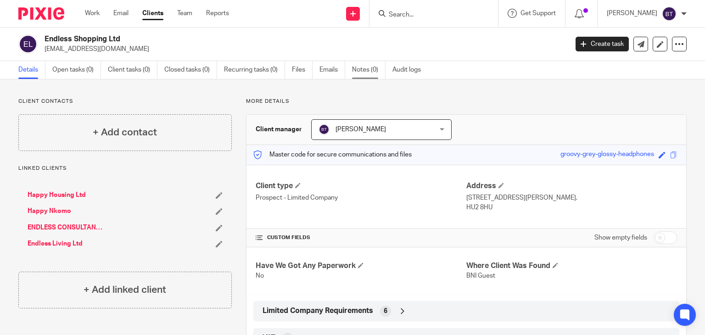
click at [363, 69] on link "Notes (0)" at bounding box center [369, 70] width 34 height 18
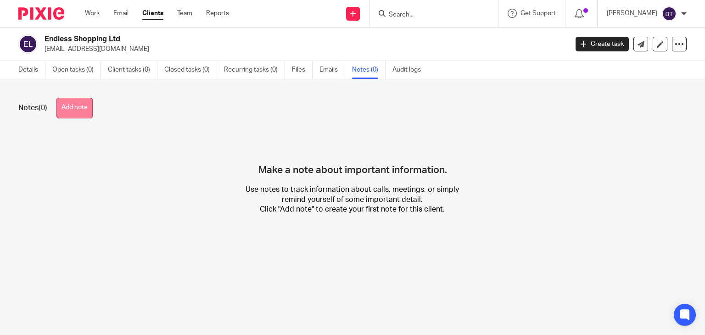
click at [84, 108] on button "Add note" at bounding box center [74, 108] width 36 height 21
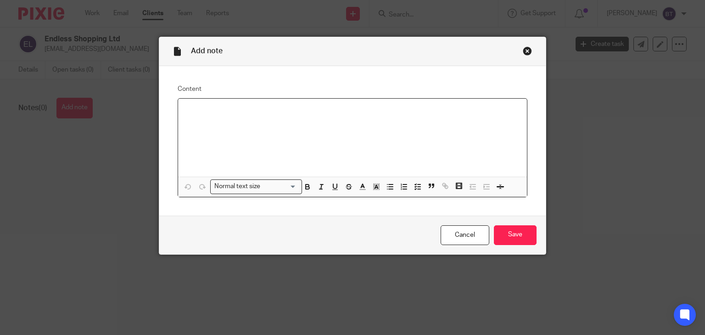
paste div
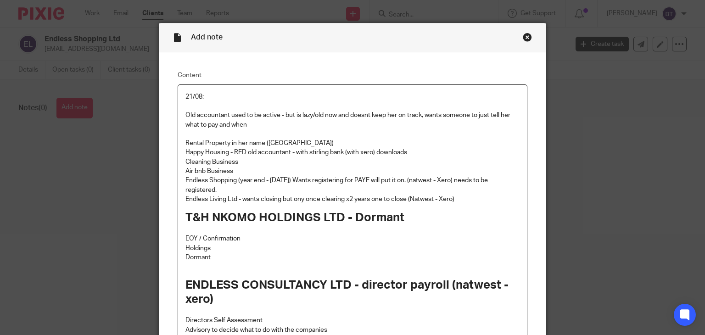
click at [180, 96] on div "21/08: Old accountant used to be active - but is lazy/old now and doesnt keep h…" at bounding box center [352, 220] width 349 height 270
click at [123, 175] on div "Add note Content Inital Meeting @ The Edge Hub 21/08: Old accountant used to be…" at bounding box center [352, 167] width 705 height 335
click at [560, 164] on div "Add note Content Inital Meeting @ The Edge Hub 21/08: Old accountant used to be…" at bounding box center [352, 167] width 705 height 335
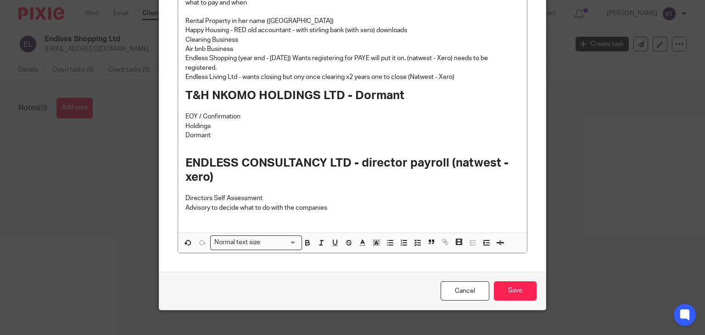
scroll to position [147, 0]
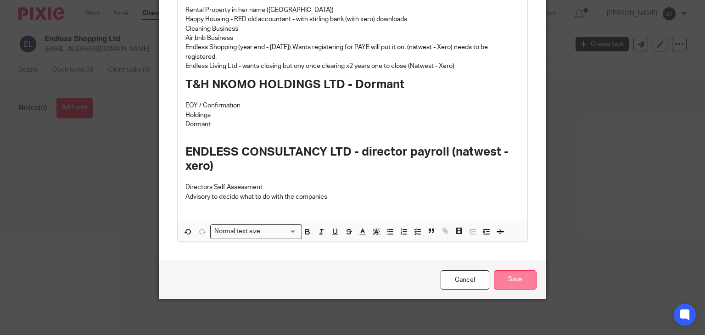
click at [513, 283] on input "Save" at bounding box center [515, 280] width 43 height 20
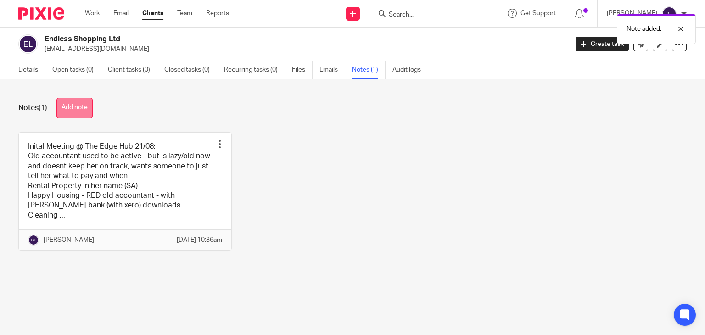
click at [79, 109] on button "Add note" at bounding box center [74, 108] width 36 height 21
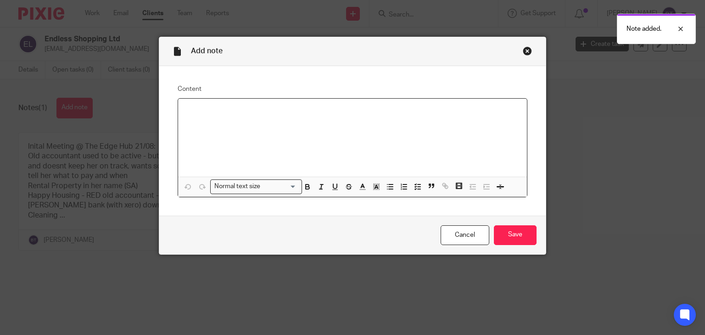
click at [208, 114] on p at bounding box center [352, 110] width 335 height 9
click at [248, 208] on div "Content [URL][DOMAIN_NAME] Normal text size Loading... Remove Edit Insert new v…" at bounding box center [352, 141] width 387 height 150
click at [517, 236] on input "Save" at bounding box center [515, 235] width 43 height 20
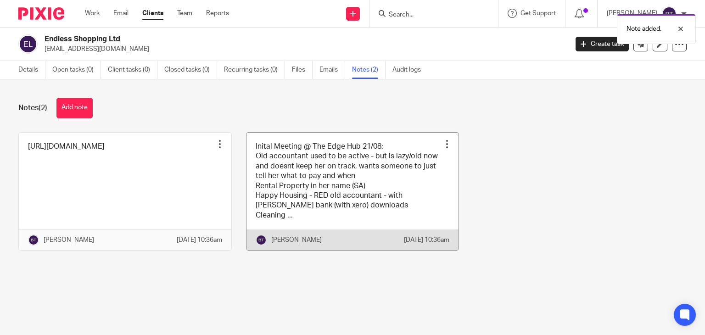
click at [300, 170] on link at bounding box center [353, 192] width 213 height 118
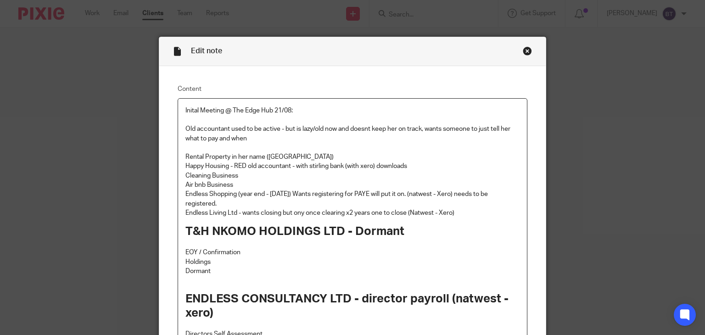
click at [526, 53] on div "Close this dialog window" at bounding box center [527, 50] width 9 height 9
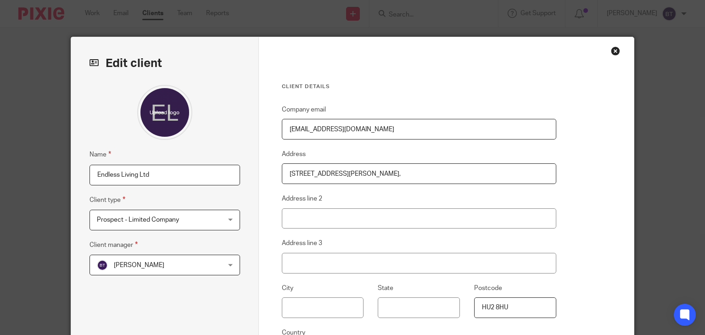
click at [316, 157] on fieldset "Address [STREET_ADDRESS][PERSON_NAME]," at bounding box center [419, 166] width 275 height 35
click at [583, 215] on div "Client details Company email [EMAIL_ADDRESS][DOMAIN_NAME] Address [STREET_ADDRE…" at bounding box center [447, 237] width 376 height 400
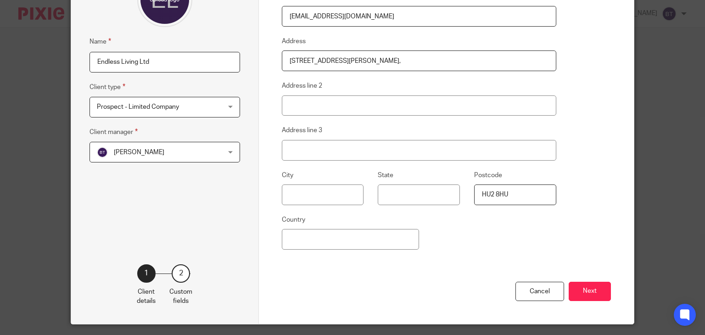
scroll to position [138, 0]
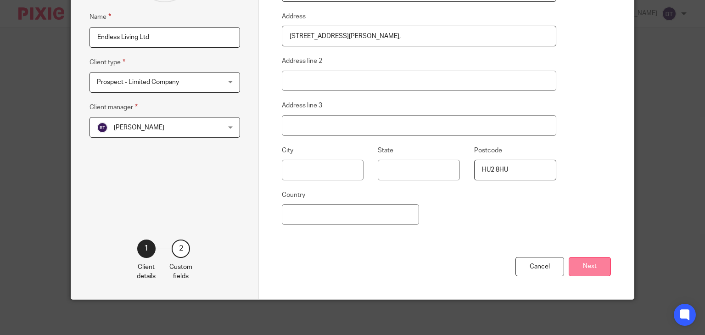
click at [584, 261] on button "Next" at bounding box center [590, 267] width 42 height 20
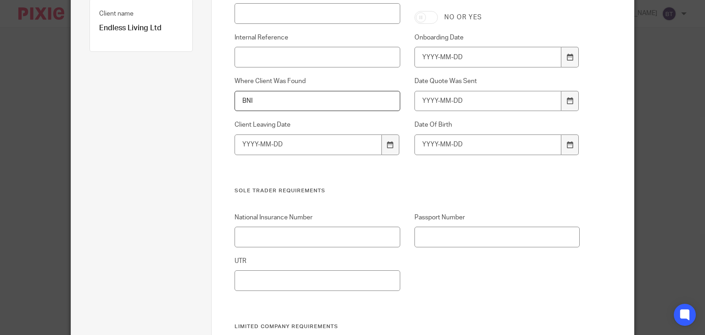
click at [333, 94] on input "BNI" at bounding box center [317, 101] width 165 height 21
type input "BNI Guest"
click at [352, 178] on div "Address Of Previous Accountant Have We Got Any Paperwork No or yes Internal Ref…" at bounding box center [399, 87] width 359 height 197
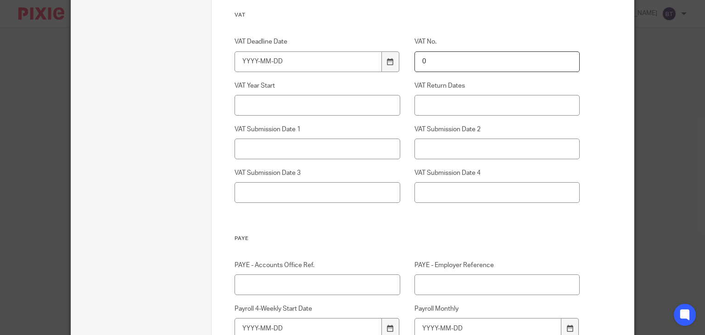
scroll to position [725, 0]
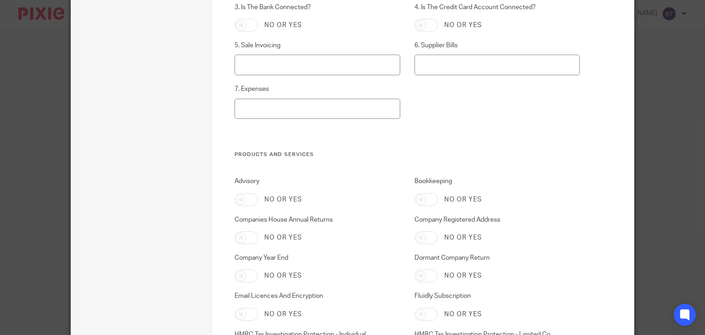
scroll to position [1396, 0]
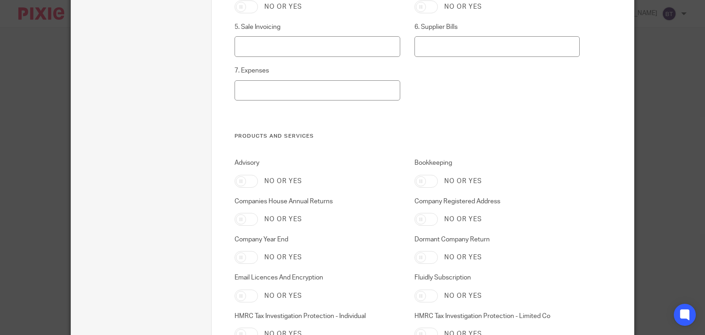
click at [242, 226] on div "No or yes" at bounding box center [317, 219] width 165 height 13
click at [244, 221] on input "Companies House Annual Returns" at bounding box center [246, 219] width 23 height 13
checkbox input "true"
click at [244, 257] on input "Company Year End" at bounding box center [246, 257] width 23 height 13
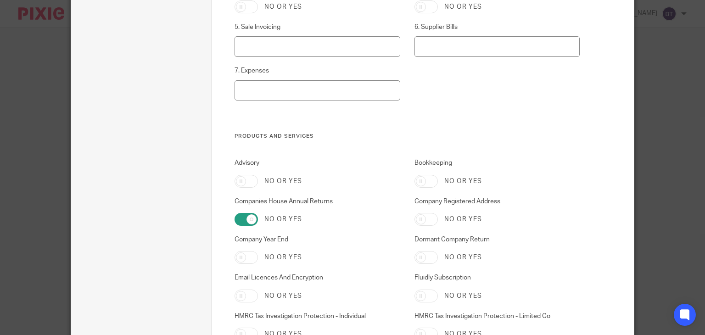
checkbox input "true"
click at [496, 251] on div "Dormant Company Return No or yes" at bounding box center [490, 249] width 180 height 29
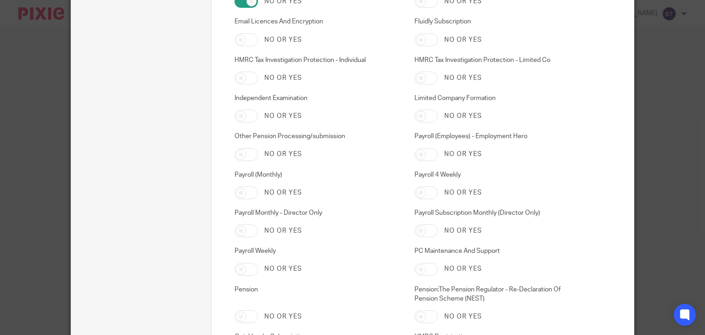
scroll to position [1653, 0]
click at [428, 78] on input "HMRC Tax Investigation Protection - Limited Co" at bounding box center [426, 77] width 23 height 13
checkbox input "true"
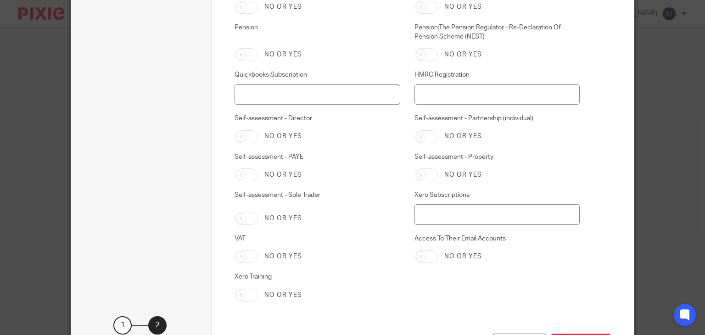
scroll to position [1993, 0]
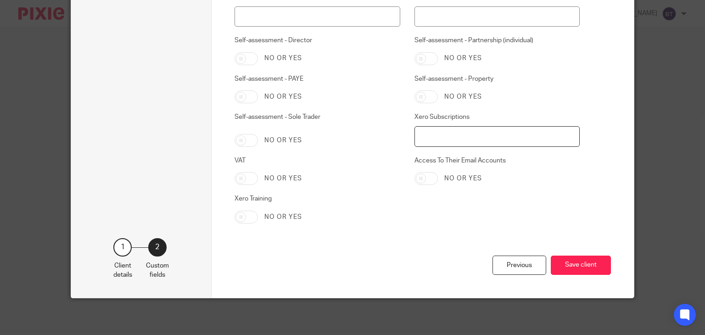
click at [545, 137] on input "Xero Subscriptions" at bounding box center [497, 136] width 165 height 21
type input "Xero with Natwest Bank"
click at [571, 291] on div "Previous Save client" at bounding box center [423, 277] width 376 height 43
click at [572, 269] on button "Save client" at bounding box center [581, 266] width 60 height 20
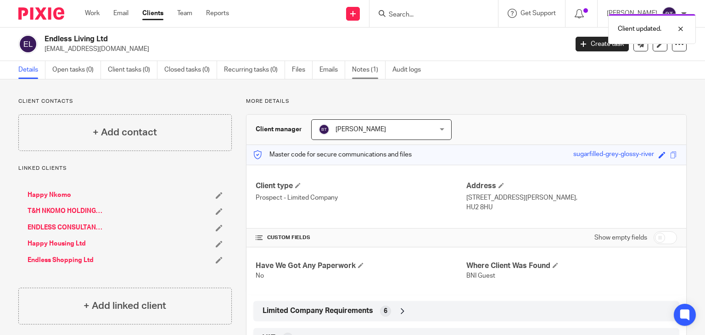
click at [365, 65] on link "Notes (1)" at bounding box center [369, 70] width 34 height 18
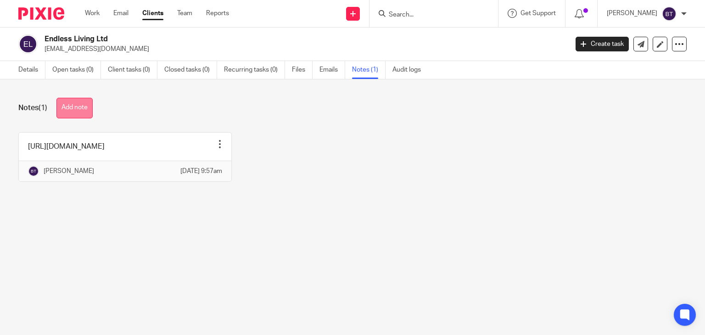
click at [90, 101] on button "Add note" at bounding box center [74, 108] width 36 height 21
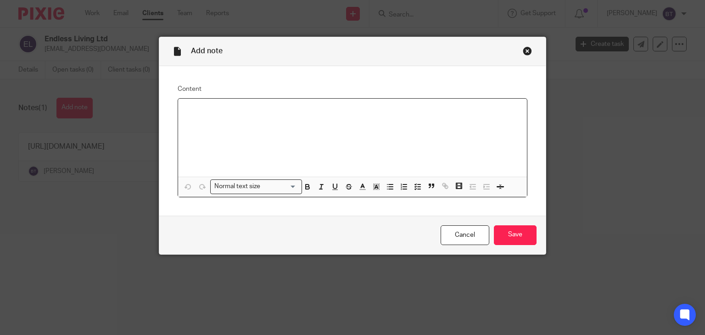
paste div
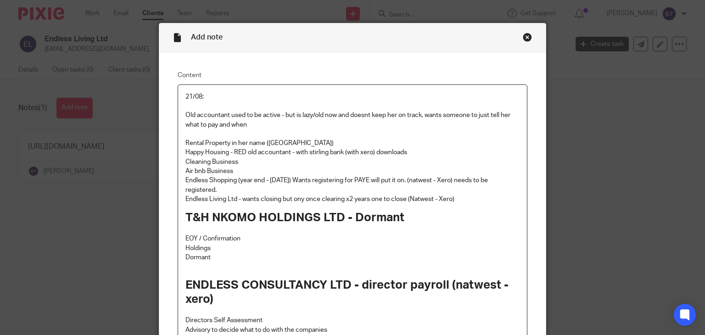
click at [179, 100] on div "21/08: Old accountant used to be active - but is lazy/old now and doesnt keep h…" at bounding box center [352, 220] width 349 height 270
drag, startPoint x: 180, startPoint y: 138, endPoint x: 257, endPoint y: 193, distance: 94.0
click at [257, 193] on div "Inital Meeting @ The Edge Hub 21/08: Old accountant used to be active - but is …" at bounding box center [352, 220] width 349 height 270
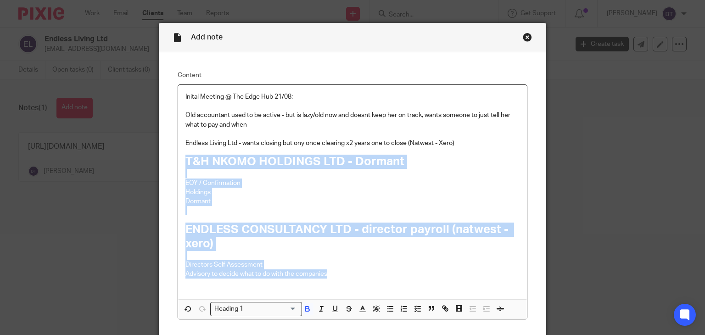
drag, startPoint x: 179, startPoint y: 157, endPoint x: 351, endPoint y: 272, distance: 206.7
click at [351, 272] on div "Inital Meeting @ The Edge Hub 21/08: Old accountant used to be active - but is …" at bounding box center [352, 192] width 349 height 214
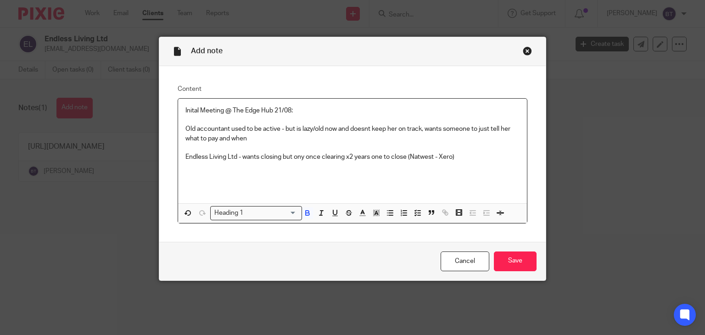
scroll to position [0, 0]
click at [504, 267] on input "Save" at bounding box center [515, 262] width 43 height 20
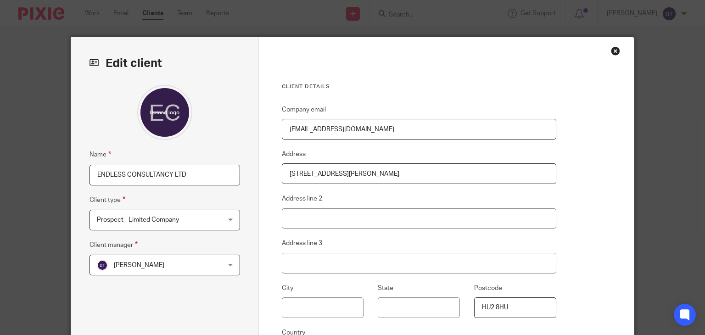
click at [204, 174] on input "ENDLESS CONSULTANCY LTD" at bounding box center [165, 175] width 151 height 21
type input "E"
type input "Endless Consultancy Ltd"
click at [571, 249] on div "Client details Company email cleans@endless-services.co.uk Address 9-10 Wright …" at bounding box center [447, 237] width 376 height 400
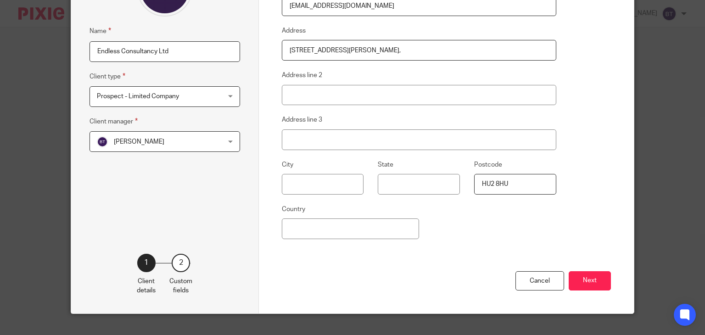
scroll to position [138, 0]
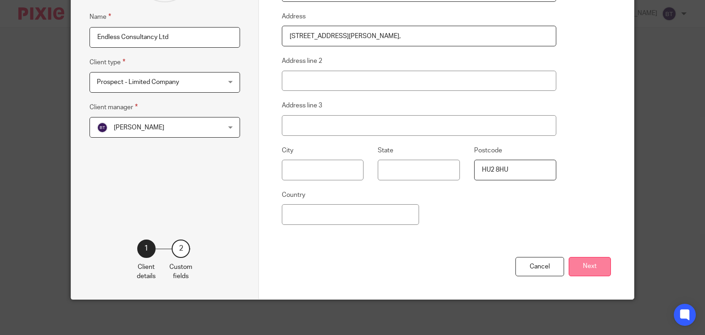
click at [590, 263] on button "Next" at bounding box center [590, 267] width 42 height 20
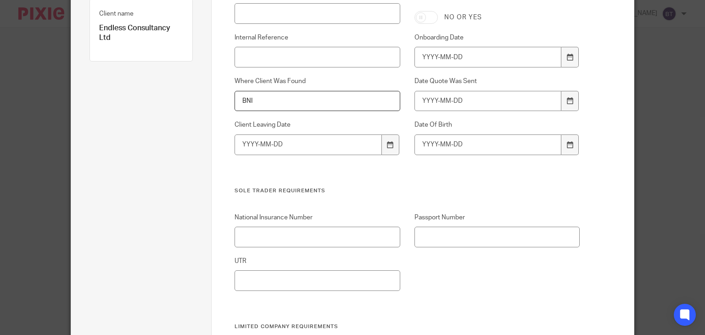
click at [292, 103] on input "BNI" at bounding box center [317, 101] width 165 height 21
type input "BNI Guest"
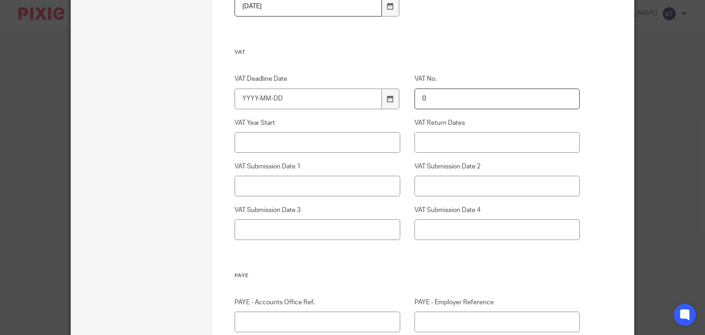
scroll to position [698, 0]
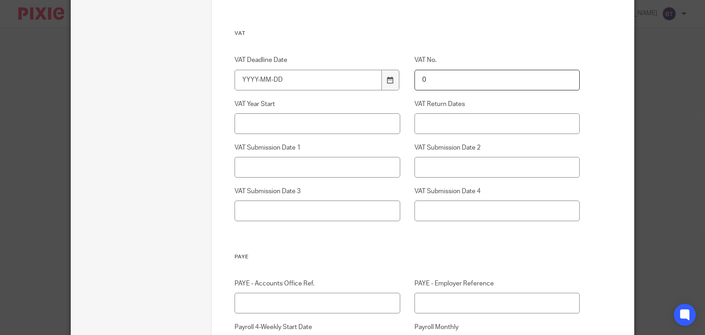
click at [241, 232] on div "VAT Deadline Date VAT No. 0 VAT Year Start VAT Return Dates VAT Submission Date…" at bounding box center [399, 154] width 359 height 197
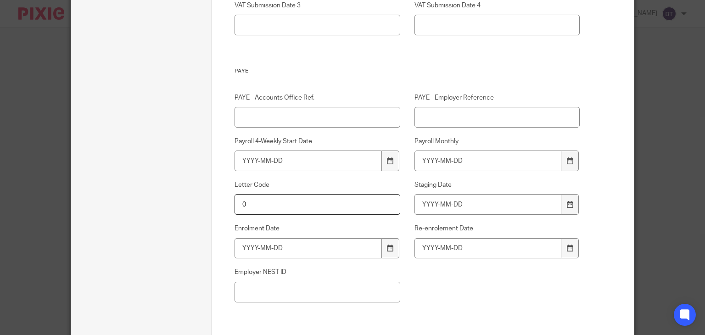
scroll to position [881, 0]
click at [303, 119] on input "PAYE - Accounts Office Ref." at bounding box center [317, 119] width 165 height 21
type input "Director Payroll?"
click at [417, 285] on div "PAYE - Accounts Office Ref. Director Payroll? PAYE - Employer Reference Payroll…" at bounding box center [399, 215] width 359 height 241
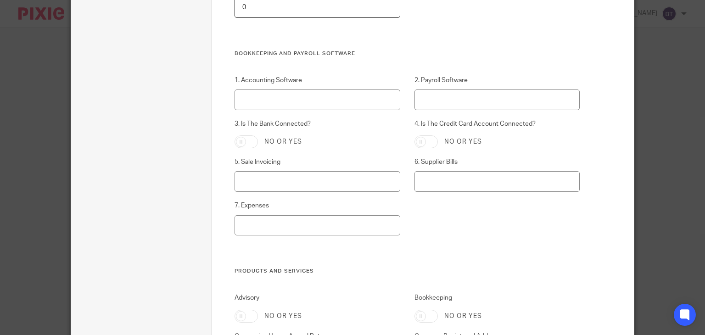
scroll to position [1267, 0]
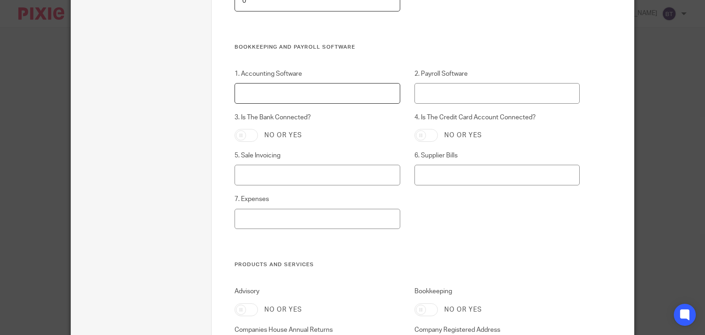
click at [317, 95] on input "1. Accounting Software" at bounding box center [317, 93] width 165 height 21
type input "Xero"
click at [446, 258] on div "1. Accounting Software Xero 2. Payroll Software 3. Is The Bank Connected? No or…" at bounding box center [399, 165] width 359 height 192
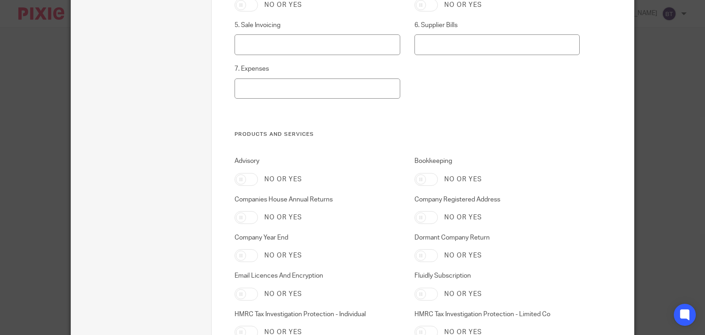
scroll to position [1487, 0]
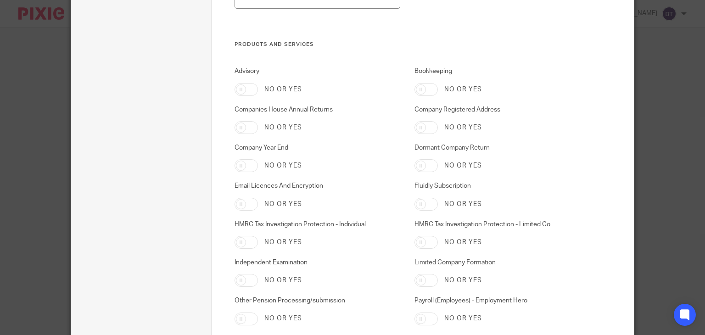
click at [252, 126] on input "Companies House Annual Returns" at bounding box center [246, 127] width 23 height 13
checkbox input "true"
click at [241, 168] on input "Company Year End" at bounding box center [246, 165] width 23 height 13
checkbox input "true"
click at [429, 247] on input "HMRC Tax Investigation Protection - Limited Co" at bounding box center [426, 242] width 23 height 13
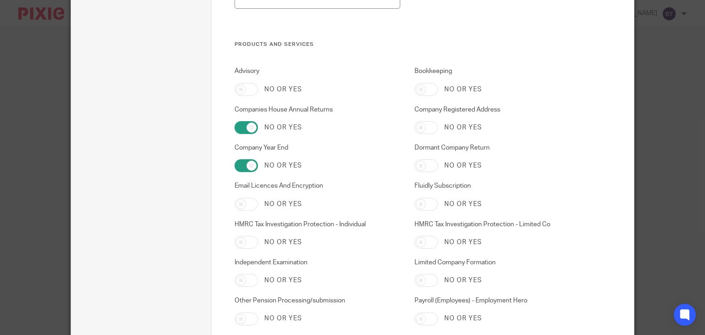
checkbox input "true"
click at [253, 243] on input "HMRC Tax Investigation Protection - Individual" at bounding box center [246, 242] width 23 height 13
click at [247, 240] on input "HMRC Tax Investigation Protection - Individual" at bounding box center [246, 242] width 23 height 13
checkbox input "true"
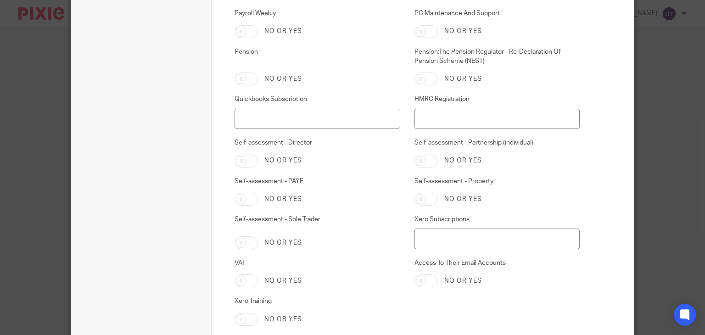
scroll to position [1910, 0]
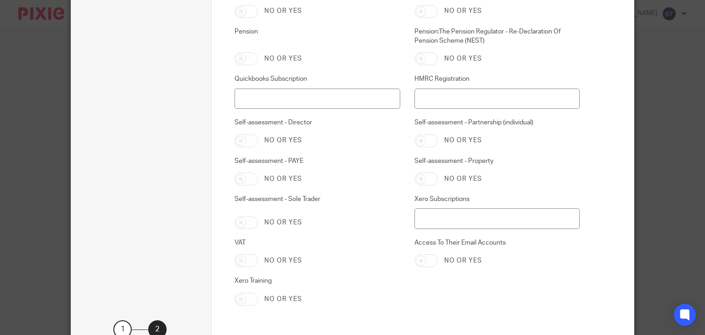
click at [246, 142] on input "Self-assessment - Director" at bounding box center [246, 141] width 23 height 13
checkbox input "true"
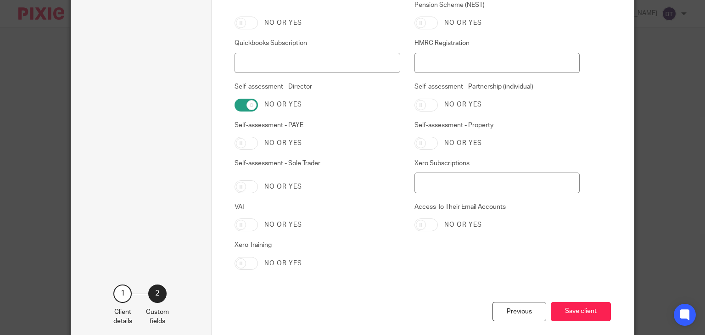
scroll to position [1947, 0]
click at [561, 306] on button "Save client" at bounding box center [581, 311] width 60 height 20
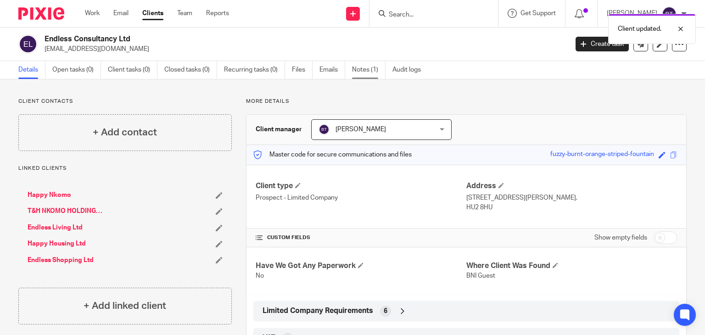
click at [372, 71] on link "Notes (1)" at bounding box center [369, 70] width 34 height 18
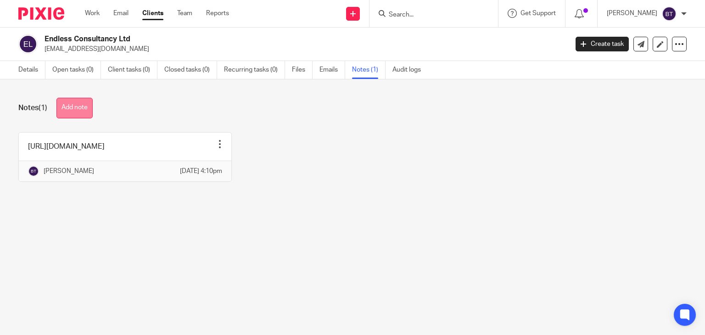
click at [80, 105] on button "Add note" at bounding box center [74, 108] width 36 height 21
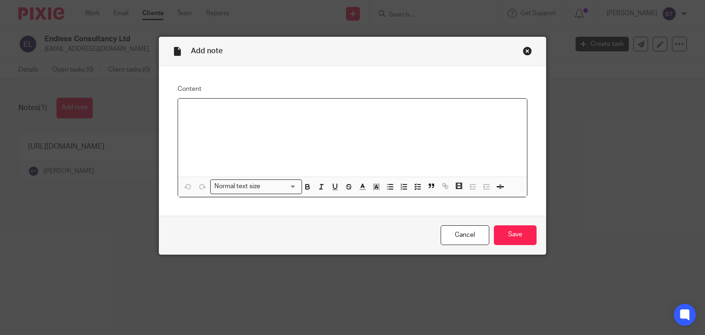
paste div
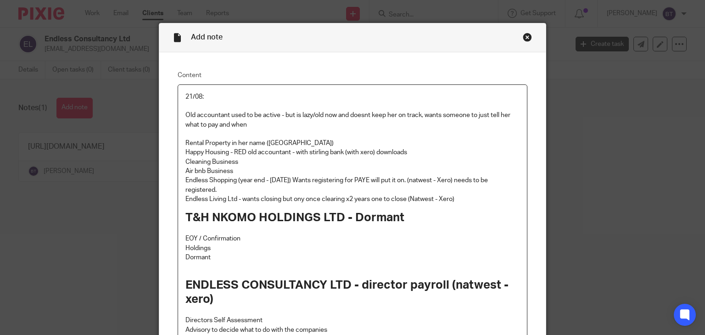
click at [181, 101] on div "21/08: Old accountant used to be active - but is lazy/old now and doesnt keep h…" at bounding box center [352, 220] width 349 height 270
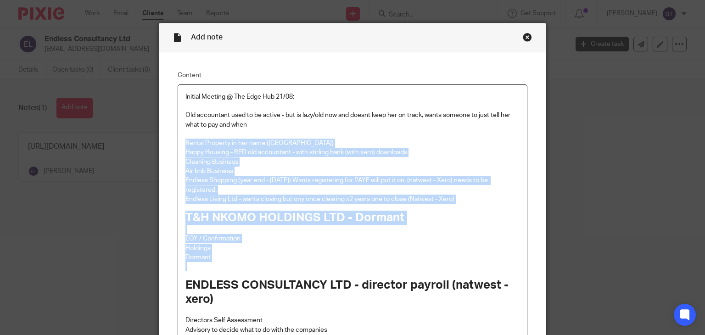
drag, startPoint x: 178, startPoint y: 140, endPoint x: 382, endPoint y: 270, distance: 241.5
click at [382, 270] on div "Initial Meeting @ The Edge Hub 21/08: Old accountant used to be active - but is…" at bounding box center [352, 220] width 349 height 270
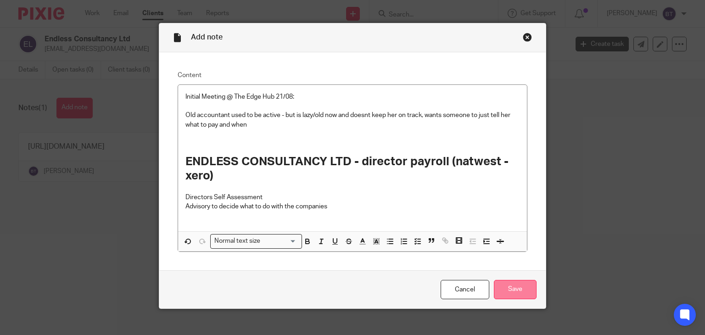
click at [515, 297] on input "Save" at bounding box center [515, 290] width 43 height 20
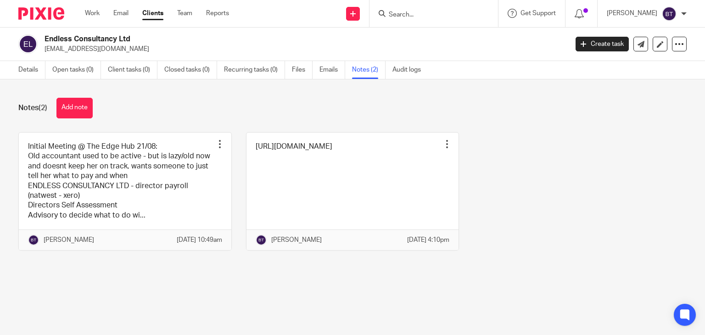
click at [250, 129] on div "Notes (2) Add note Initial Meeting @ The Edge Hub 21/08: Old accountant used to…" at bounding box center [352, 180] width 705 height 203
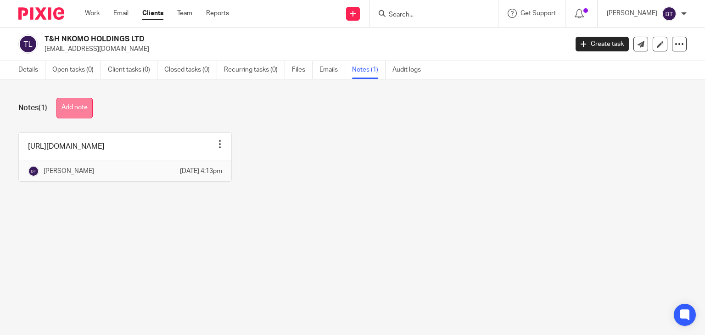
click at [67, 103] on button "Add note" at bounding box center [74, 108] width 36 height 21
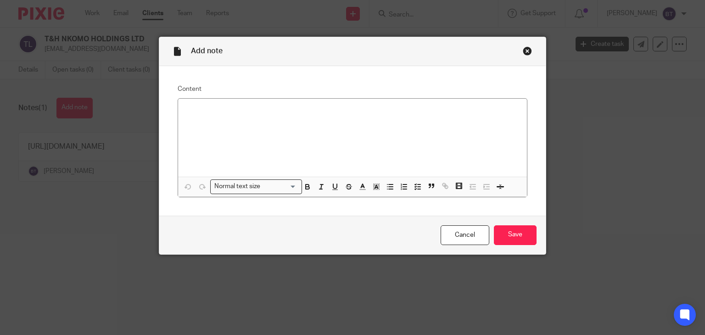
drag, startPoint x: 174, startPoint y: 129, endPoint x: 356, endPoint y: 135, distance: 182.4
click at [356, 135] on div at bounding box center [352, 138] width 349 height 79
paste div
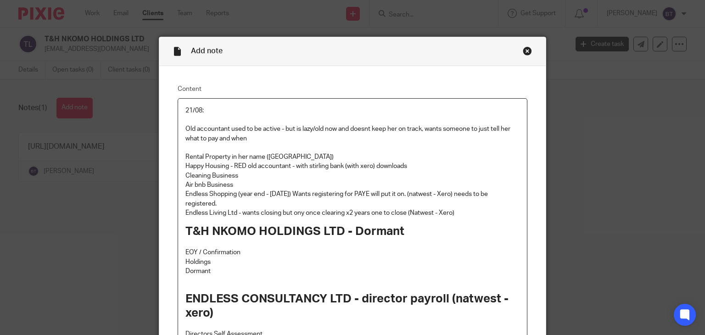
scroll to position [14, 0]
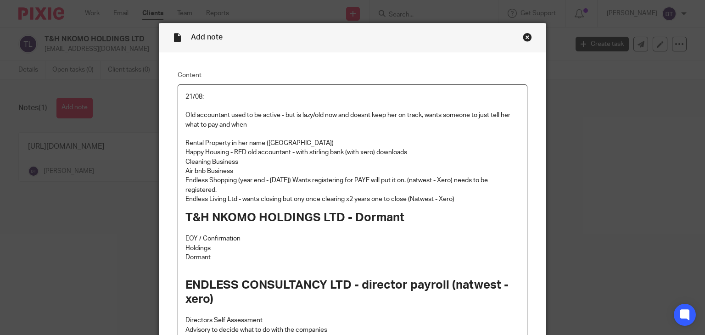
click at [180, 92] on div "21/08: Old accountant used to be active - but is lazy/old now and doesnt keep h…" at bounding box center [352, 220] width 349 height 270
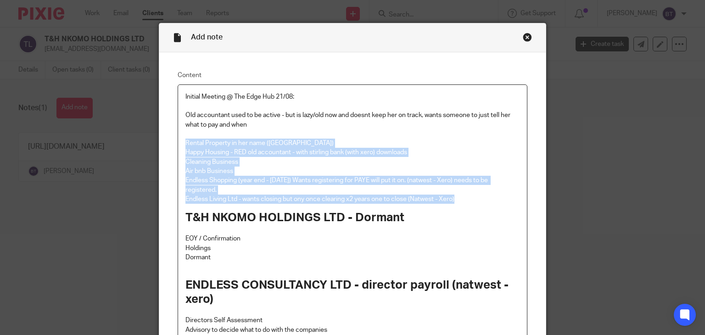
drag, startPoint x: 455, startPoint y: 201, endPoint x: 175, endPoint y: 142, distance: 286.2
click at [178, 142] on div "Initial Meeting @ The Edge Hub 21/08: Old accountant used to be active - but is…" at bounding box center [352, 220] width 349 height 270
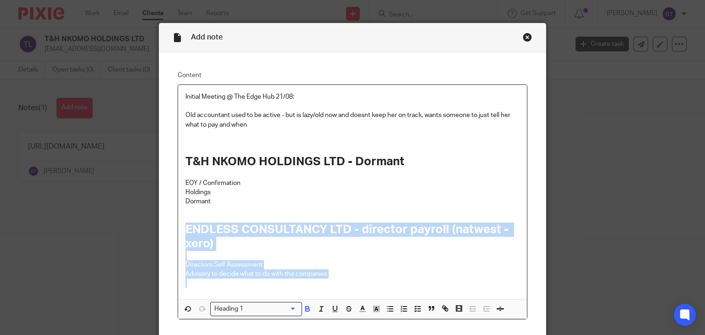
drag, startPoint x: 185, startPoint y: 227, endPoint x: 351, endPoint y: 286, distance: 176.0
click at [351, 286] on div "Initial Meeting @ The Edge Hub 21/08: Old accountant used to be active - but is…" at bounding box center [352, 192] width 349 height 214
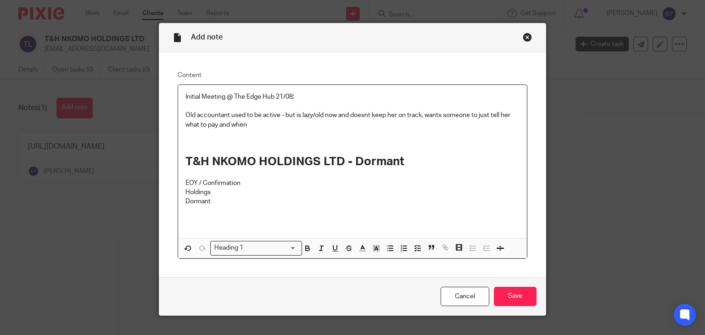
scroll to position [9, 0]
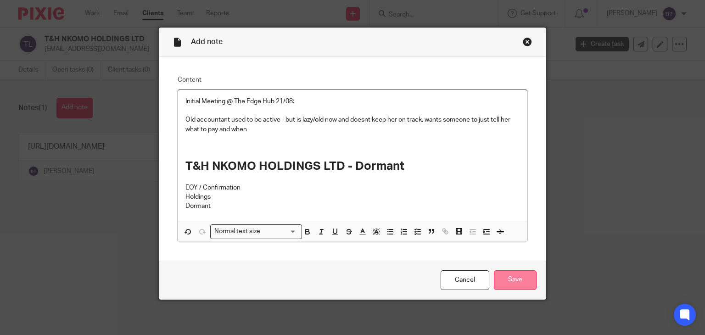
click at [520, 277] on input "Save" at bounding box center [515, 280] width 43 height 20
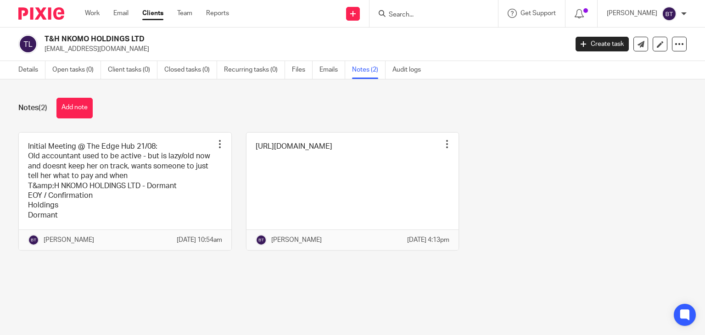
click at [583, 230] on div "Initial Meeting @ The Edge Hub 21/08: Old accountant used to be active - but is…" at bounding box center [345, 198] width 683 height 133
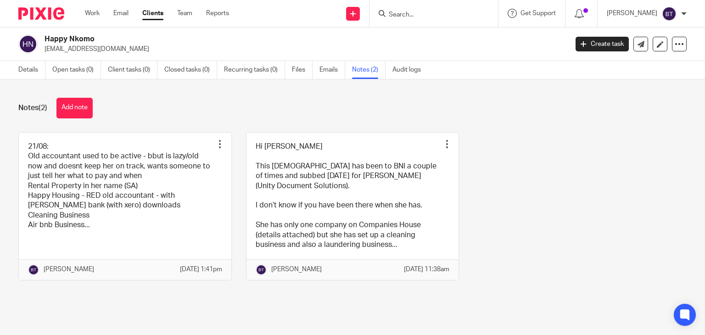
click at [629, 120] on div "Notes (2) Add note 21/08: Old accountant used to be active - bbut is lazy/old n…" at bounding box center [352, 195] width 705 height 233
click at [470, 11] on input "Search" at bounding box center [429, 15] width 83 height 8
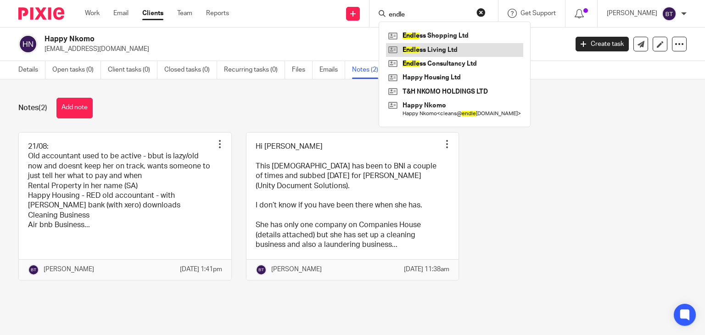
type input "endle"
click at [465, 46] on link at bounding box center [454, 50] width 137 height 14
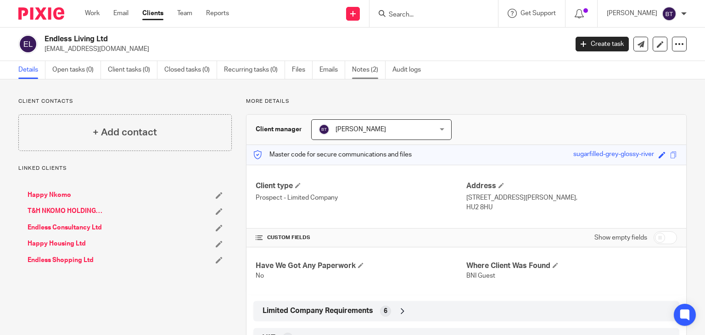
click at [368, 76] on link "Notes (2)" at bounding box center [369, 70] width 34 height 18
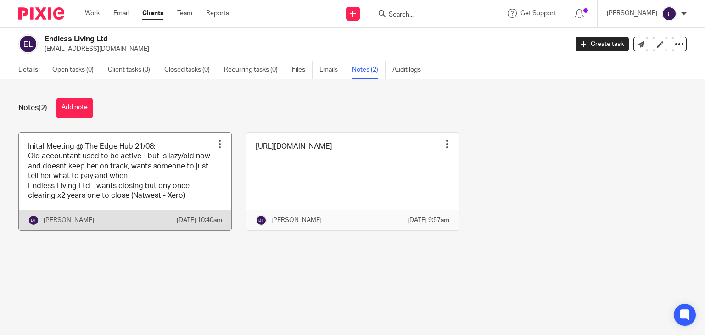
click at [86, 188] on link at bounding box center [125, 182] width 213 height 98
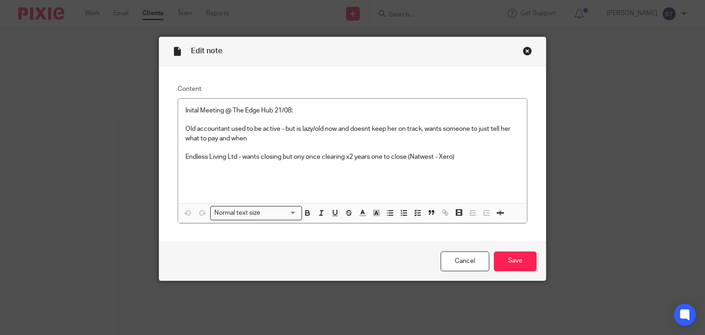
click at [553, 241] on div "Edit note Content Inital Meeting @ The Edge Hub 21/08: Old accountant used to b…" at bounding box center [352, 167] width 705 height 335
click at [516, 258] on input "Save" at bounding box center [515, 262] width 43 height 20
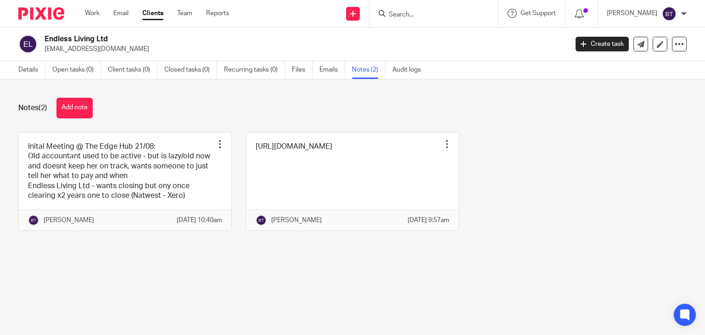
drag, startPoint x: 438, startPoint y: 2, endPoint x: 398, endPoint y: 25, distance: 45.4
click div
click div "Inital Meeting @ The Edge Hub 21/08: Old accountant used to be active - but is …"
click form
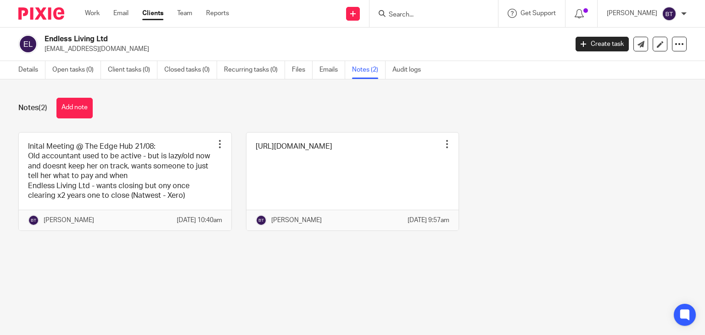
click input "Search"
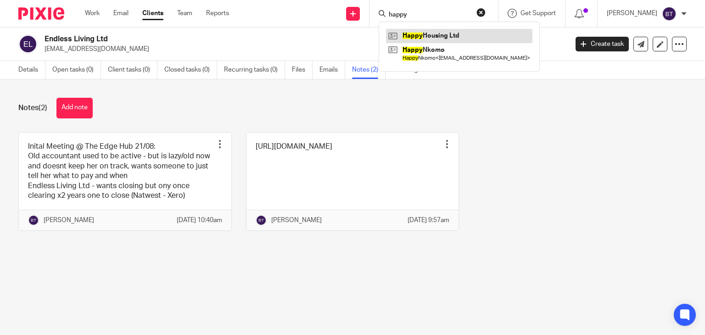
type input "happy"
click link
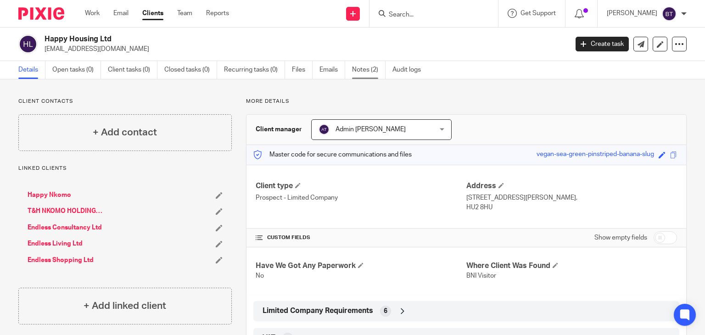
click at [371, 69] on link "Notes (2)" at bounding box center [369, 70] width 34 height 18
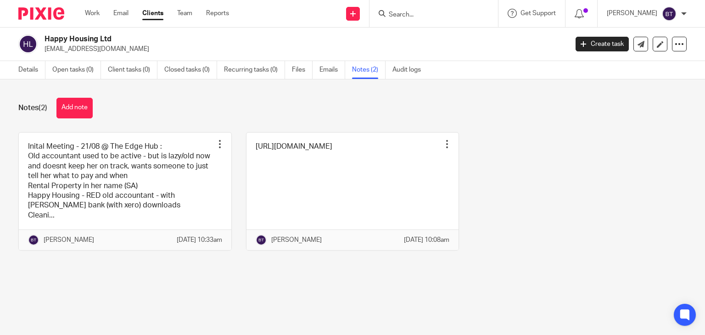
click at [371, 69] on link "Notes (2)" at bounding box center [369, 70] width 34 height 18
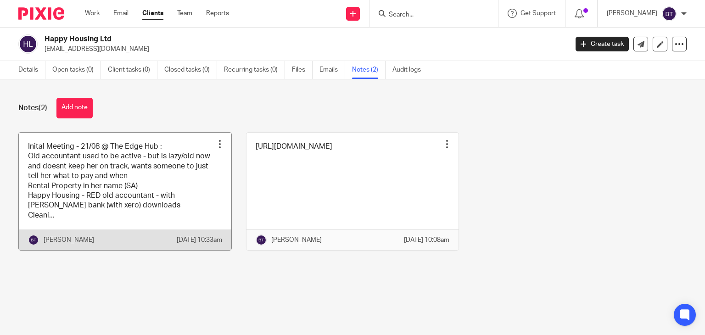
click at [110, 177] on link at bounding box center [125, 192] width 213 height 118
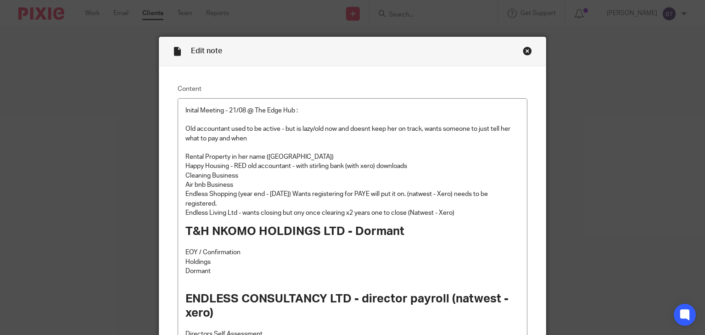
click at [642, 95] on div "Edit note Content Inital Meeting - 21/08 @ The Edge Hub : Old accountant used t…" at bounding box center [352, 167] width 705 height 335
click at [595, 122] on div "Edit note Content Inital Meeting - 21/08 @ The Edge Hub : Old accountant used t…" at bounding box center [352, 167] width 705 height 335
click at [527, 50] on div "Close this dialog window" at bounding box center [527, 50] width 9 height 9
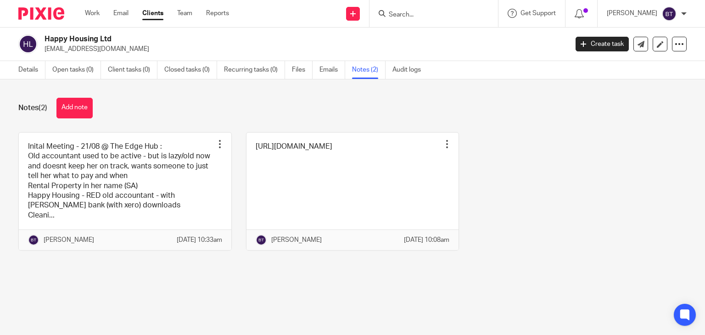
click at [99, 103] on div "Notes (2) Add note" at bounding box center [352, 108] width 668 height 21
